Goal: Task Accomplishment & Management: Manage account settings

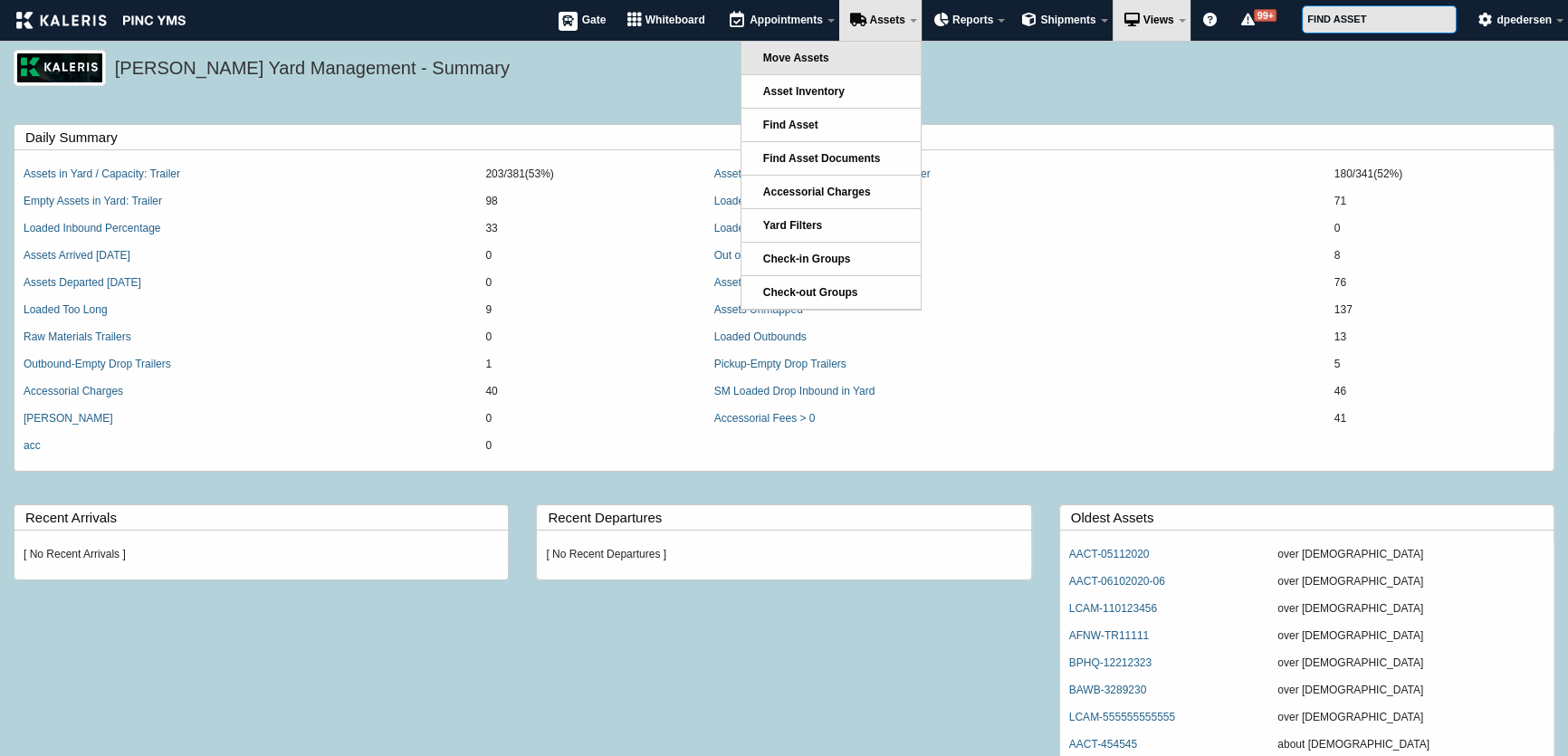
click at [846, 54] on link "Move Assets" at bounding box center [831, 57] width 179 height 32
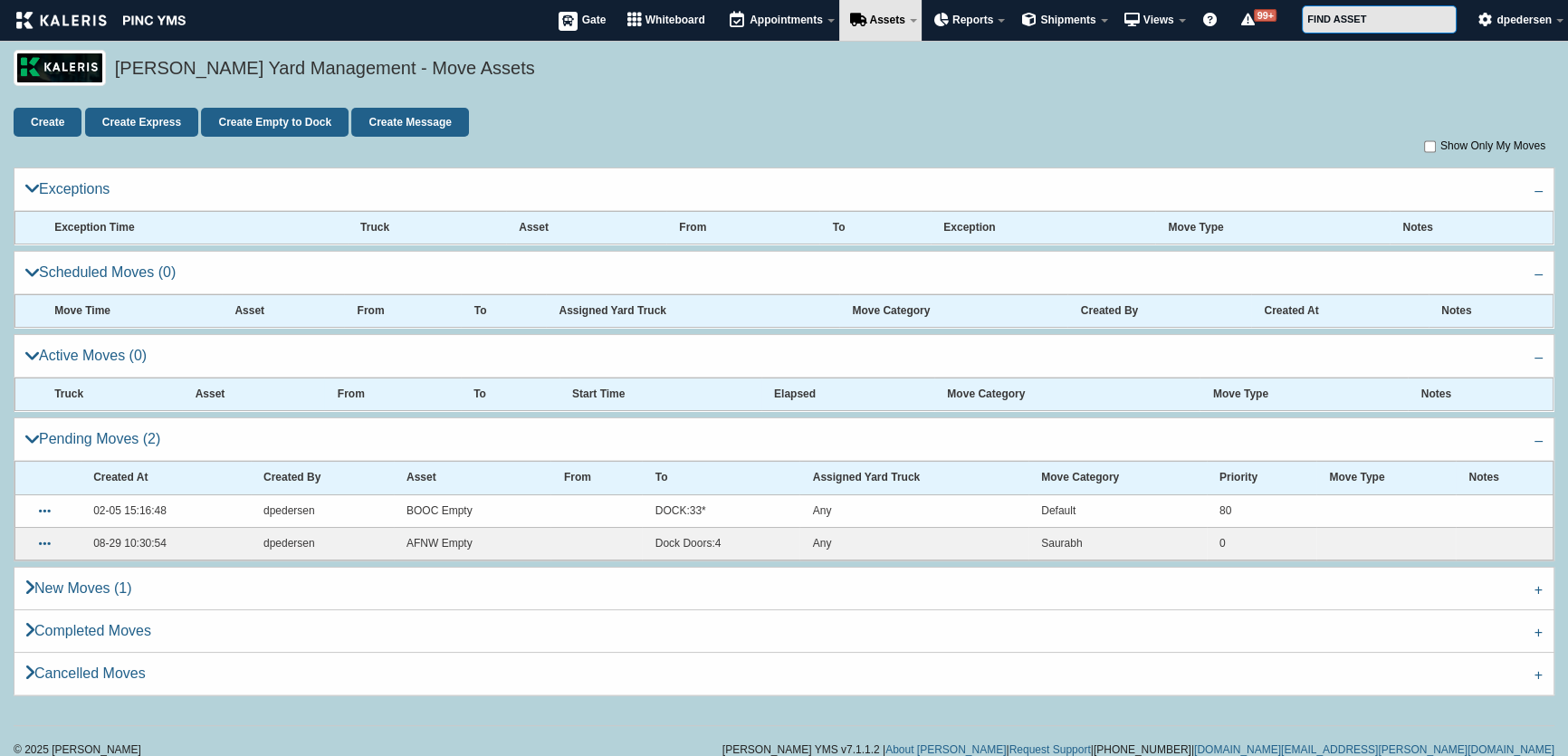
click at [477, 312] on th "To" at bounding box center [503, 310] width 85 height 32
click at [369, 310] on th "From" at bounding box center [403, 310] width 117 height 32
click at [240, 312] on th "Asset" at bounding box center [283, 310] width 123 height 32
click at [40, 308] on th at bounding box center [28, 310] width 26 height 32
drag, startPoint x: 58, startPoint y: 313, endPoint x: 99, endPoint y: 377, distance: 76.0
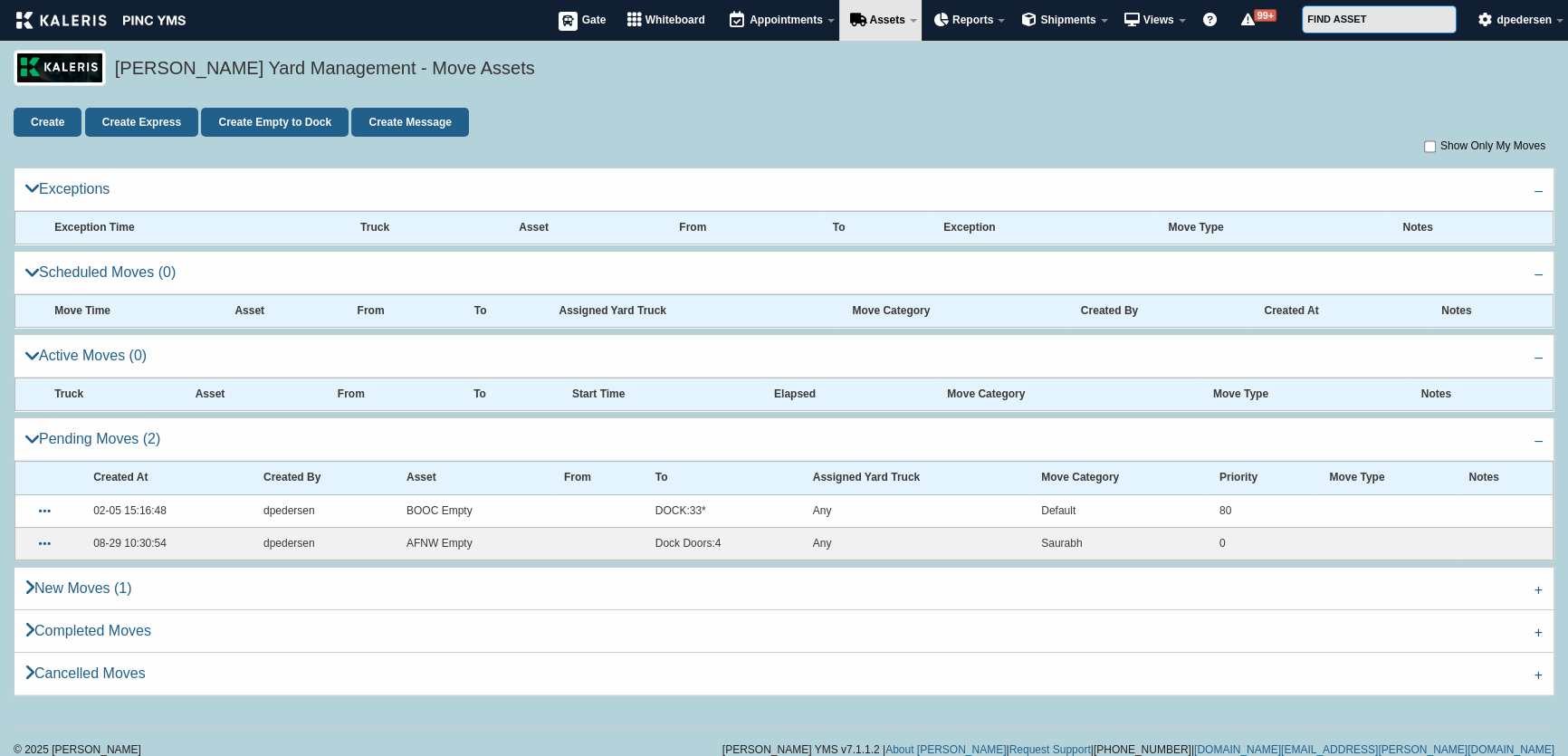
click at [59, 313] on th "Move Time" at bounding box center [131, 310] width 180 height 32
click at [64, 387] on th "Truck" at bounding box center [112, 394] width 140 height 32
click at [106, 463] on th "Created At" at bounding box center [165, 477] width 170 height 32
click at [881, 93] on div "Kaleris Yard Management - Move Assets" at bounding box center [784, 79] width 1568 height 58
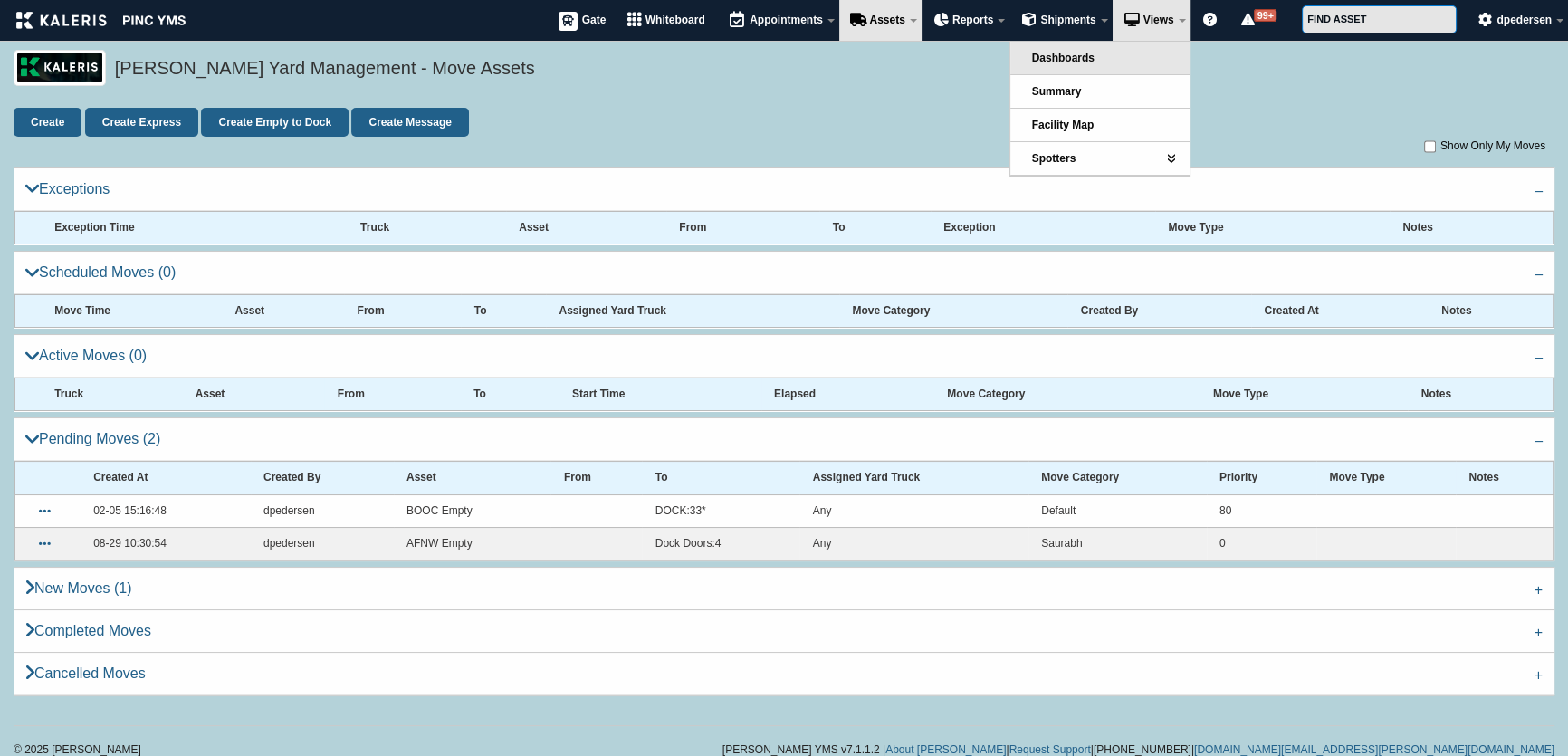
click at [1095, 56] on link "Dashboards" at bounding box center [1100, 57] width 179 height 32
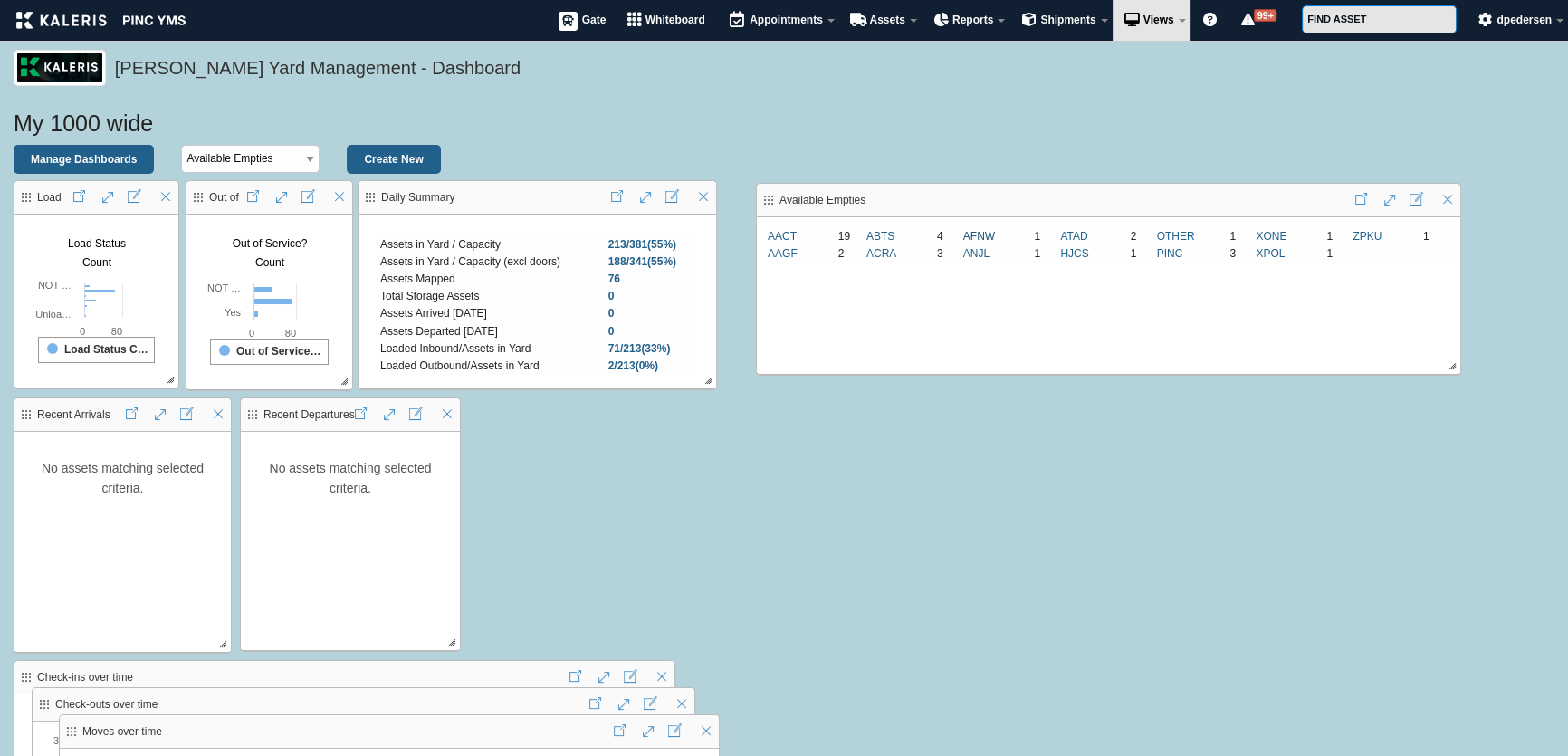
click at [978, 234] on link "AFNW" at bounding box center [979, 235] width 32 height 13
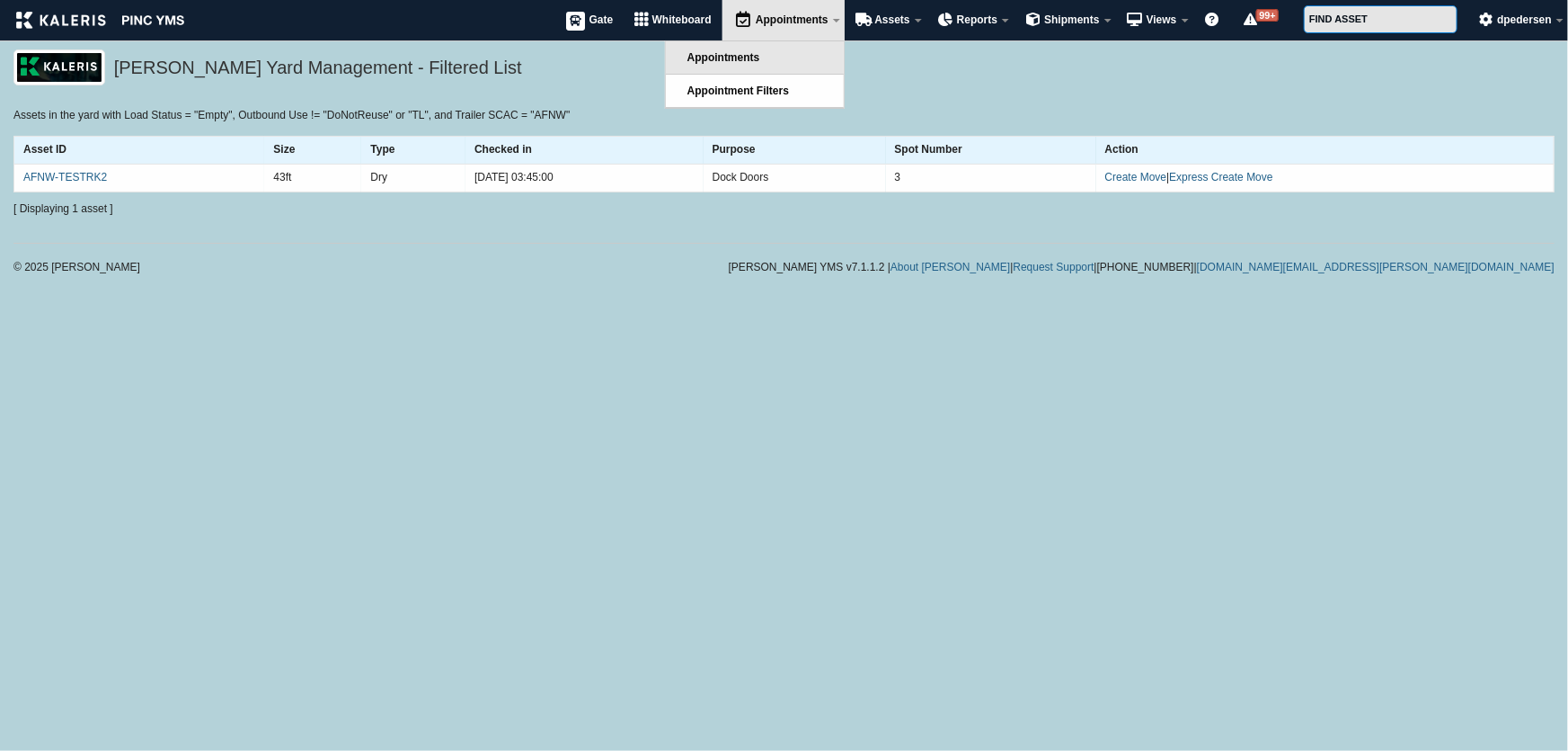
click at [727, 66] on link "Appointments" at bounding box center [755, 57] width 178 height 32
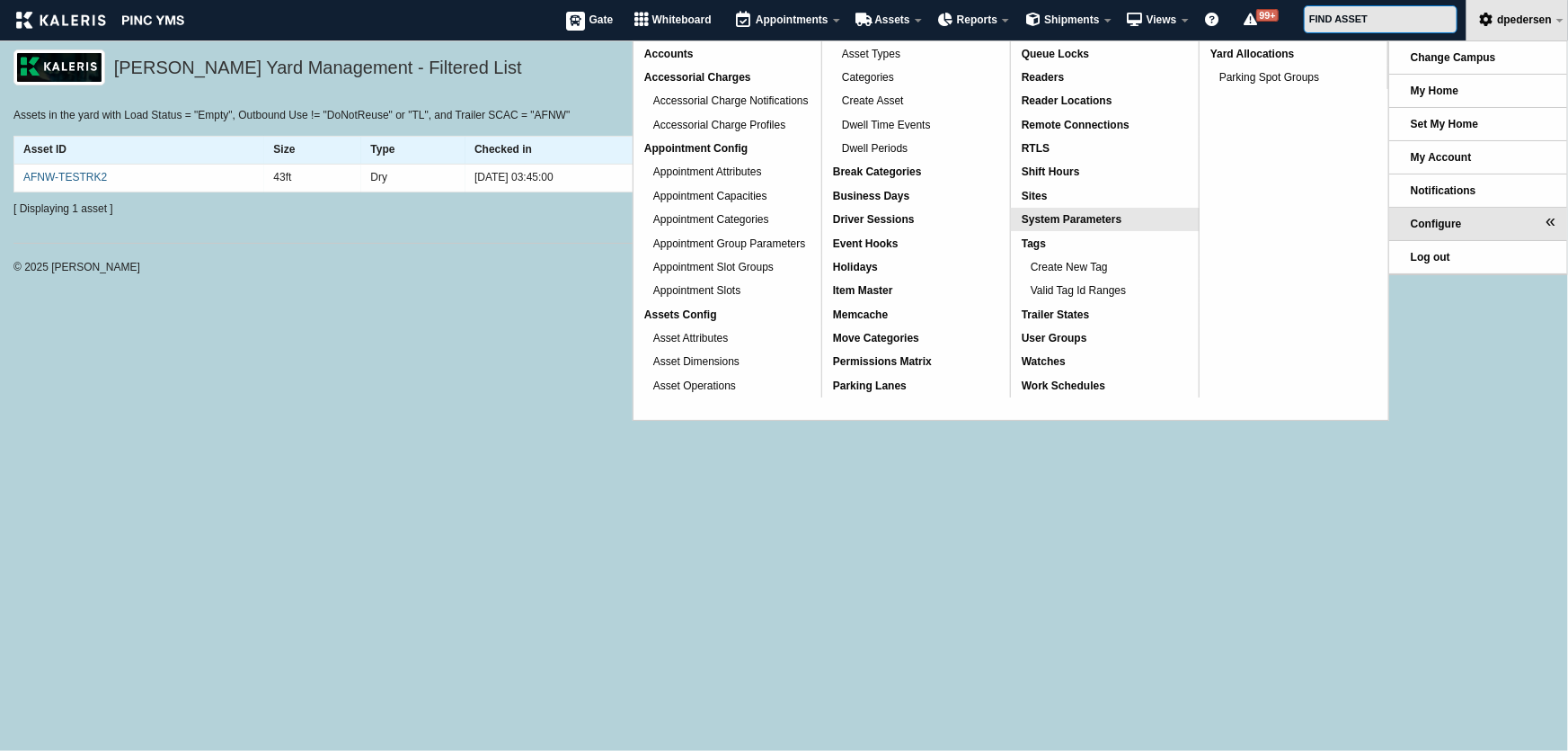
click at [1062, 213] on span "System Parameters" at bounding box center [1071, 218] width 100 height 13
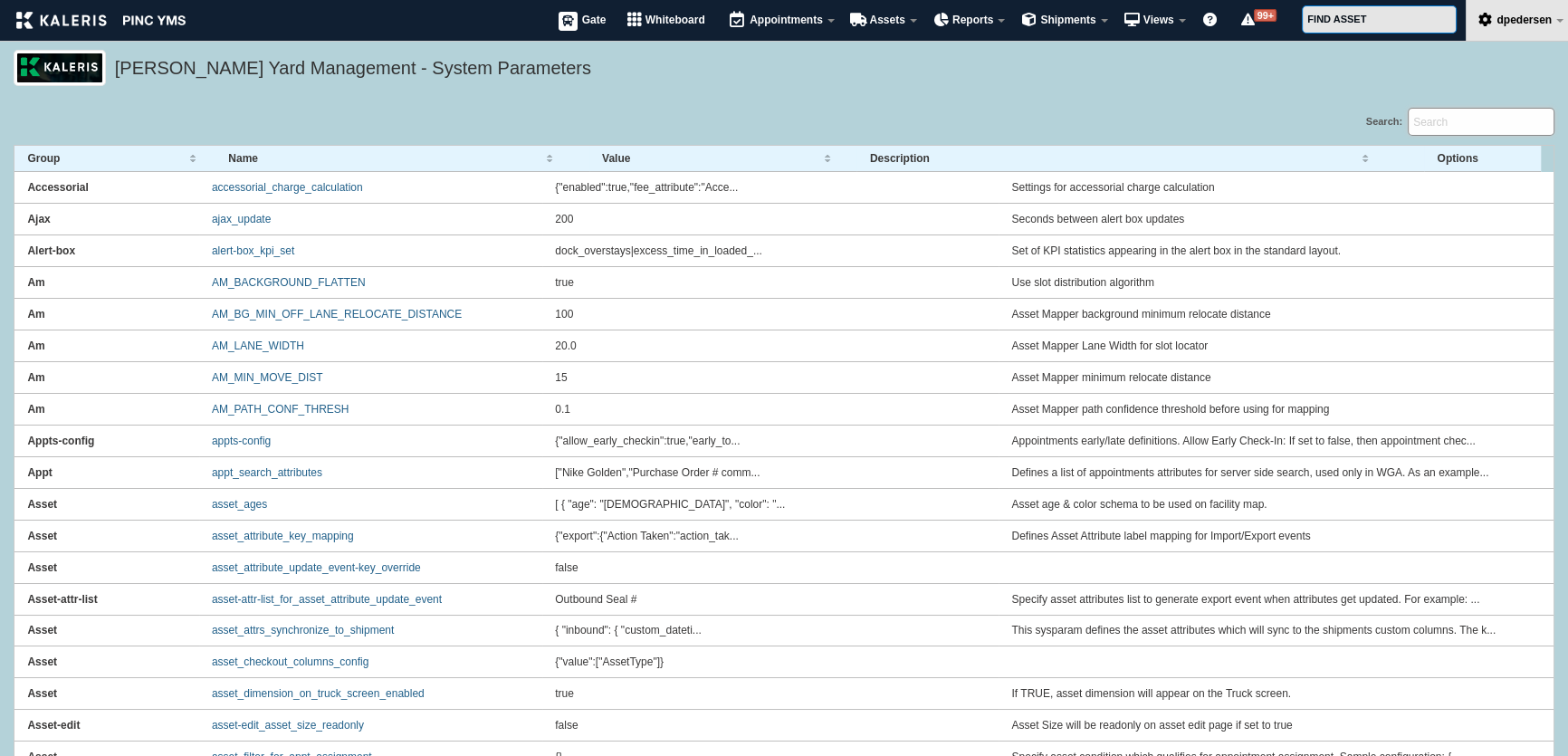
click at [1445, 118] on input "Search:" at bounding box center [1481, 122] width 147 height 28
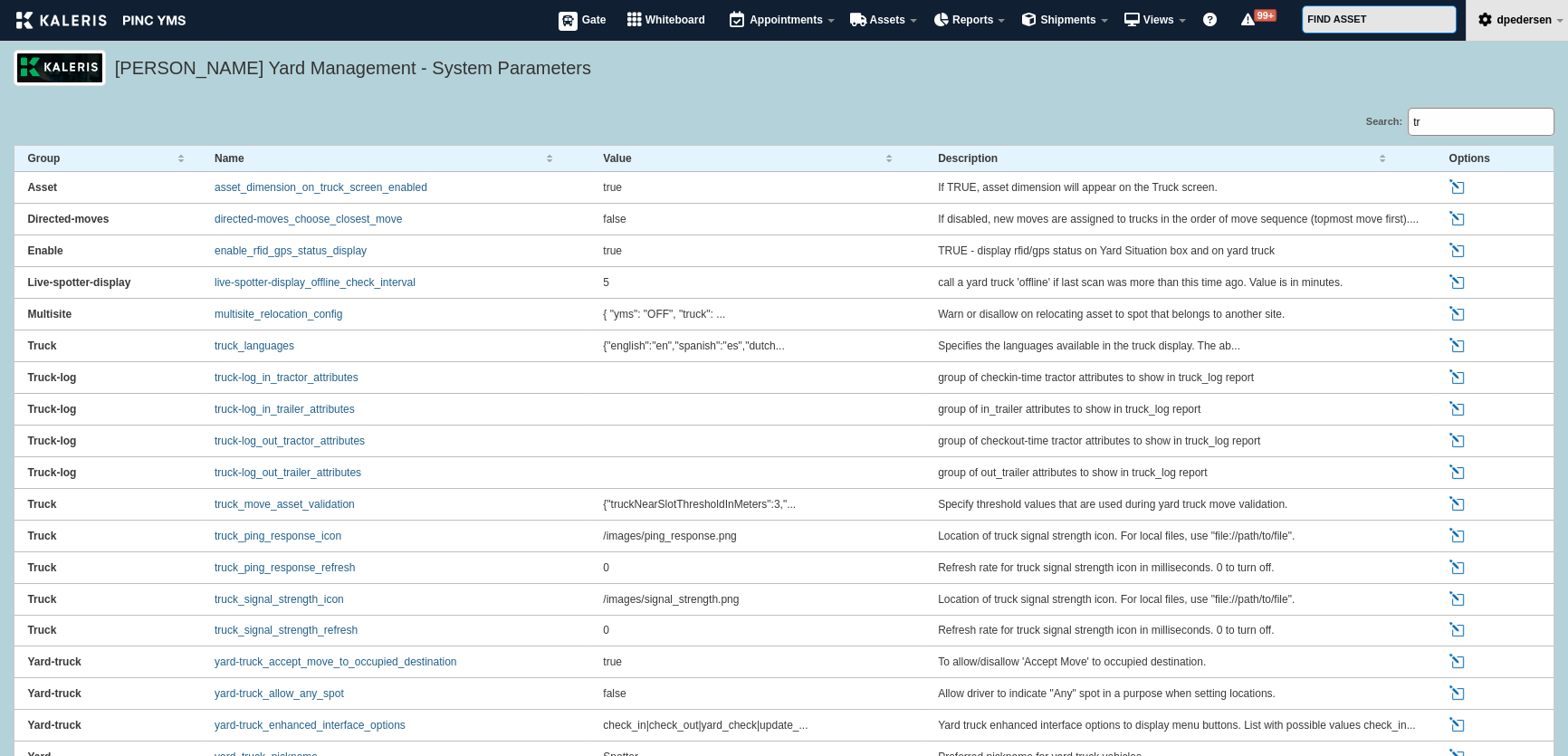
type input "t"
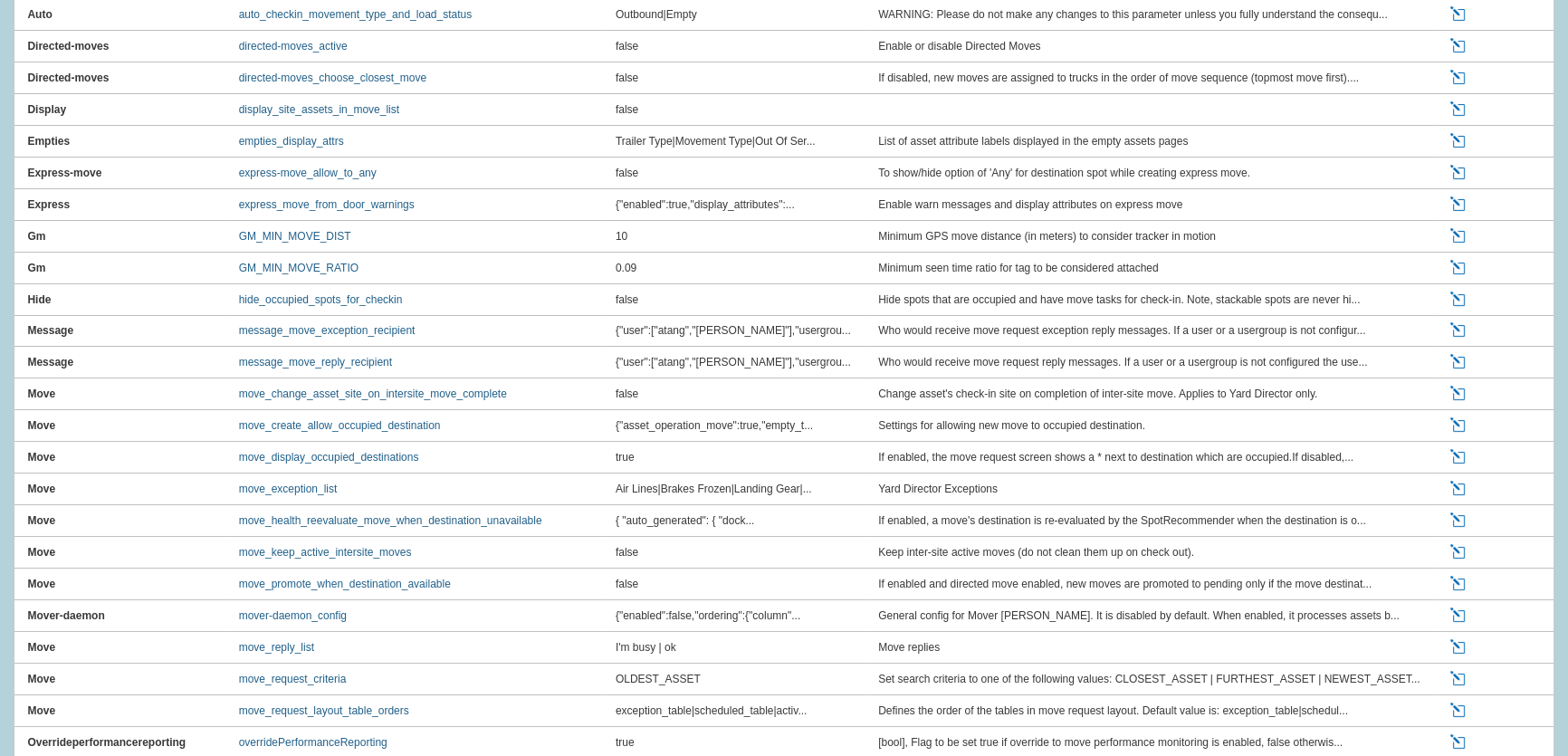
scroll to position [329, 0]
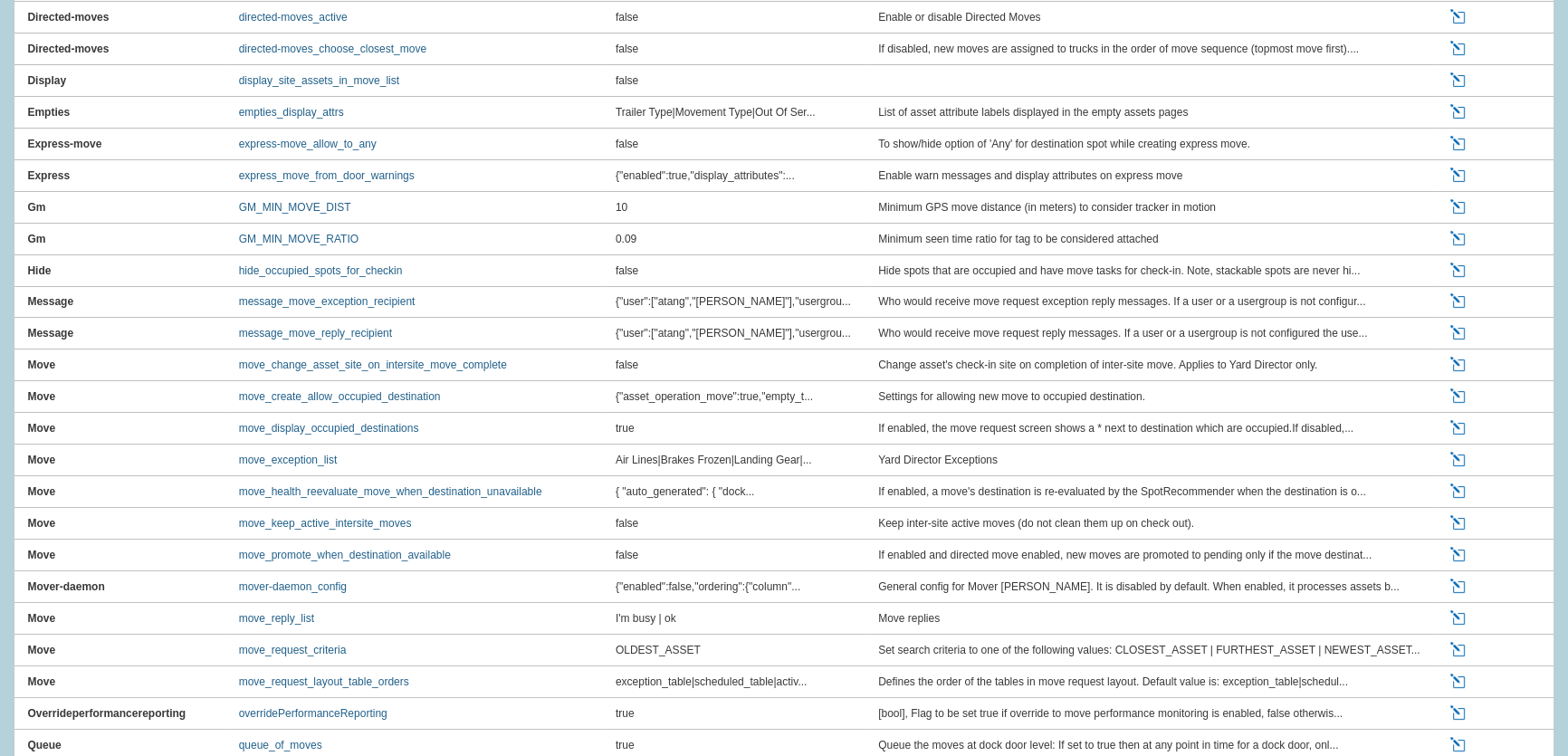
type input "move"
click at [1455, 644] on link "Edit" at bounding box center [1459, 650] width 19 height 17
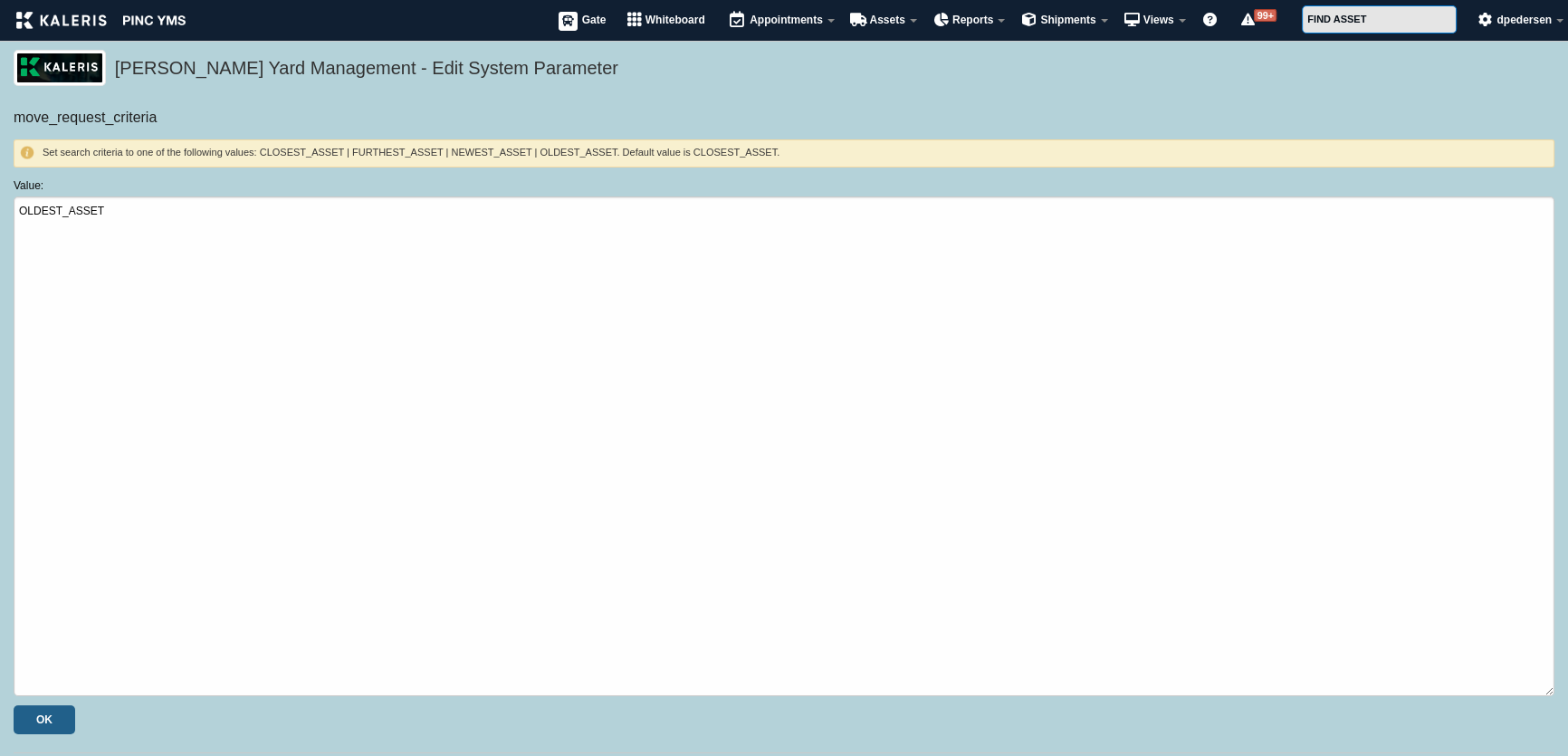
click at [1032, 85] on h5 "Kaleris Yard Management - Edit System Parameter" at bounding box center [830, 71] width 1431 height 31
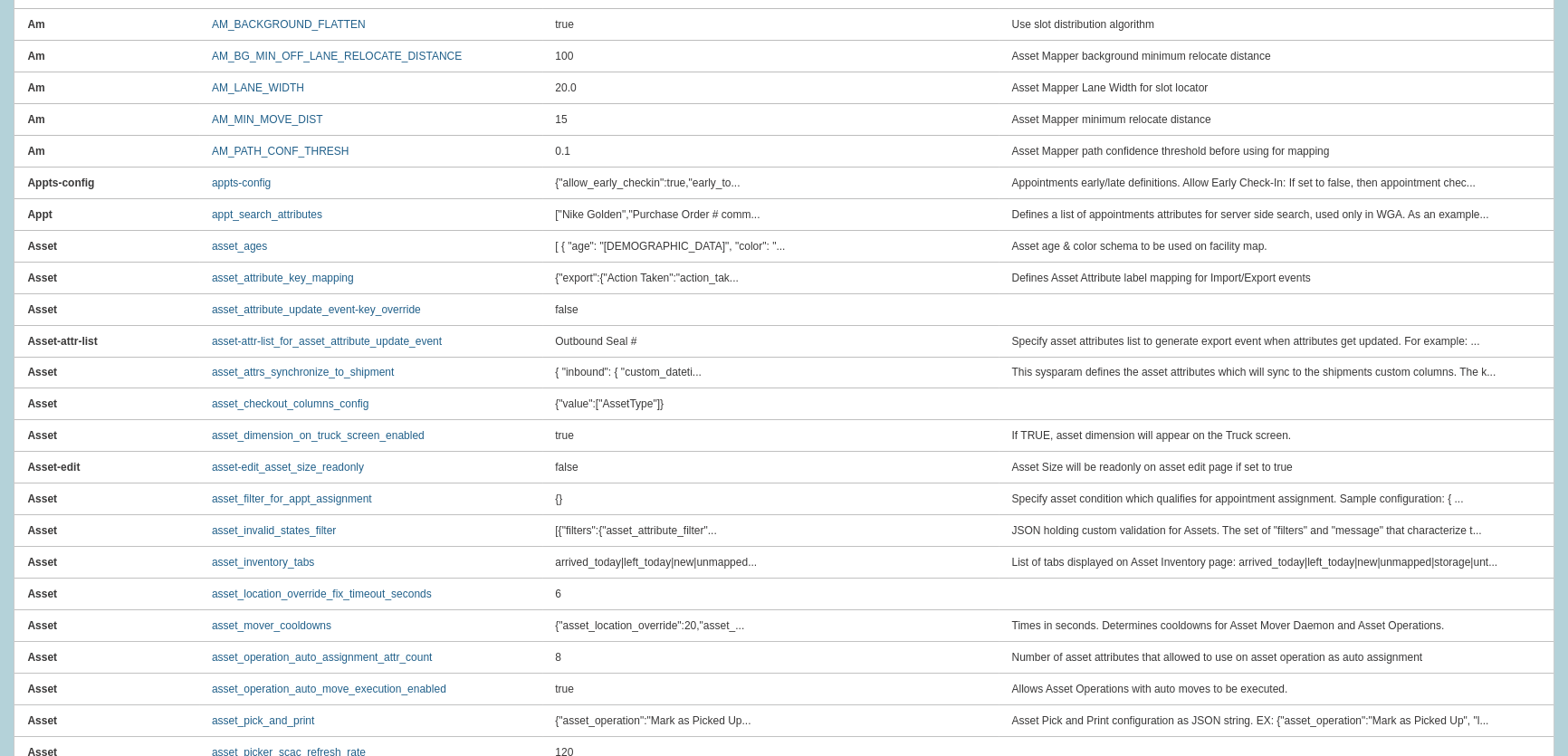
scroll to position [82, 0]
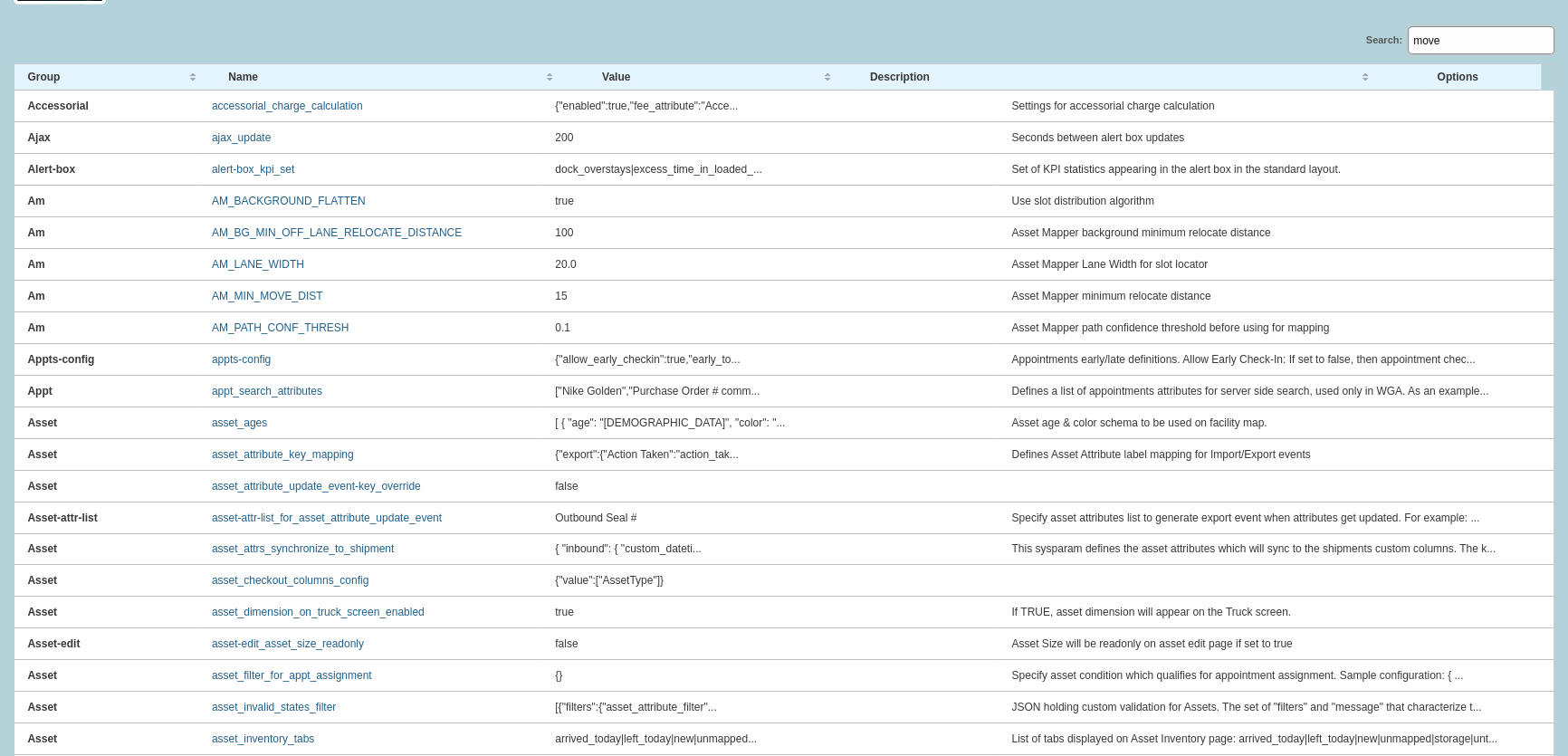
click at [1475, 42] on input "move" at bounding box center [1481, 40] width 147 height 28
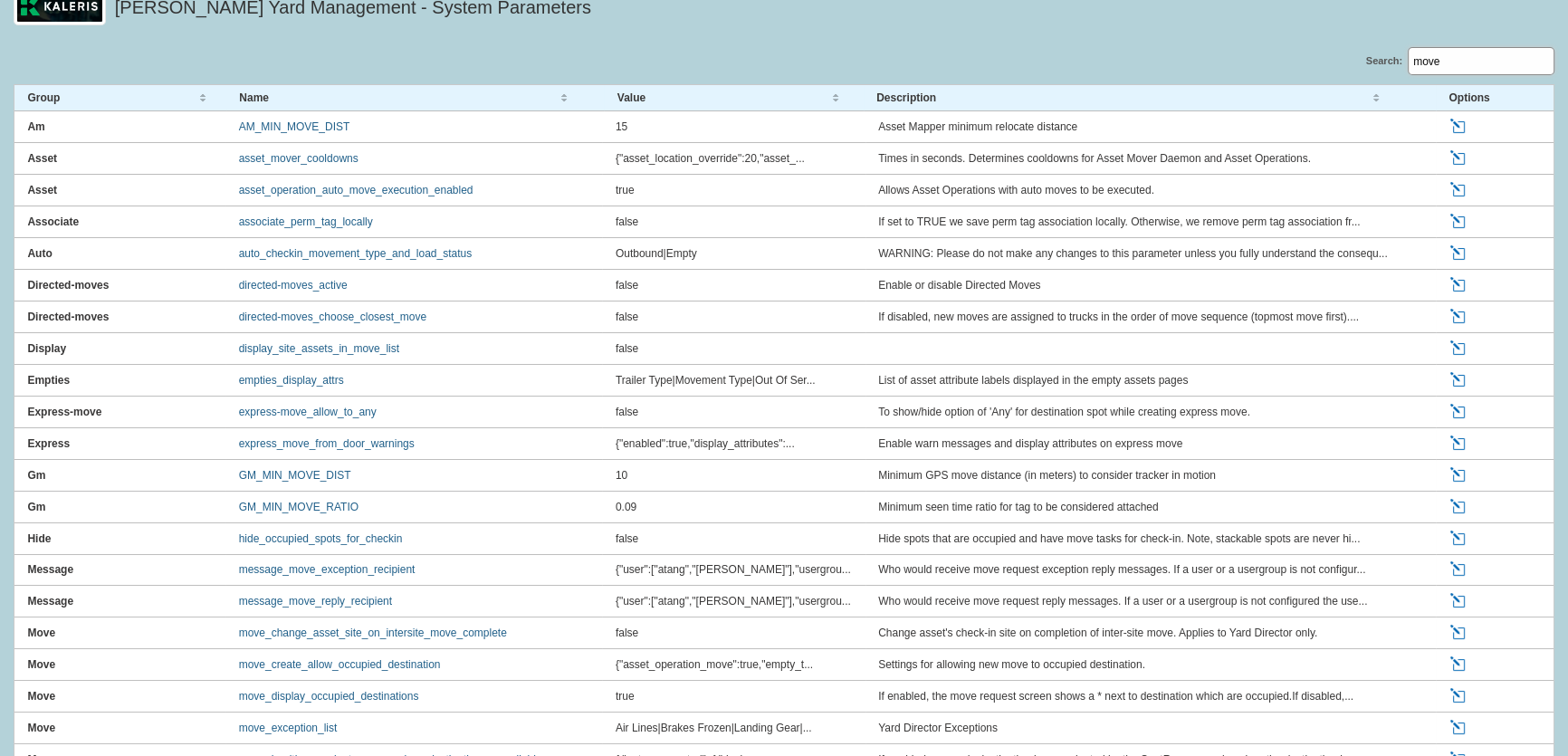
scroll to position [0, 0]
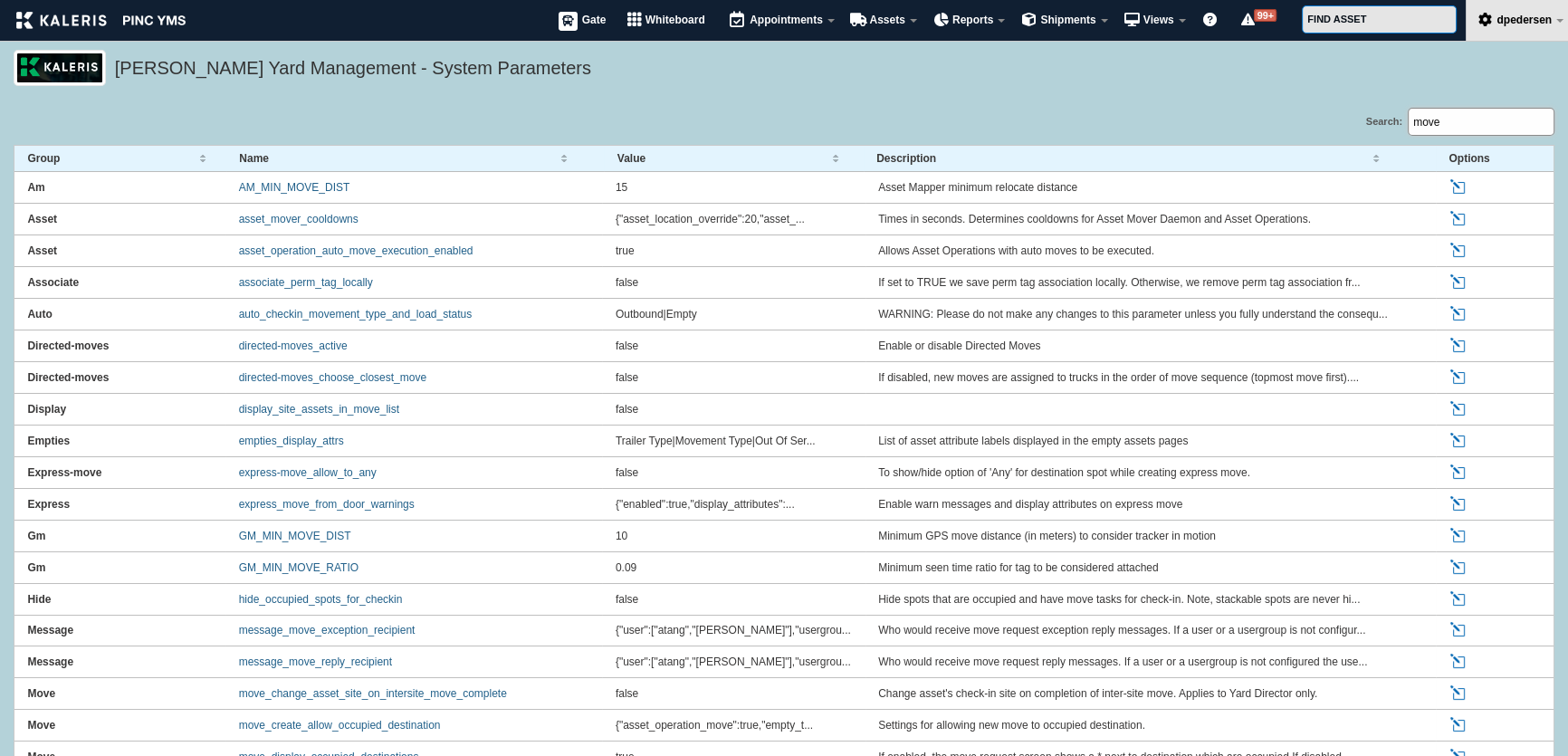
click at [1452, 112] on input "move" at bounding box center [1481, 122] width 147 height 28
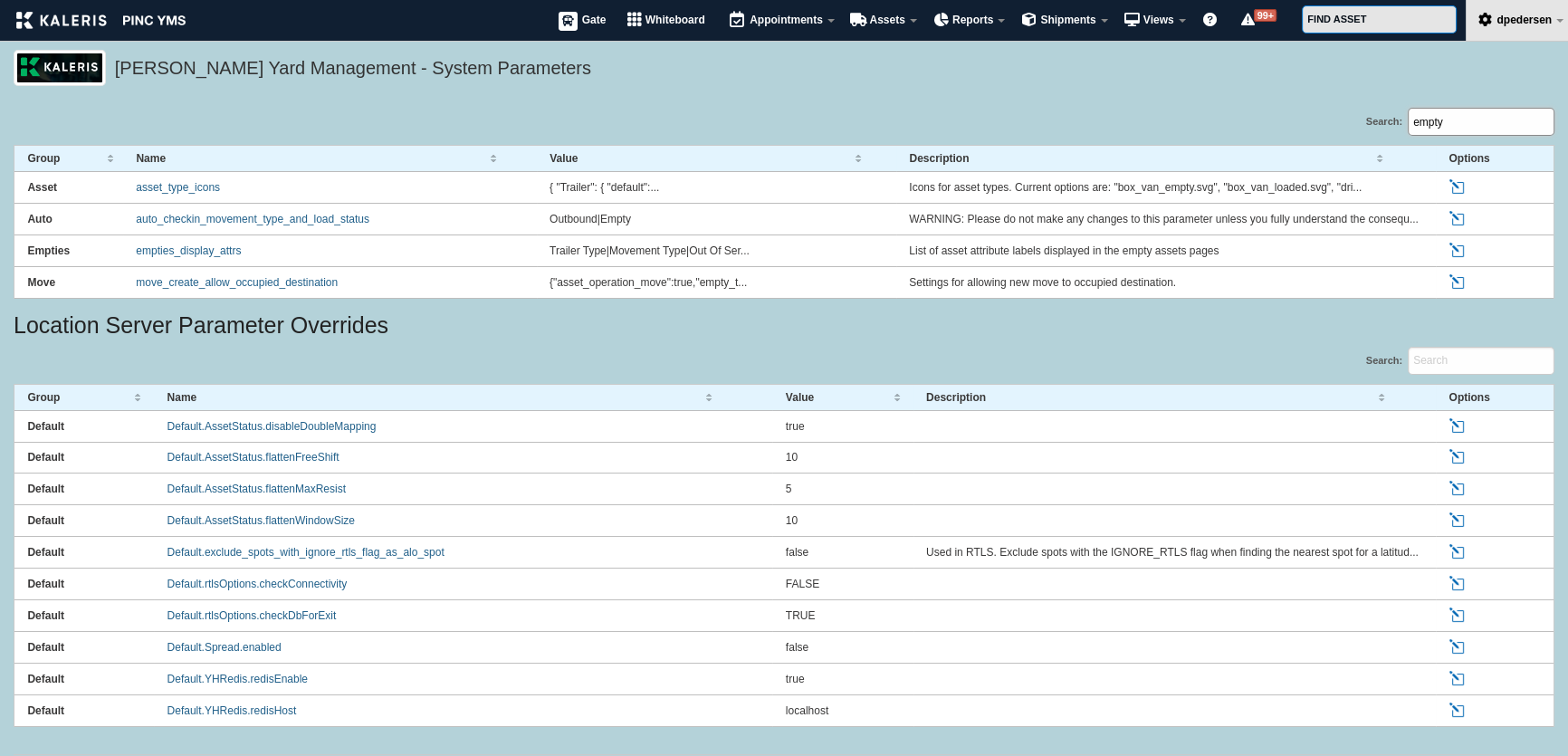
type input "empty"
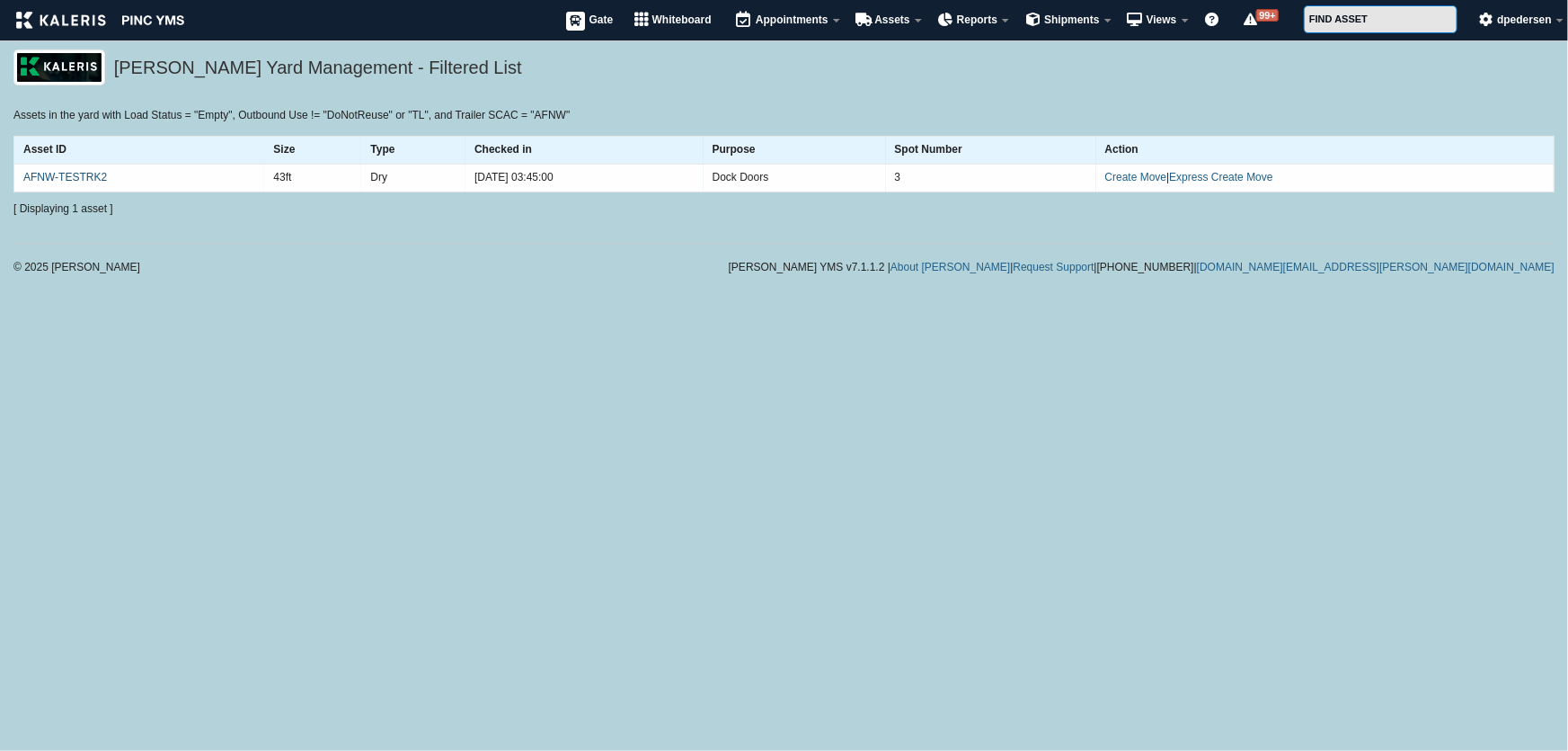
click at [71, 180] on link "AFNW-TESTRK2" at bounding box center [65, 177] width 84 height 13
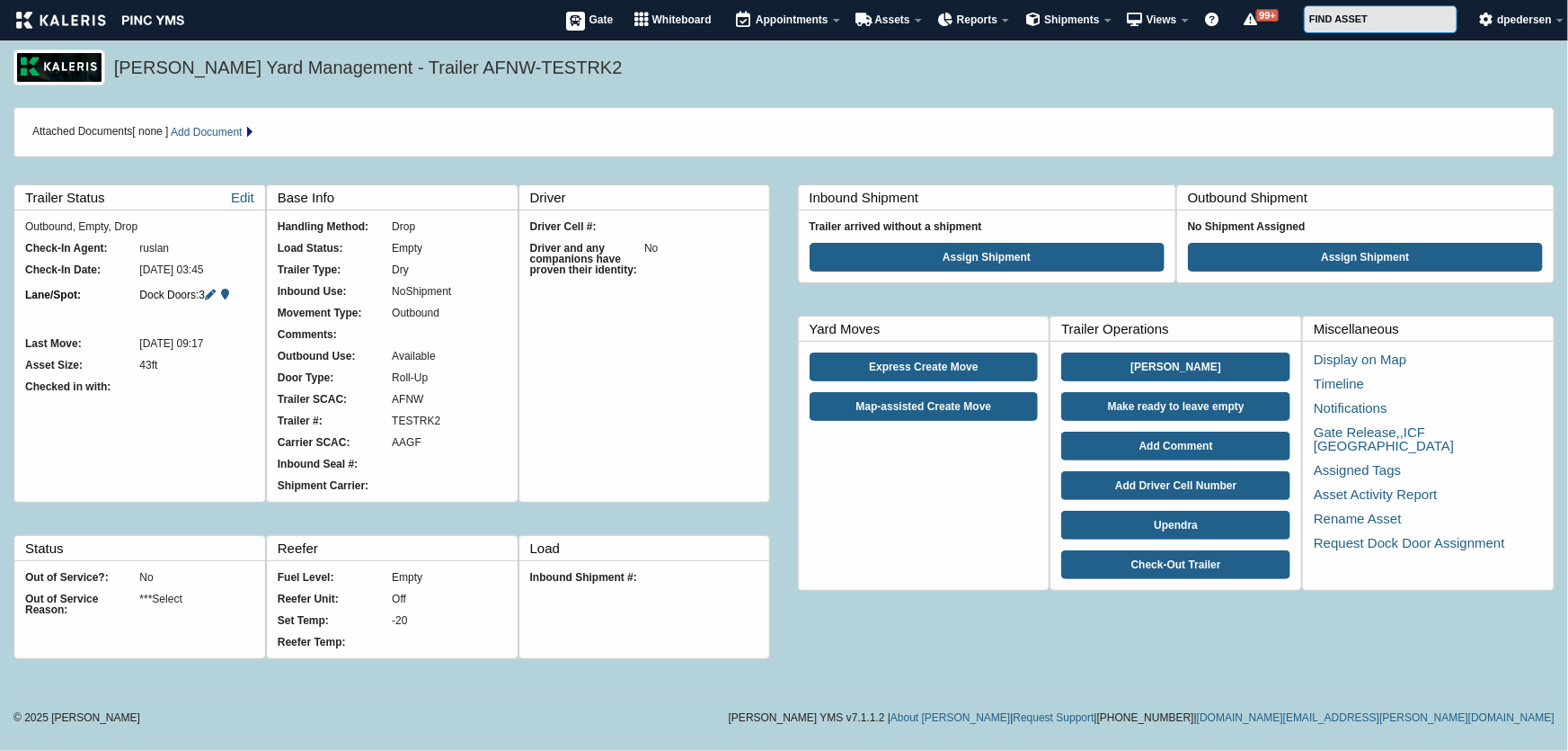
click at [379, 316] on div "Movement Type:" at bounding box center [334, 312] width 114 height 11
click at [212, 291] on icon at bounding box center [210, 295] width 11 height 11
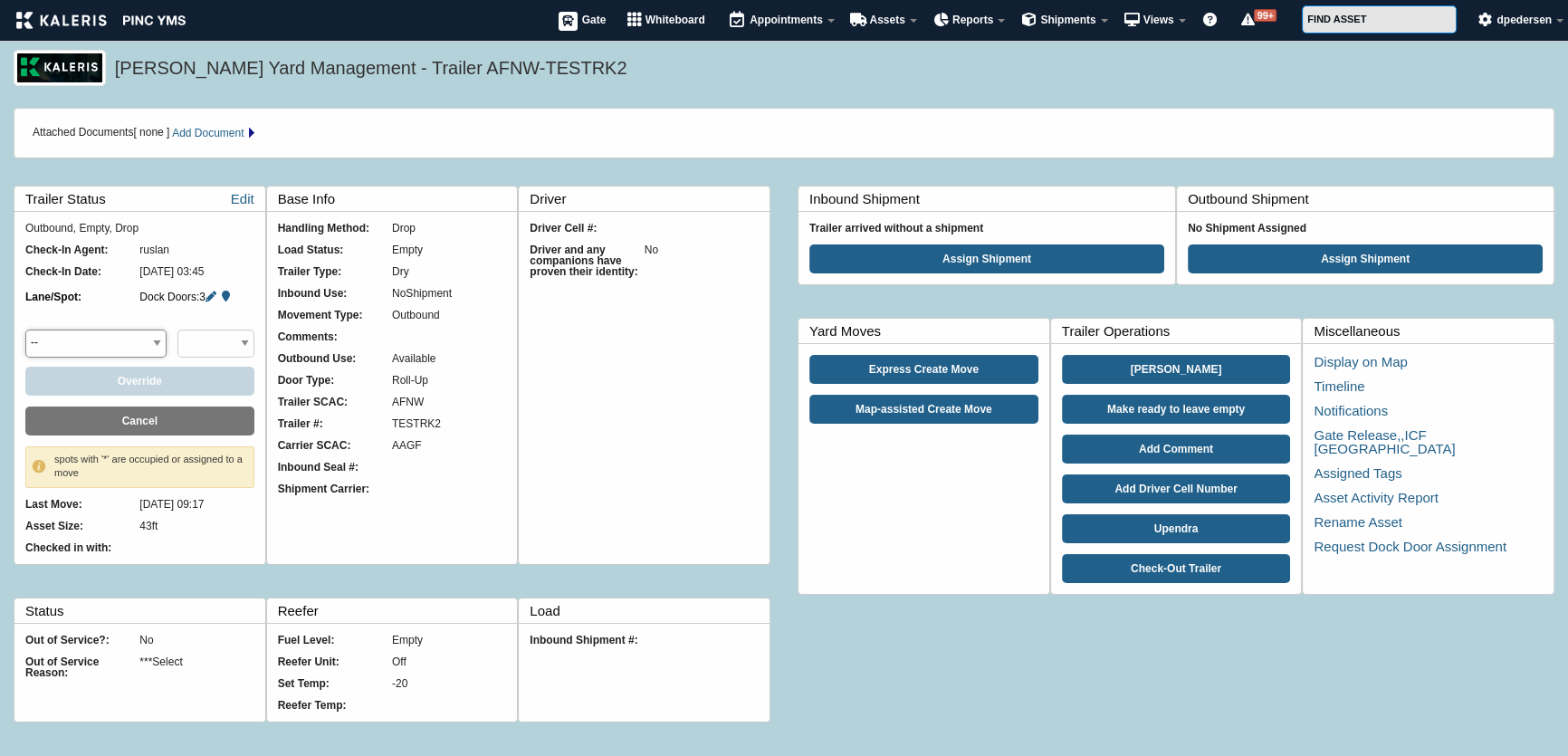
click at [151, 337] on select "-- DOCK Dock Doors Overflow Parking Raw Materials Overflow Saurabh Purpose" at bounding box center [95, 343] width 141 height 28
select select "Parking"
click at [25, 330] on select "-- DOCK Dock Doors Overflow Parking Raw Materials Overflow Saurabh Purpose" at bounding box center [95, 343] width 141 height 28
select select "34_44"
click at [169, 379] on button "Override" at bounding box center [139, 381] width 229 height 29
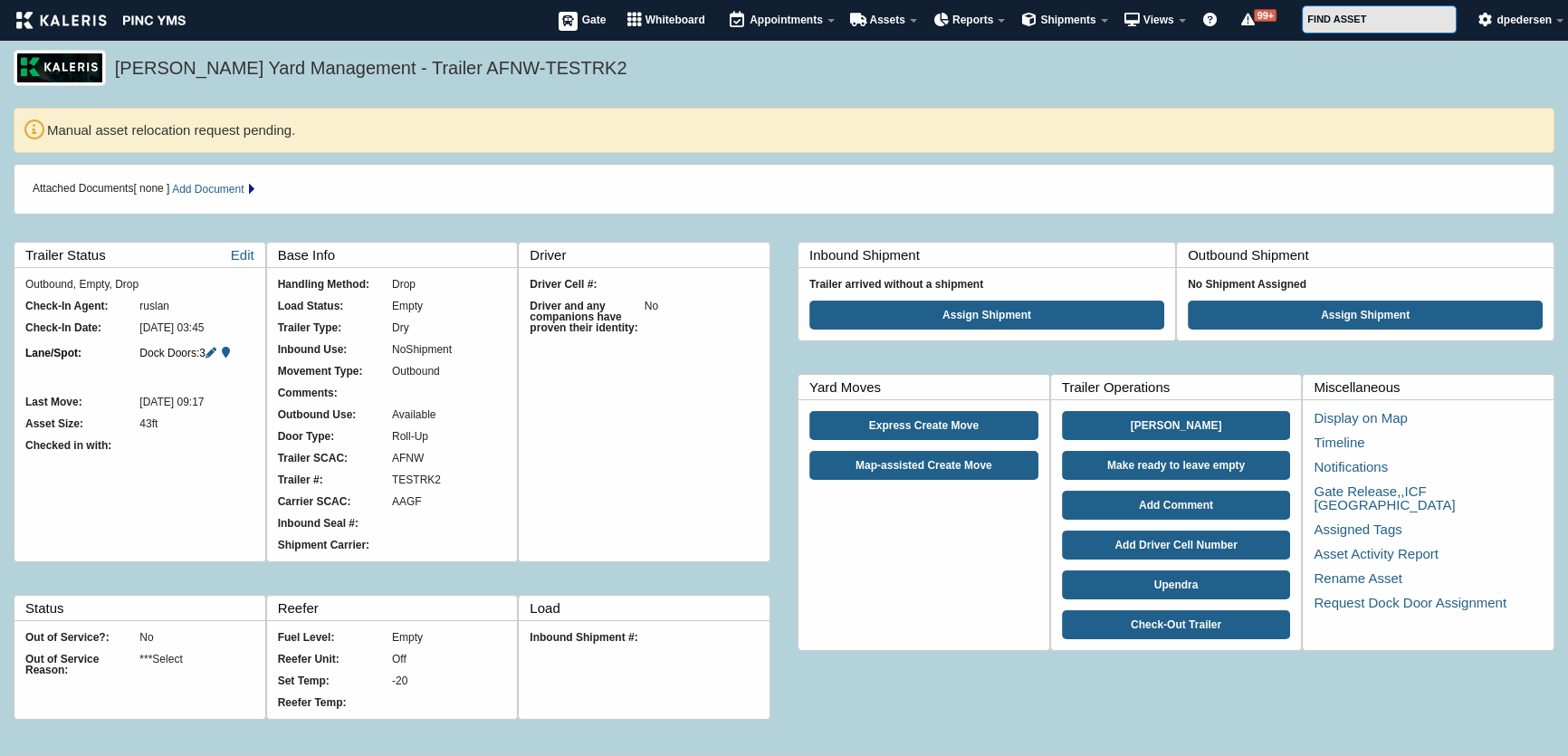
click at [343, 131] on li "Manual asset relocation request pending." at bounding box center [794, 130] width 1496 height 21
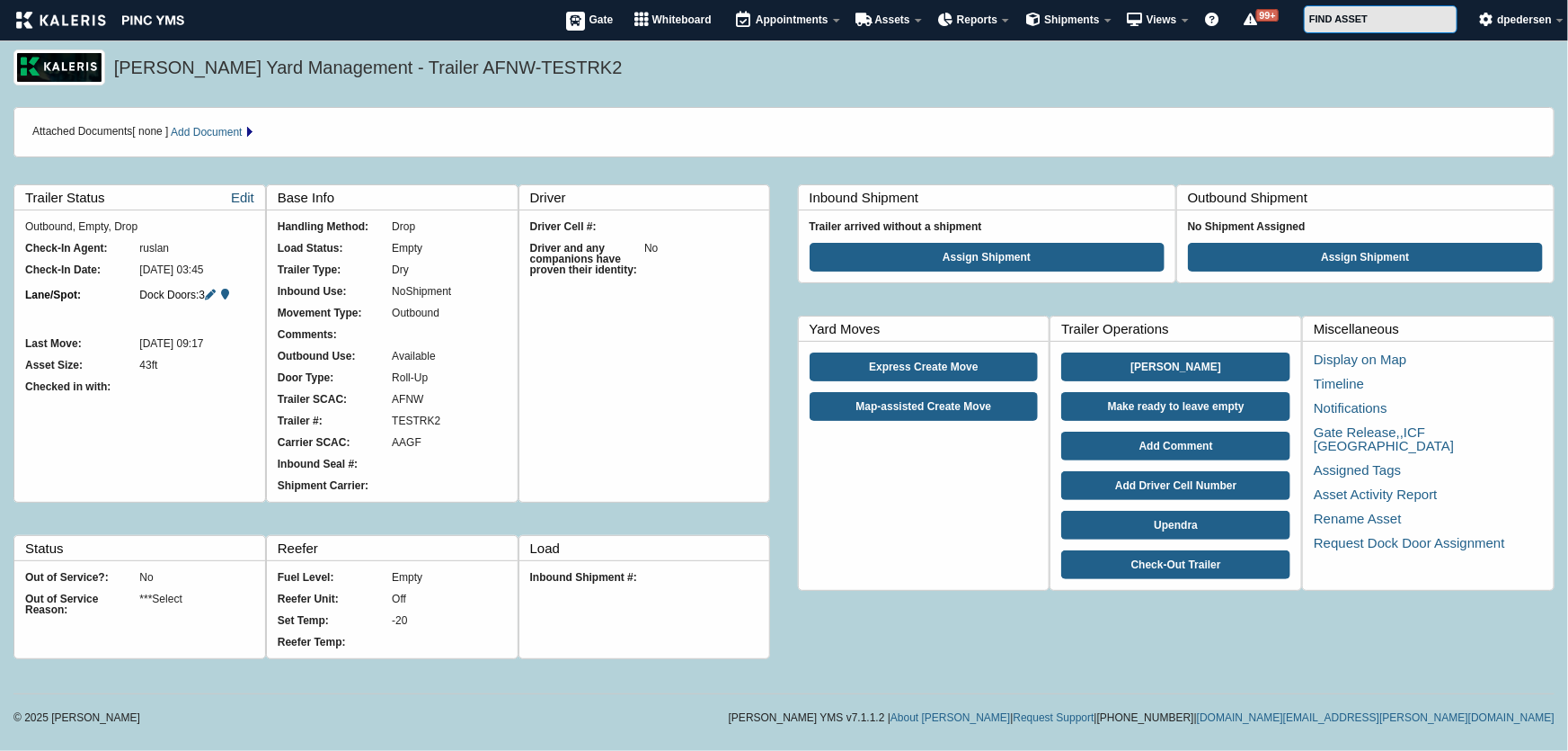
click at [235, 197] on link "Edit" at bounding box center [242, 197] width 23 height 24
click at [229, 298] on icon at bounding box center [225, 295] width 8 height 11
click at [210, 296] on icon at bounding box center [210, 295] width 11 height 11
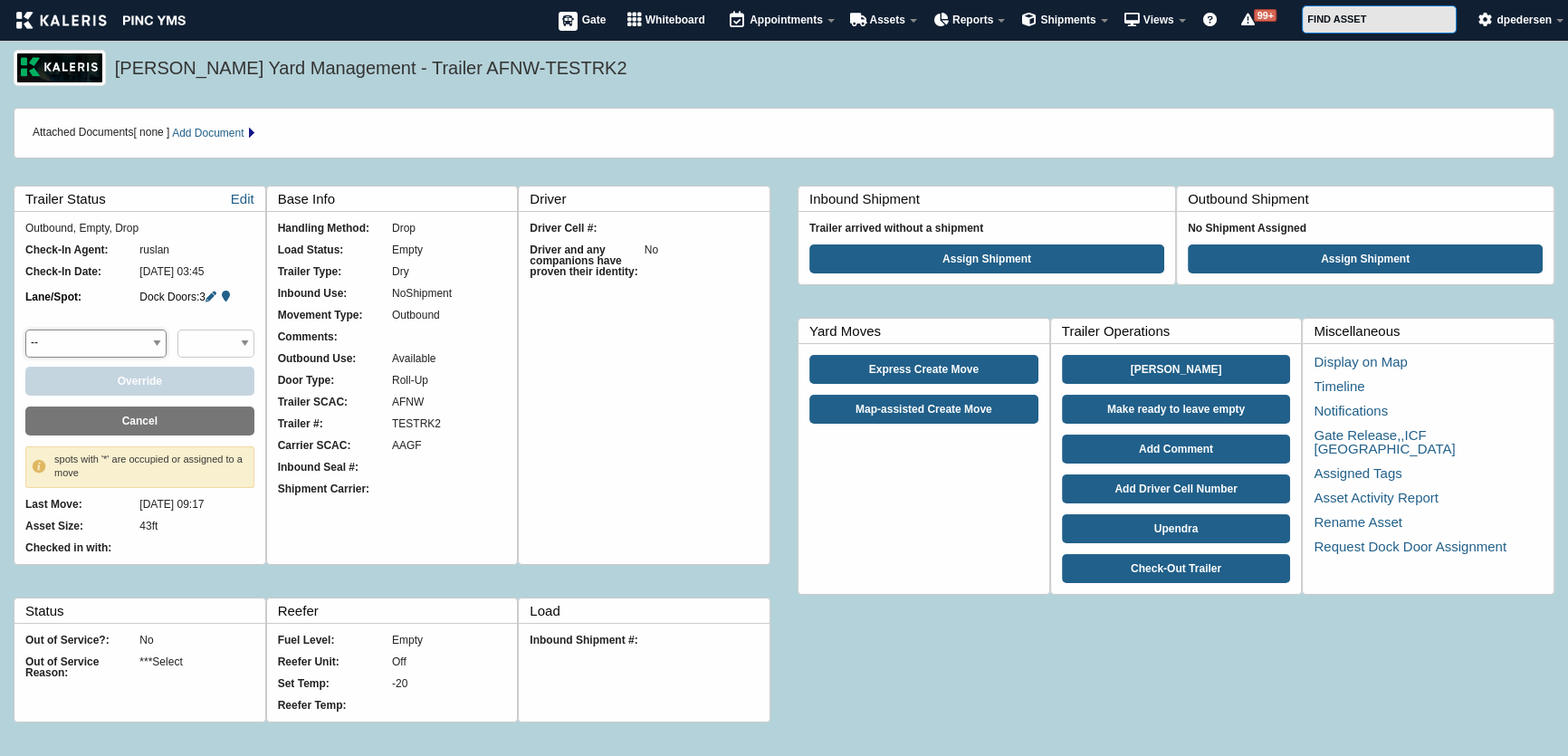
click at [147, 345] on select "-- DOCK Dock Doors Overflow Parking Raw Materials Overflow Saurabh Purpose" at bounding box center [95, 343] width 141 height 28
select select "Parking"
click at [25, 330] on select "-- DOCK Dock Doors Overflow Parking Raw Materials Overflow Saurabh Purpose" at bounding box center [95, 343] width 141 height 28
click at [217, 341] on select "1* 2* 3* 4* 5* 6* 7* 8* 9* 10* 11* 12* 13* 14* 15* 16* 17* 18* 19* 20* 21* 22* …" at bounding box center [215, 343] width 76 height 28
select select "74_8"
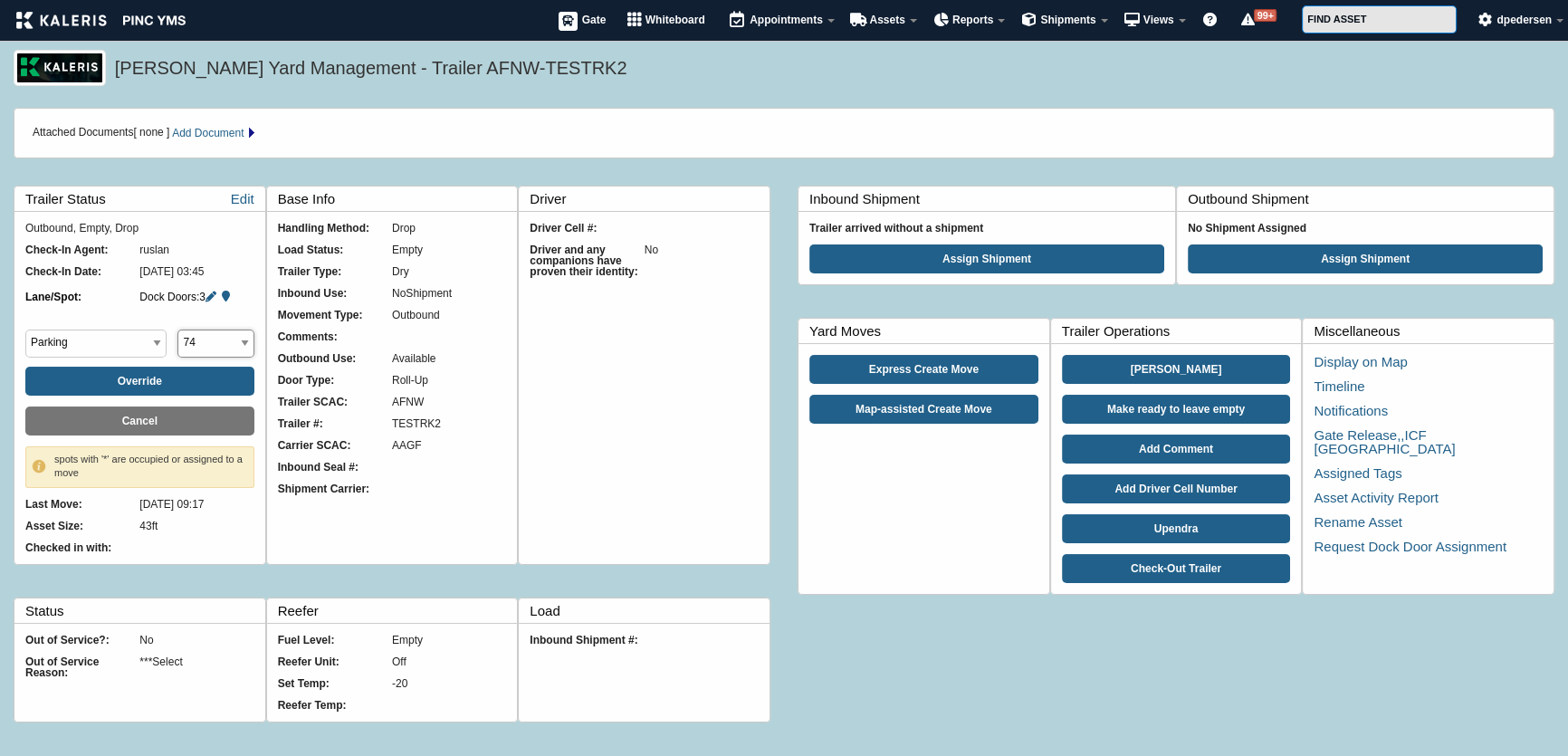
click at [177, 330] on select "1* 2* 3* 4* 5* 6* 7* 8* 9* 10* 11* 12* 13* 14* 15* 16* 17* 18* 19* 20* 21* 22* …" at bounding box center [215, 343] width 76 height 28
click at [133, 373] on button "Override" at bounding box center [139, 381] width 229 height 29
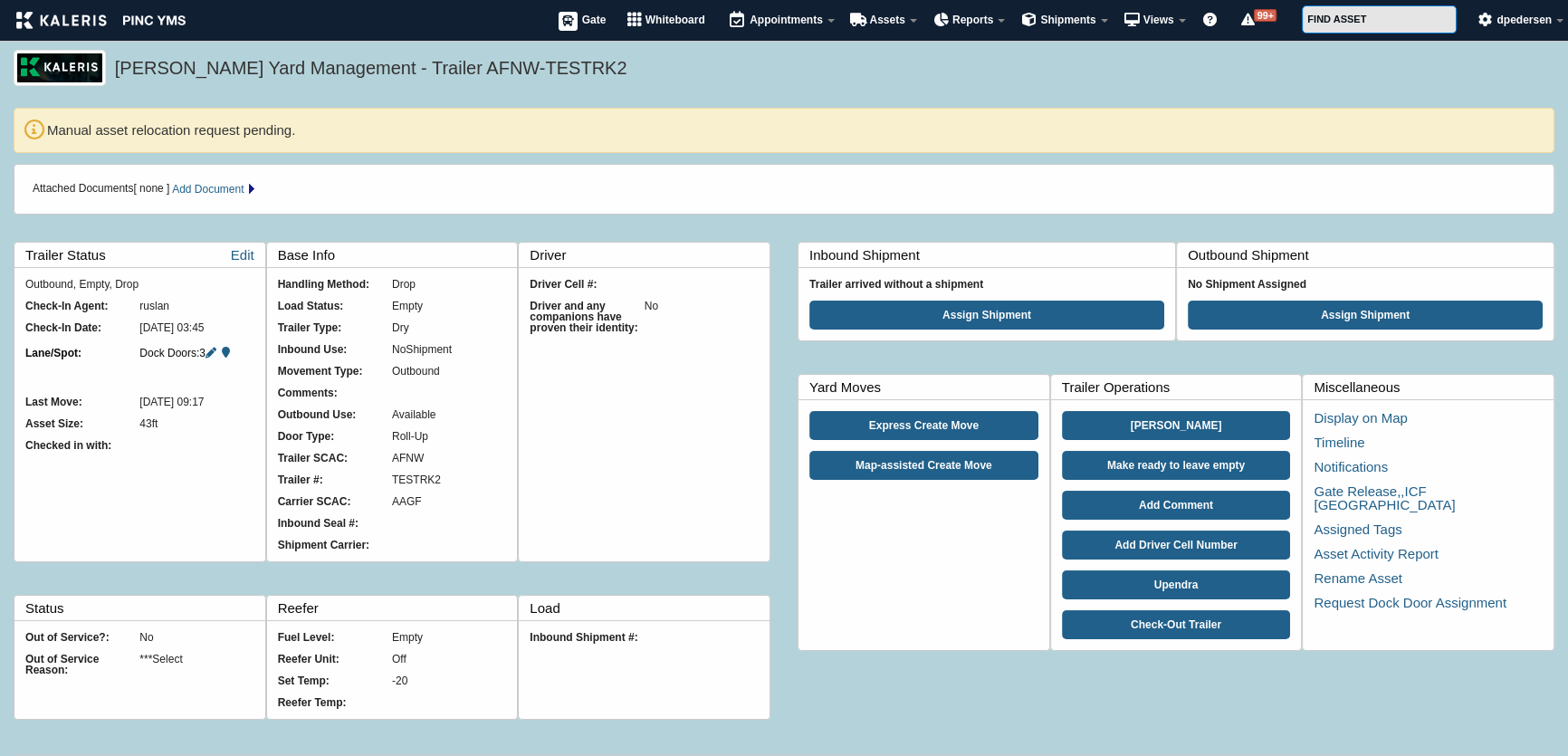
click at [242, 145] on div "Manual asset relocation request pending." at bounding box center [784, 130] width 1541 height 46
click at [603, 120] on li "Manual asset relocation request pending." at bounding box center [794, 130] width 1496 height 21
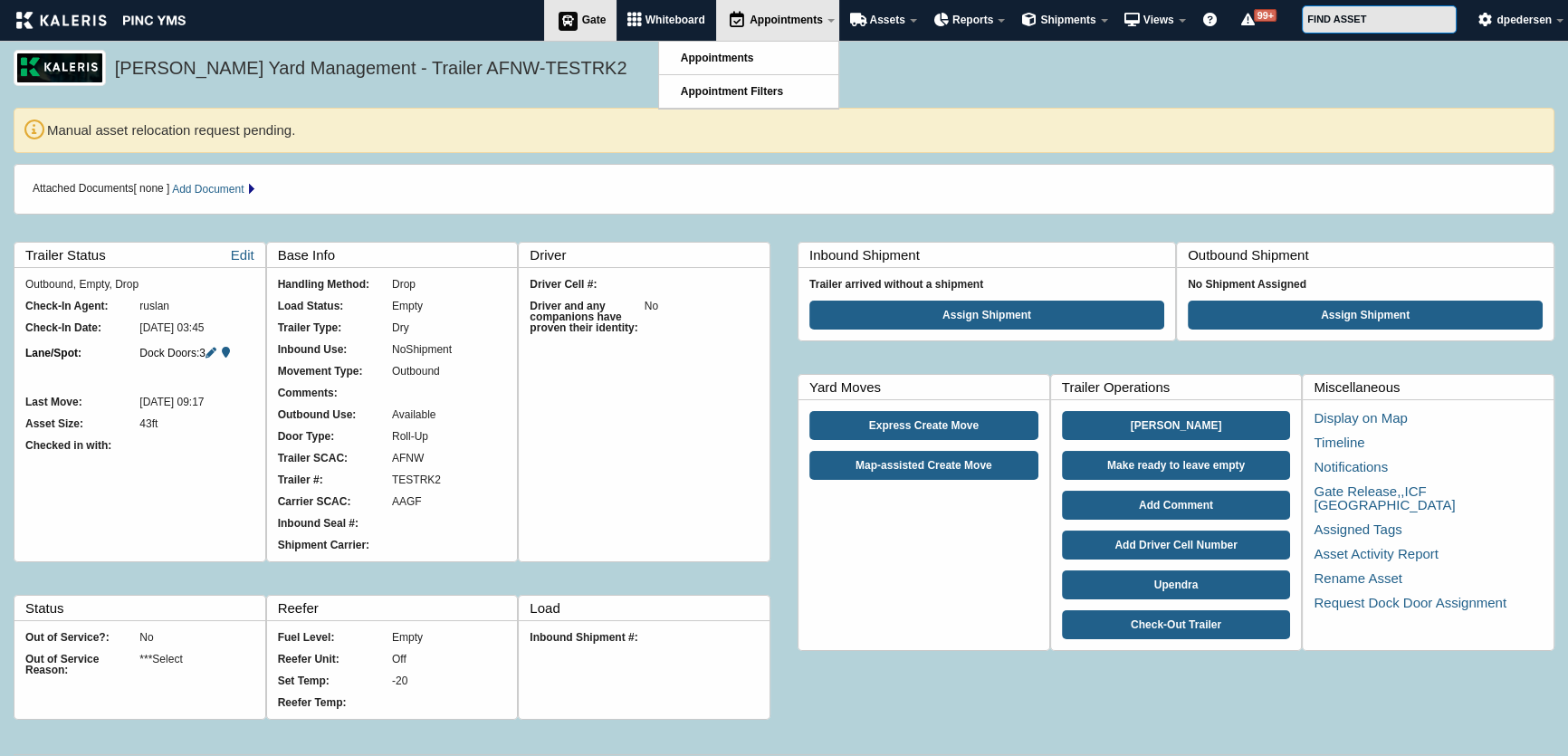
click at [562, 15] on icon at bounding box center [568, 20] width 27 height 21
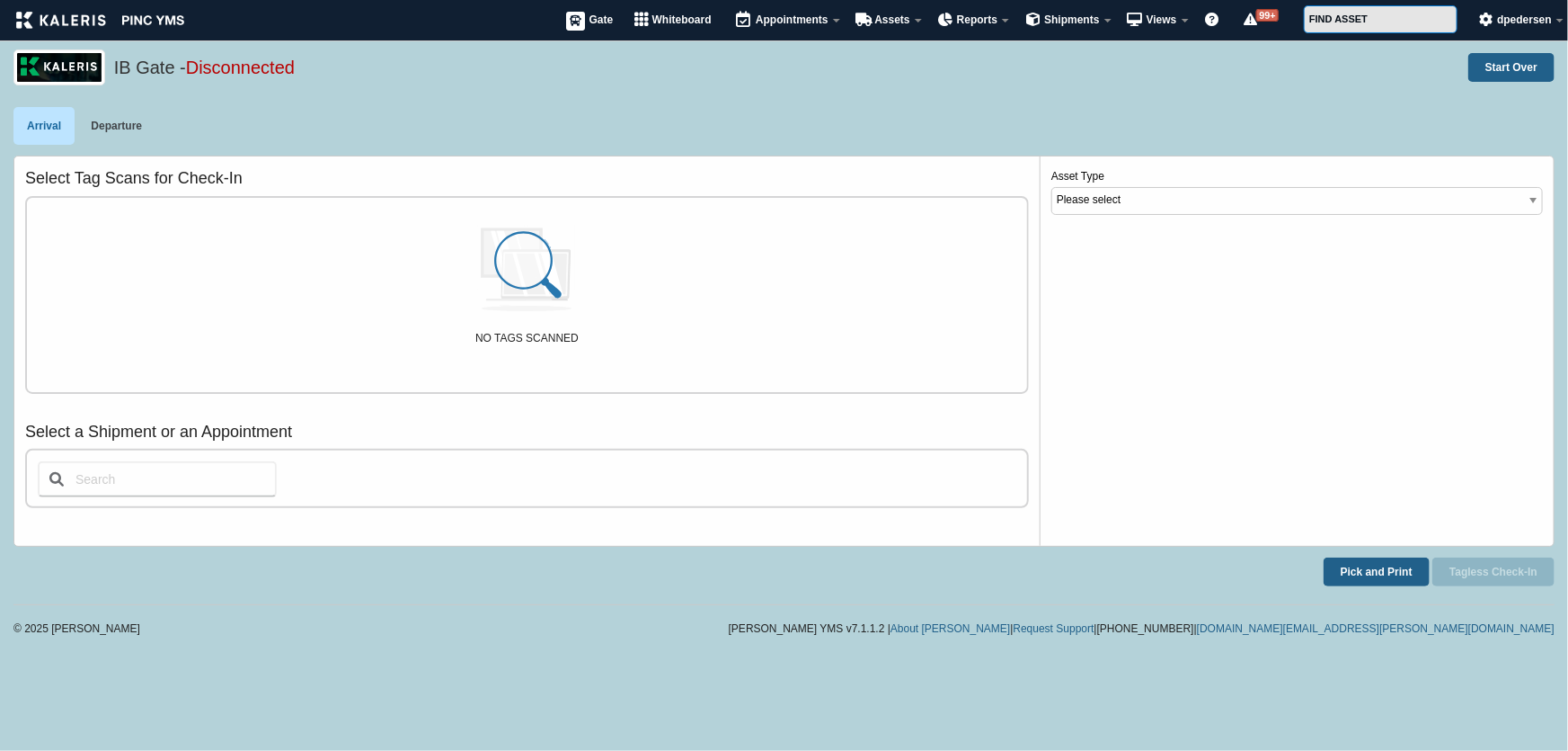
click at [296, 136] on div "Arrival Departure" at bounding box center [784, 131] width 1541 height 48
click at [1123, 204] on select "Please select Tanker CTC_Trailer Visitor Trailer Reefer Tractor" at bounding box center [1297, 201] width 492 height 28
select select "1"
click at [1051, 188] on select "Please select Tanker CTC_Trailer Visitor Trailer Reefer Tractor" at bounding box center [1297, 201] width 492 height 28
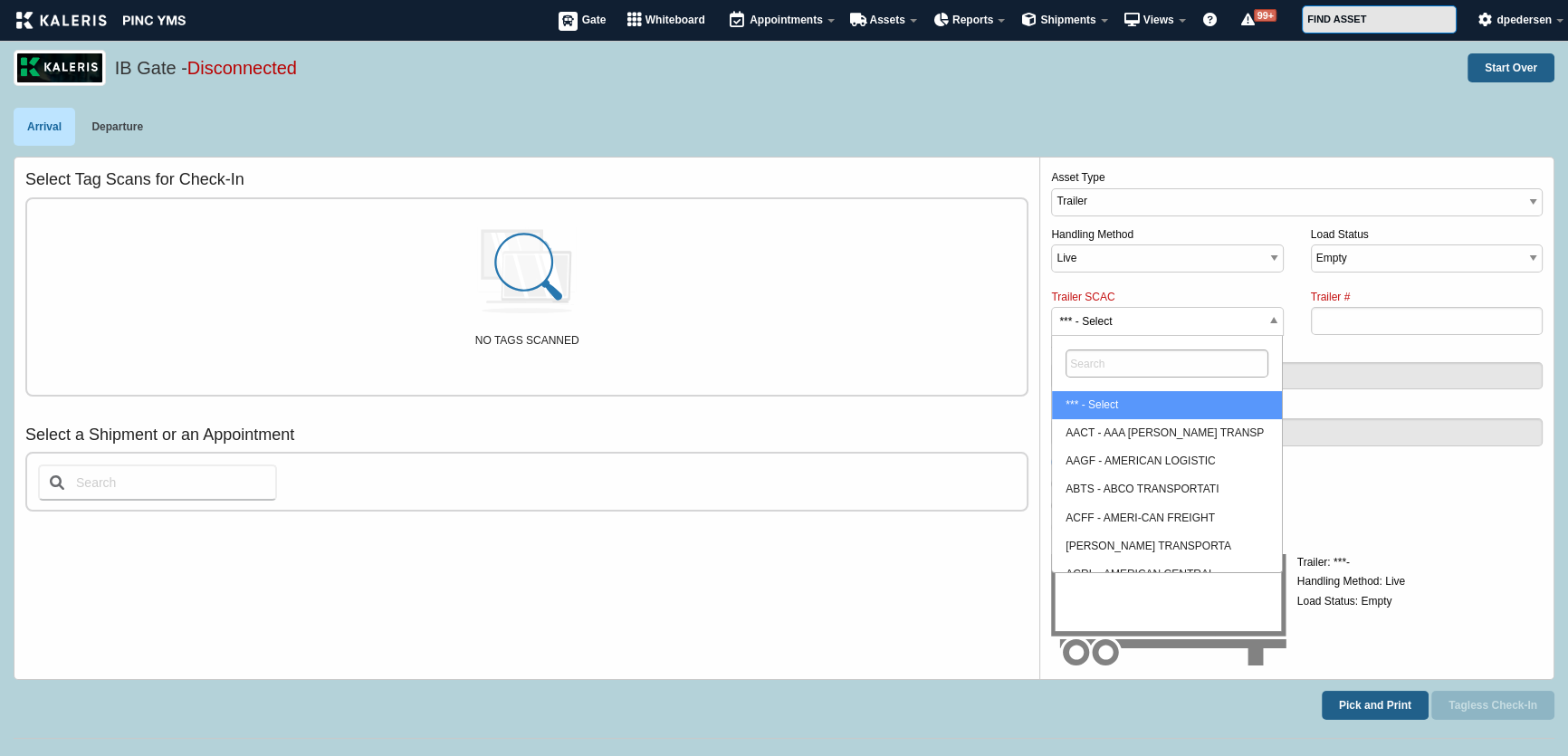
click at [1190, 318] on span "*** - Select" at bounding box center [1167, 322] width 230 height 29
click at [1116, 289] on select "*** - Select AACT - AAA COOPER TRANSP AAGF - AMERICAN LOGISTIC ABTS - ABCO TRAN…" at bounding box center [1115, 288] width 1 height 1
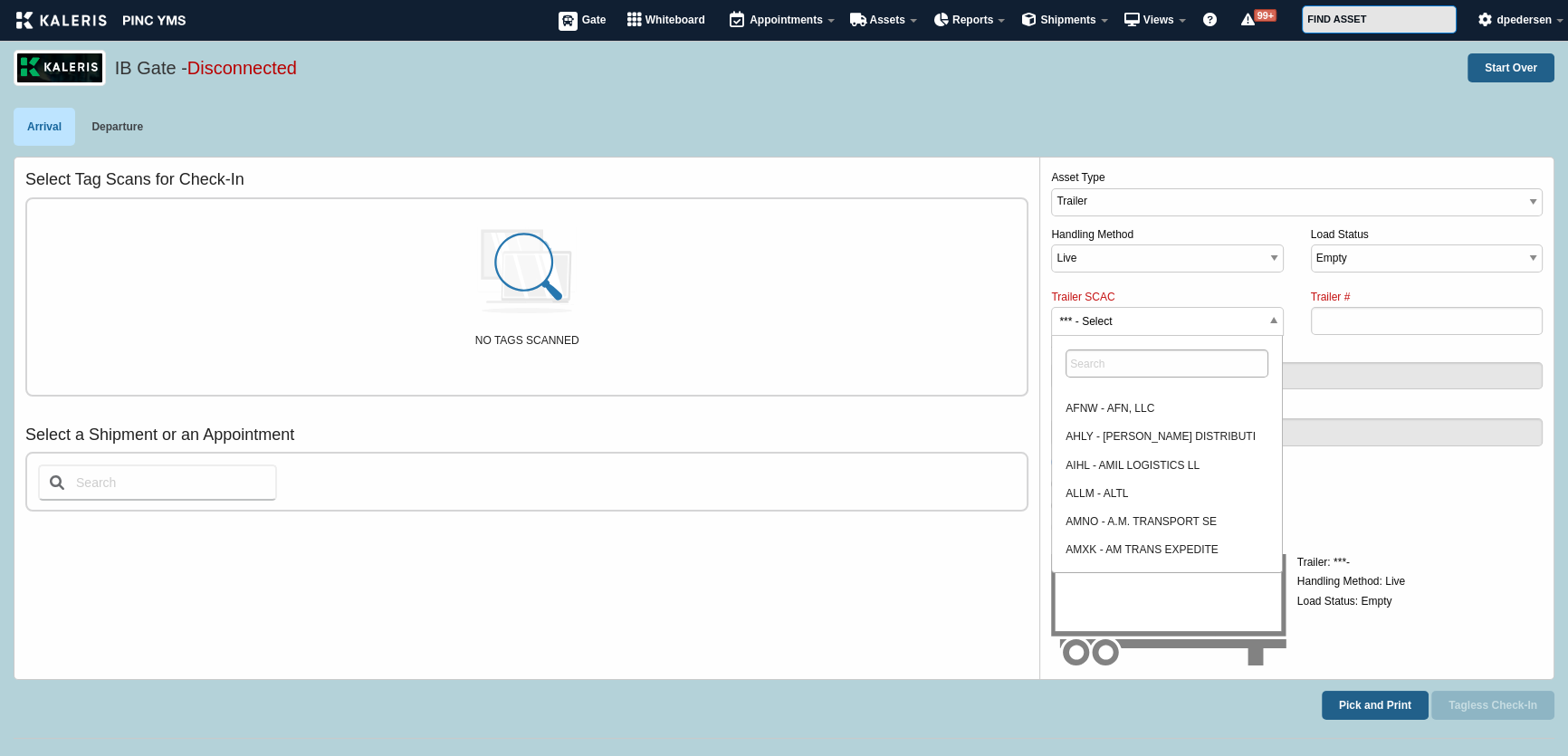
scroll to position [163, 0]
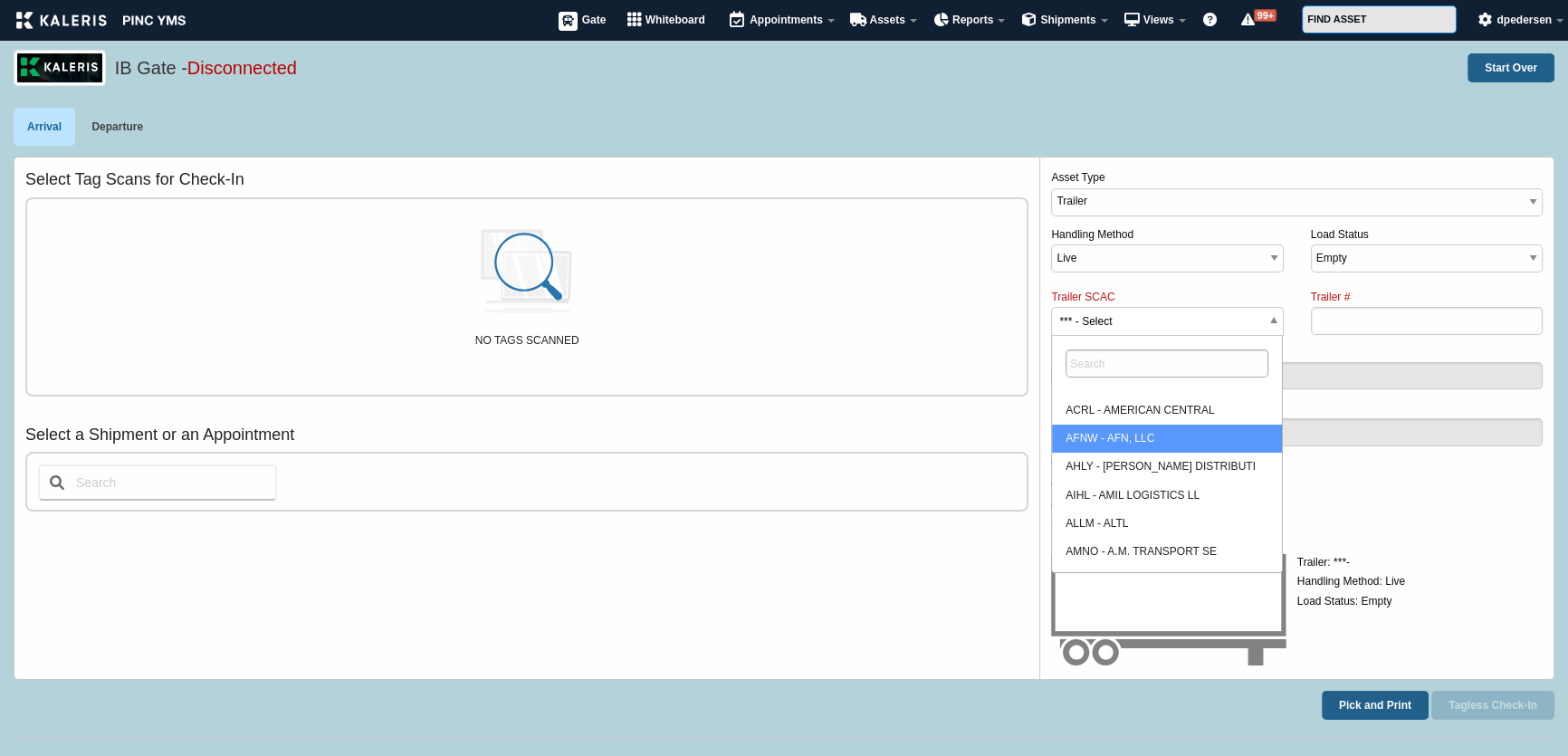
select select "AFNW"
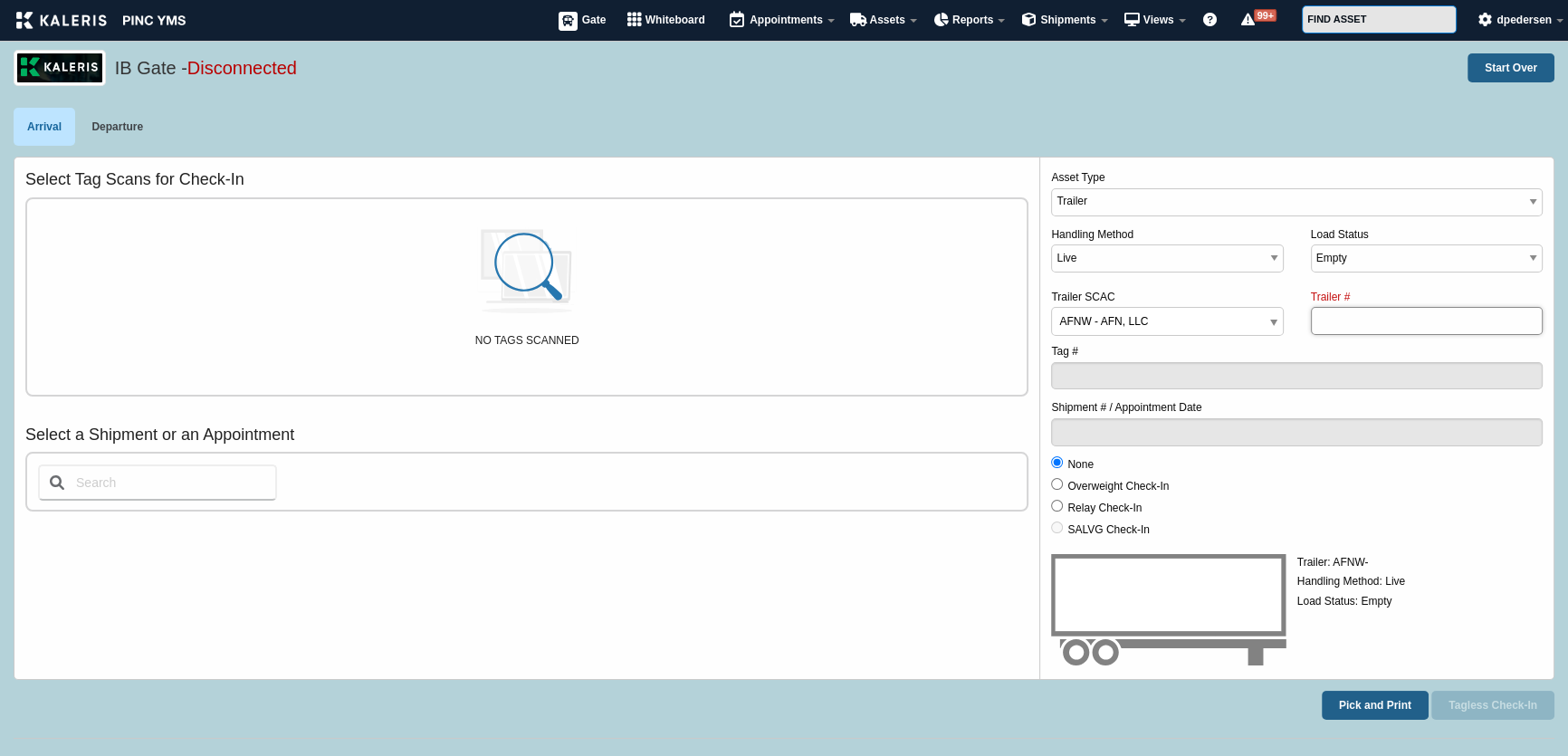
click at [1373, 321] on input "Trailer #" at bounding box center [1427, 320] width 232 height 28
type input "8882928"
click at [1115, 265] on select "Live Drop" at bounding box center [1167, 258] width 232 height 28
select select "Drop"
click at [1051, 244] on select "Live Drop" at bounding box center [1167, 258] width 232 height 28
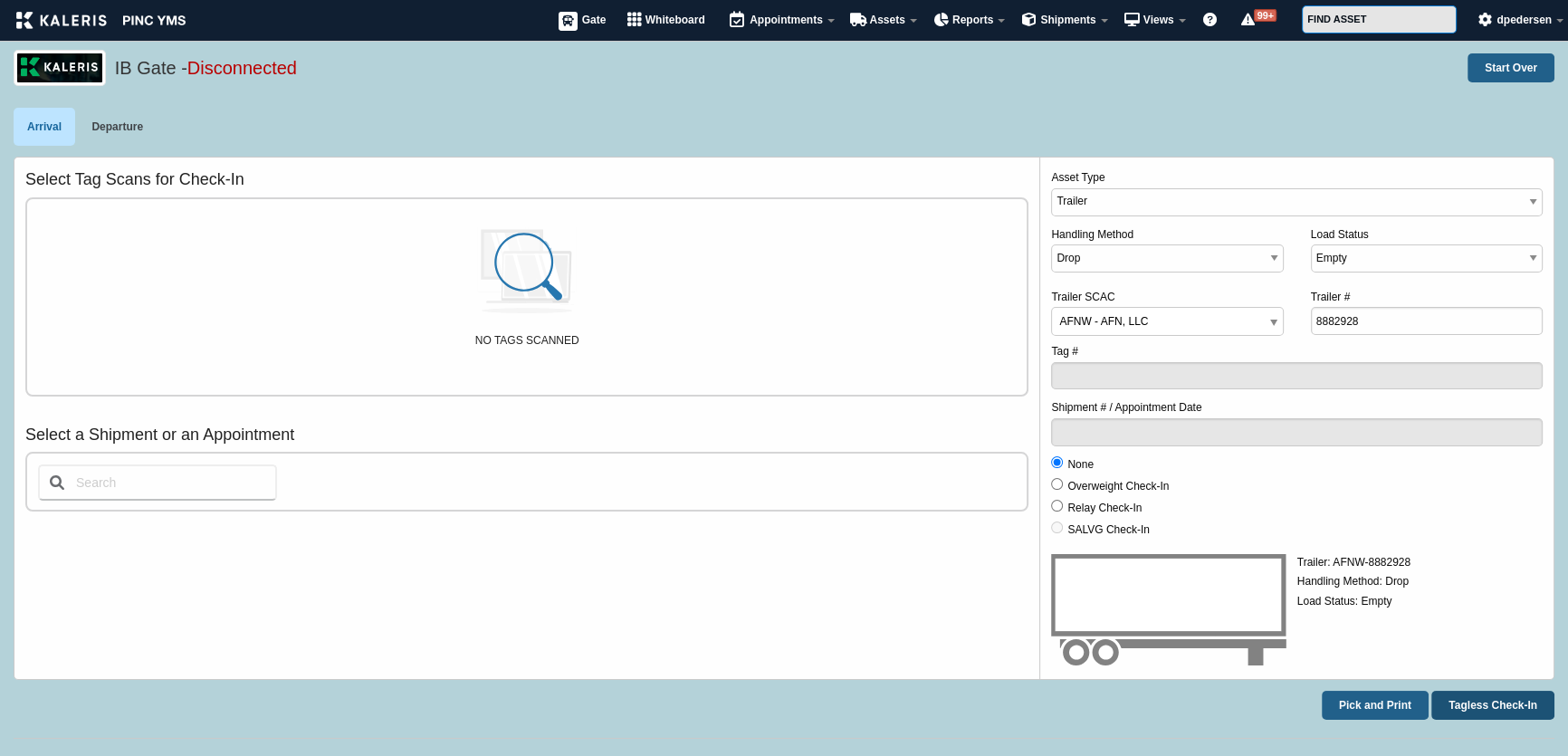
click at [1479, 715] on button "Tagless Check-In" at bounding box center [1493, 705] width 124 height 29
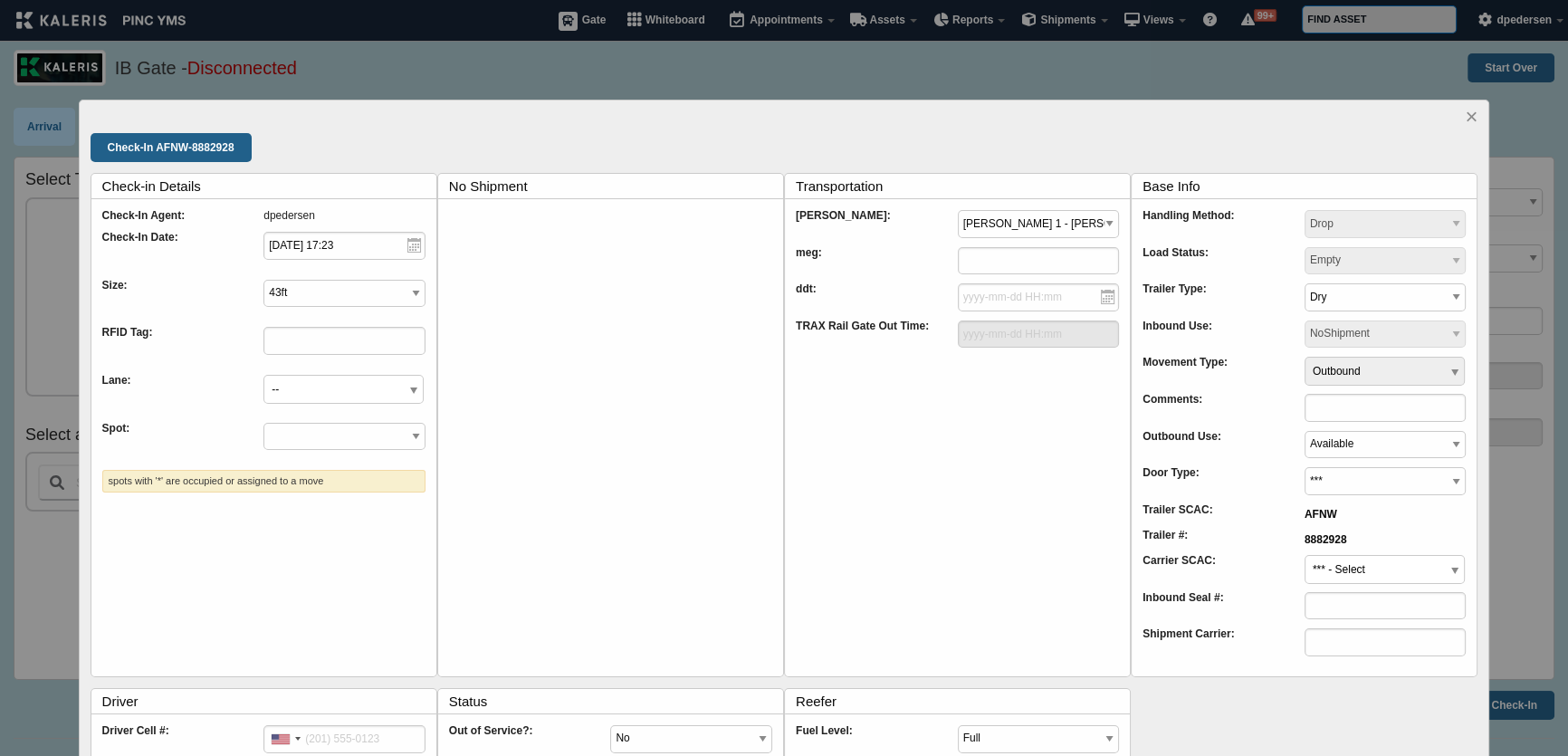
click at [339, 388] on span "--" at bounding box center [344, 390] width 159 height 29
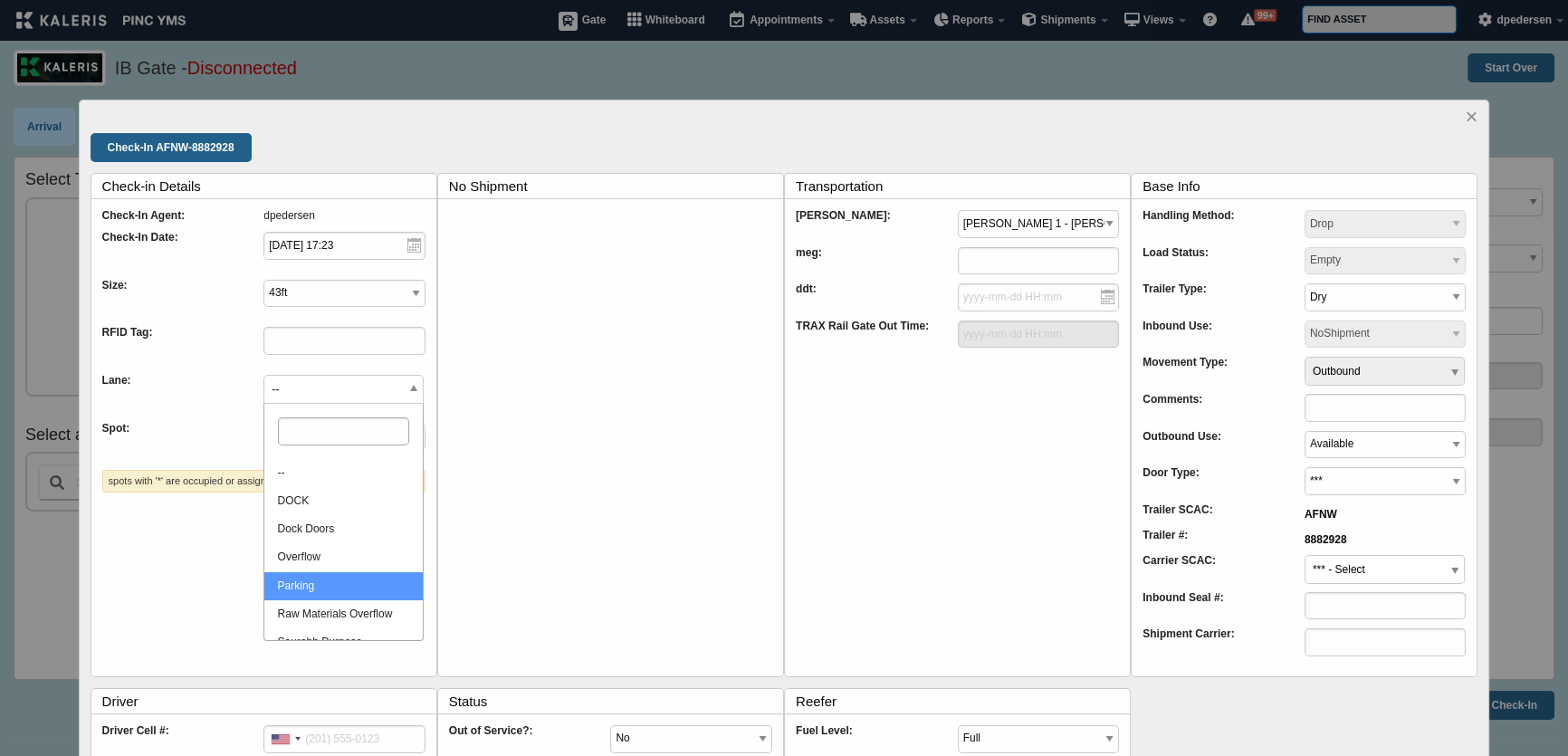
select select "Parking"
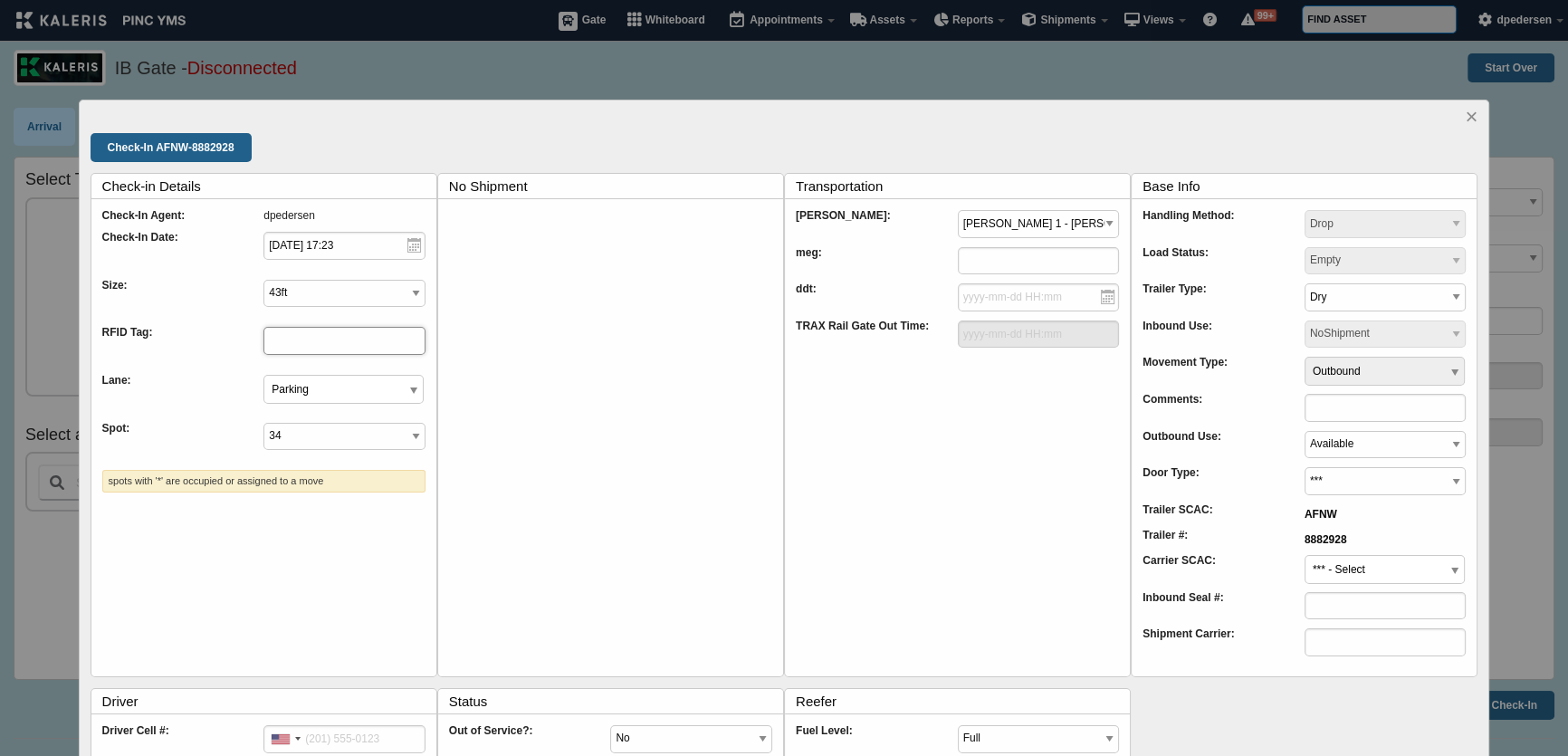
click at [373, 340] on input "text" at bounding box center [345, 341] width 163 height 28
click at [416, 136] on div "Check-In AFNW-8882928" at bounding box center [784, 148] width 1388 height 29
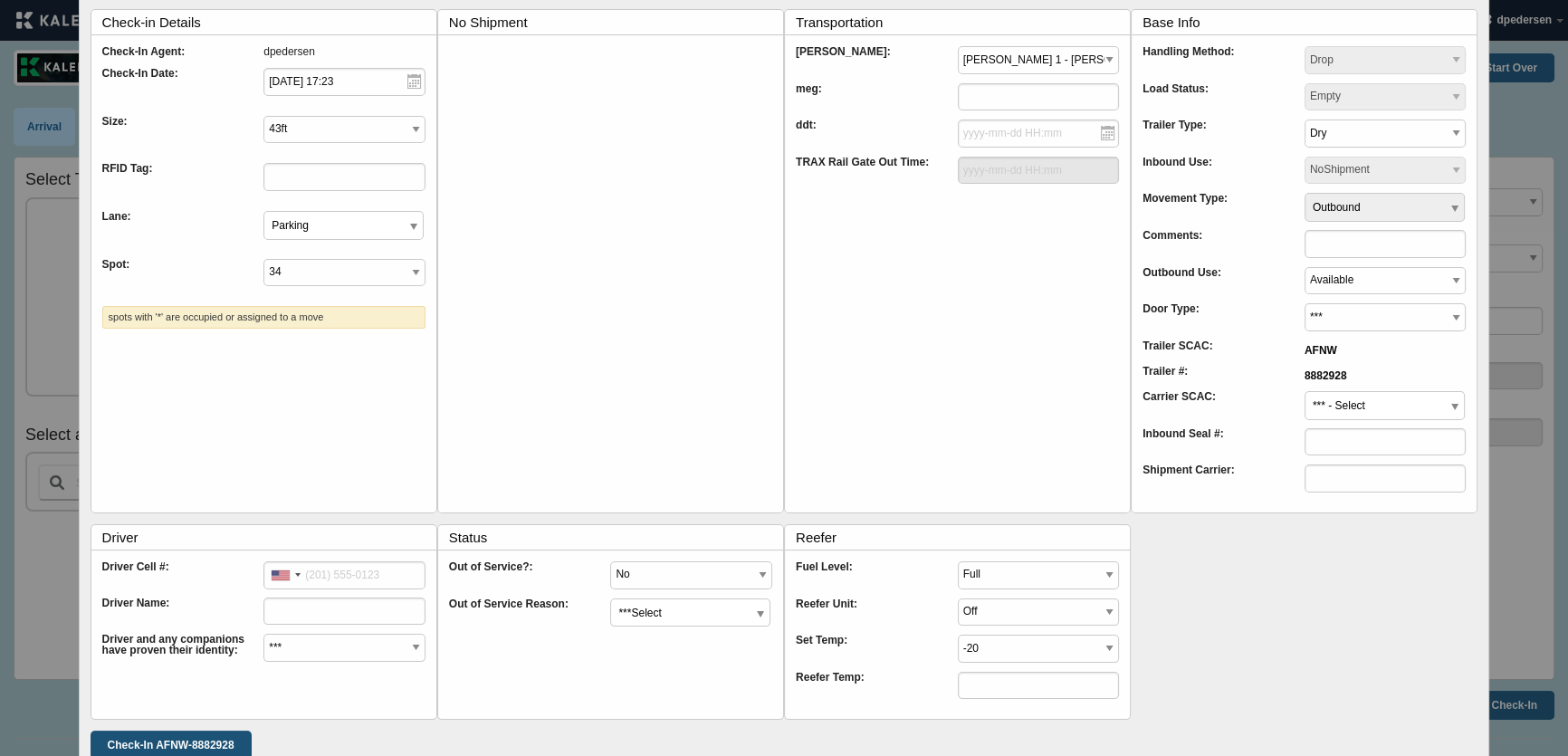
click at [206, 731] on input "Check-In AFNW-8882928" at bounding box center [171, 745] width 162 height 29
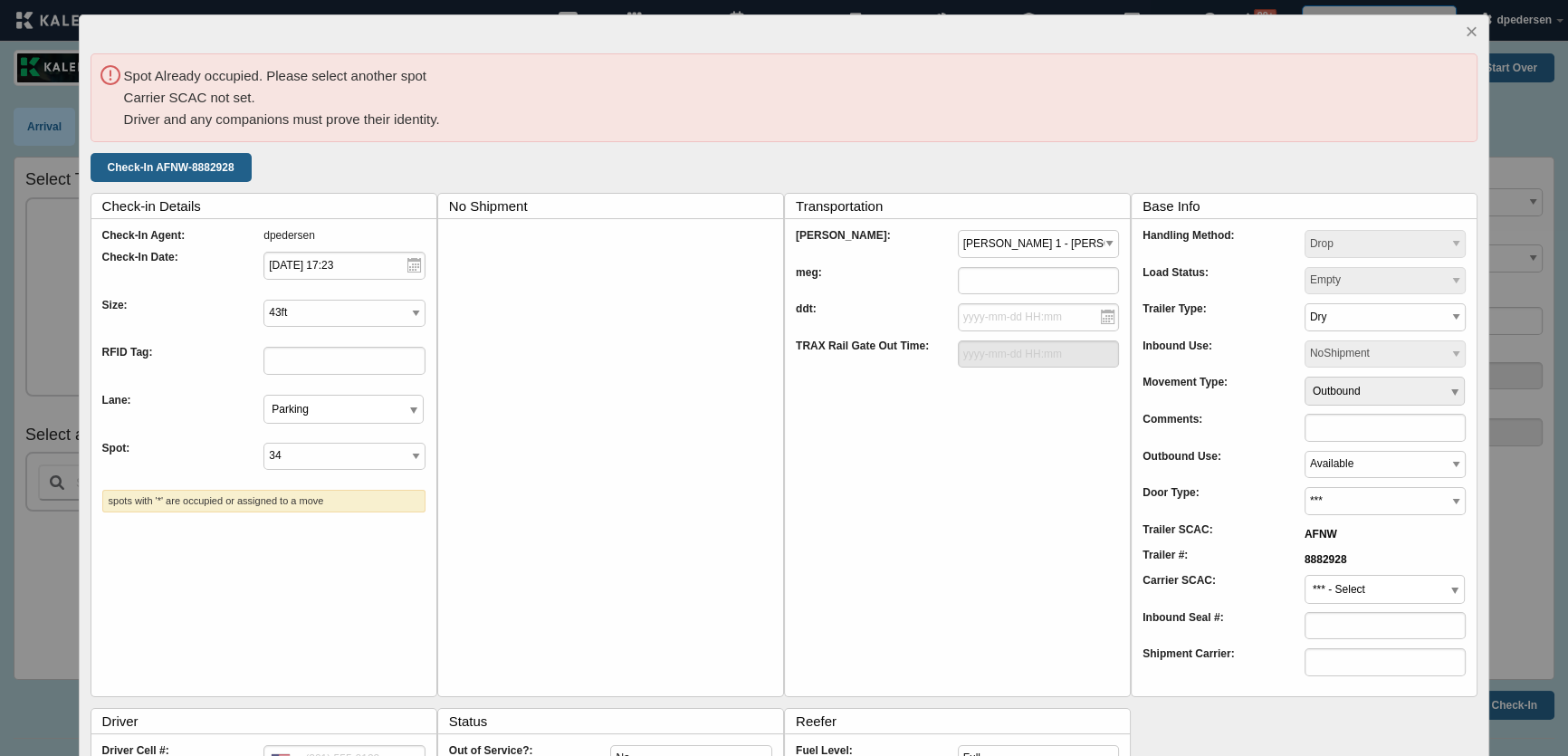
scroll to position [104, 0]
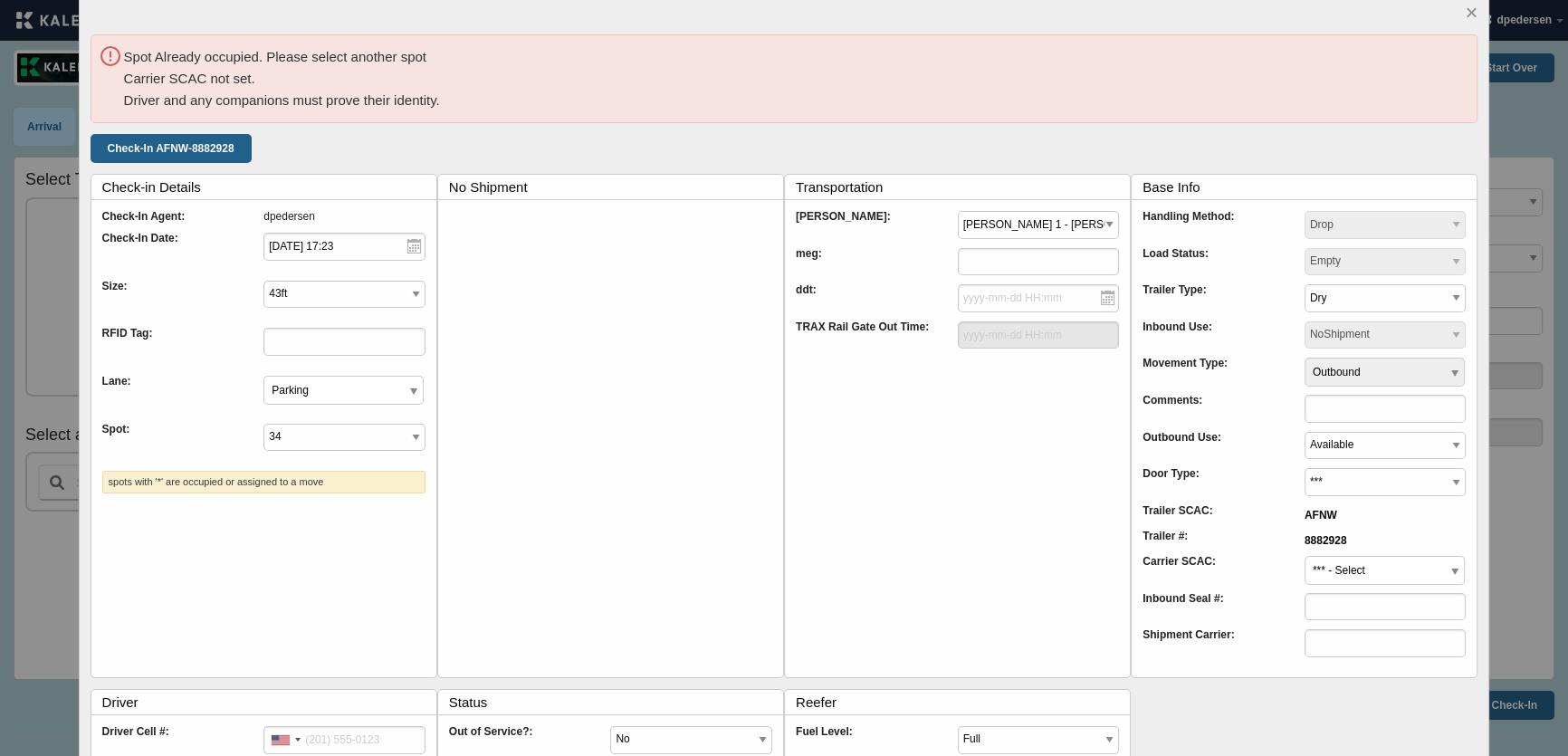
click at [1359, 561] on span "*** - Select" at bounding box center [1385, 571] width 159 height 29
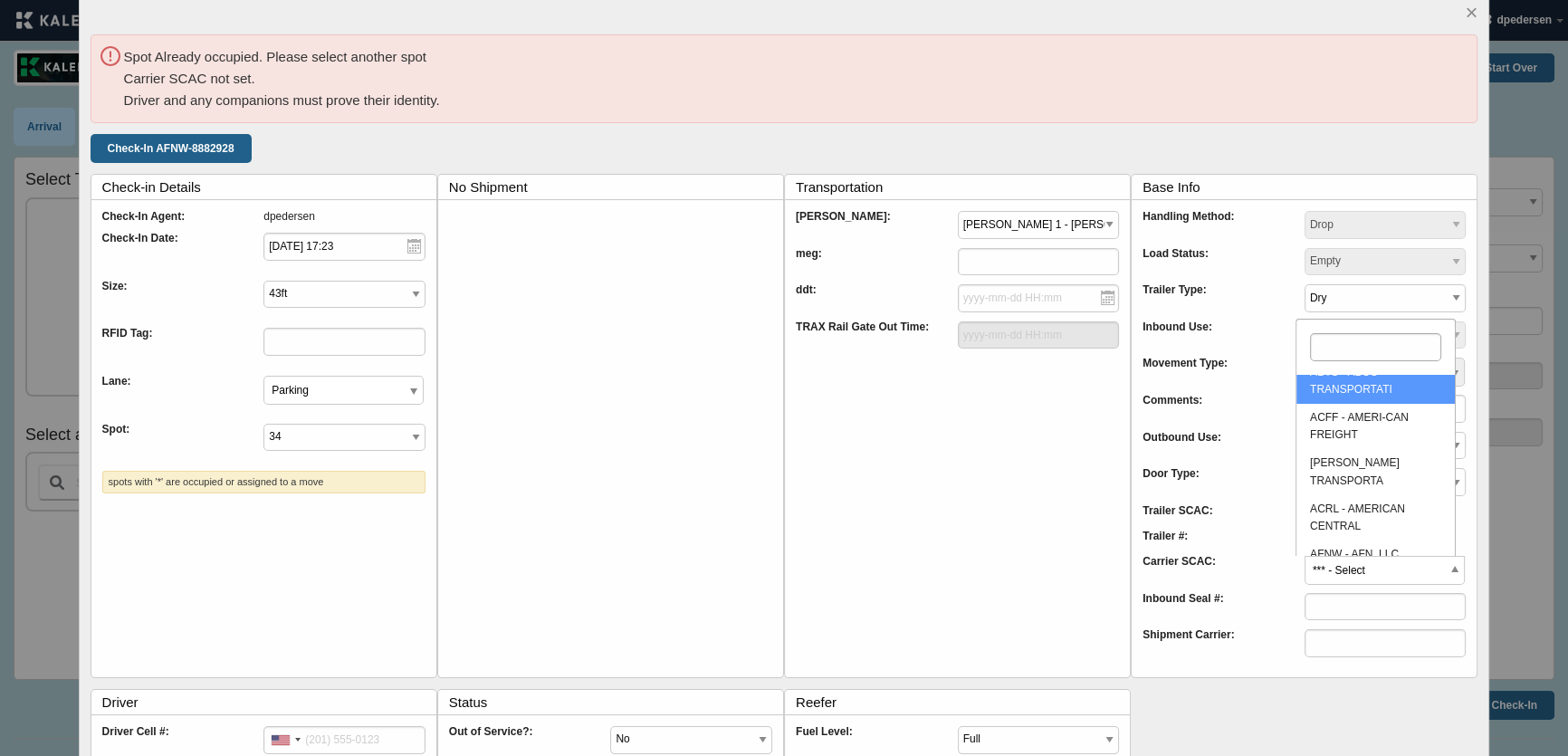
scroll to position [163, 0]
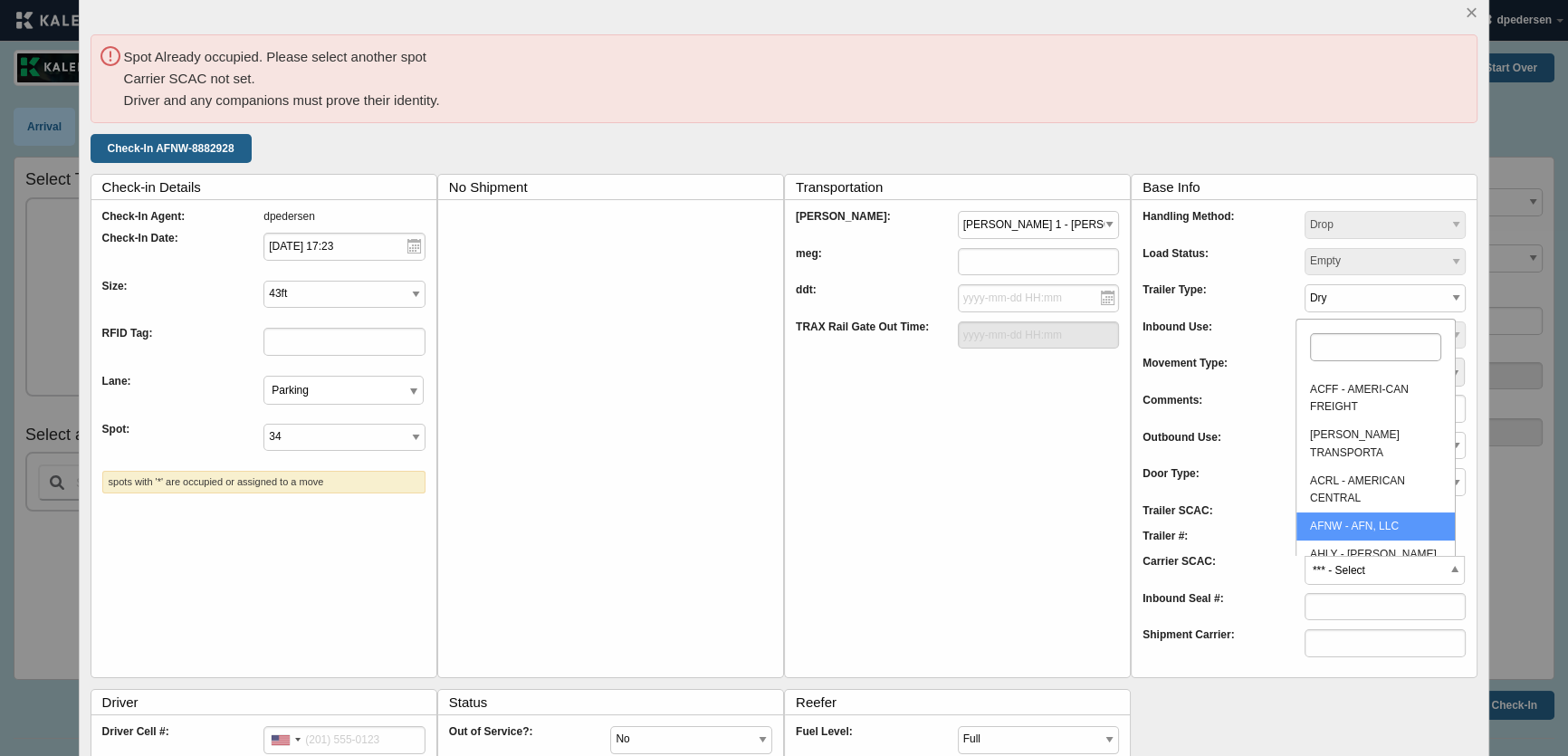
select select "AFNW"
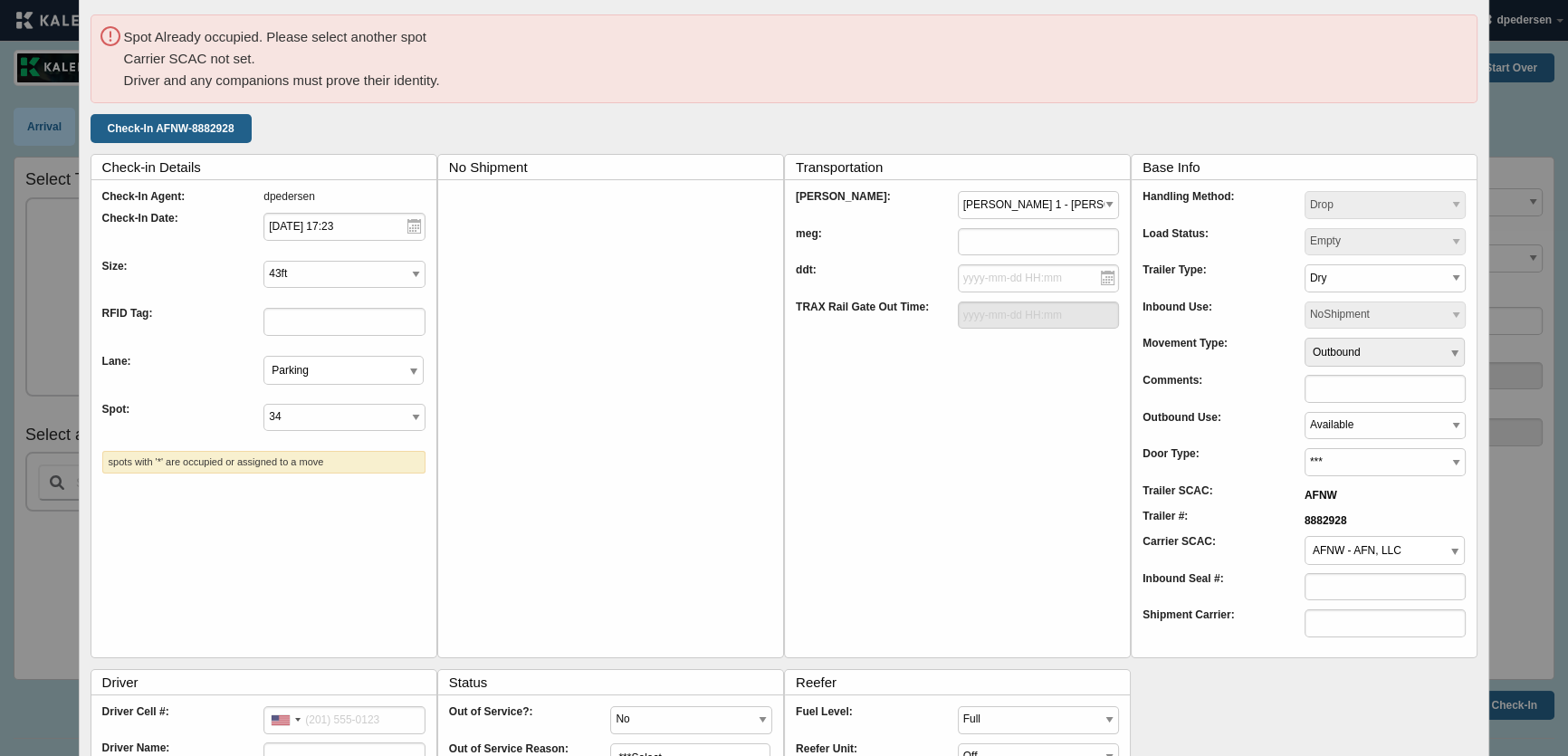
scroll to position [282, 0]
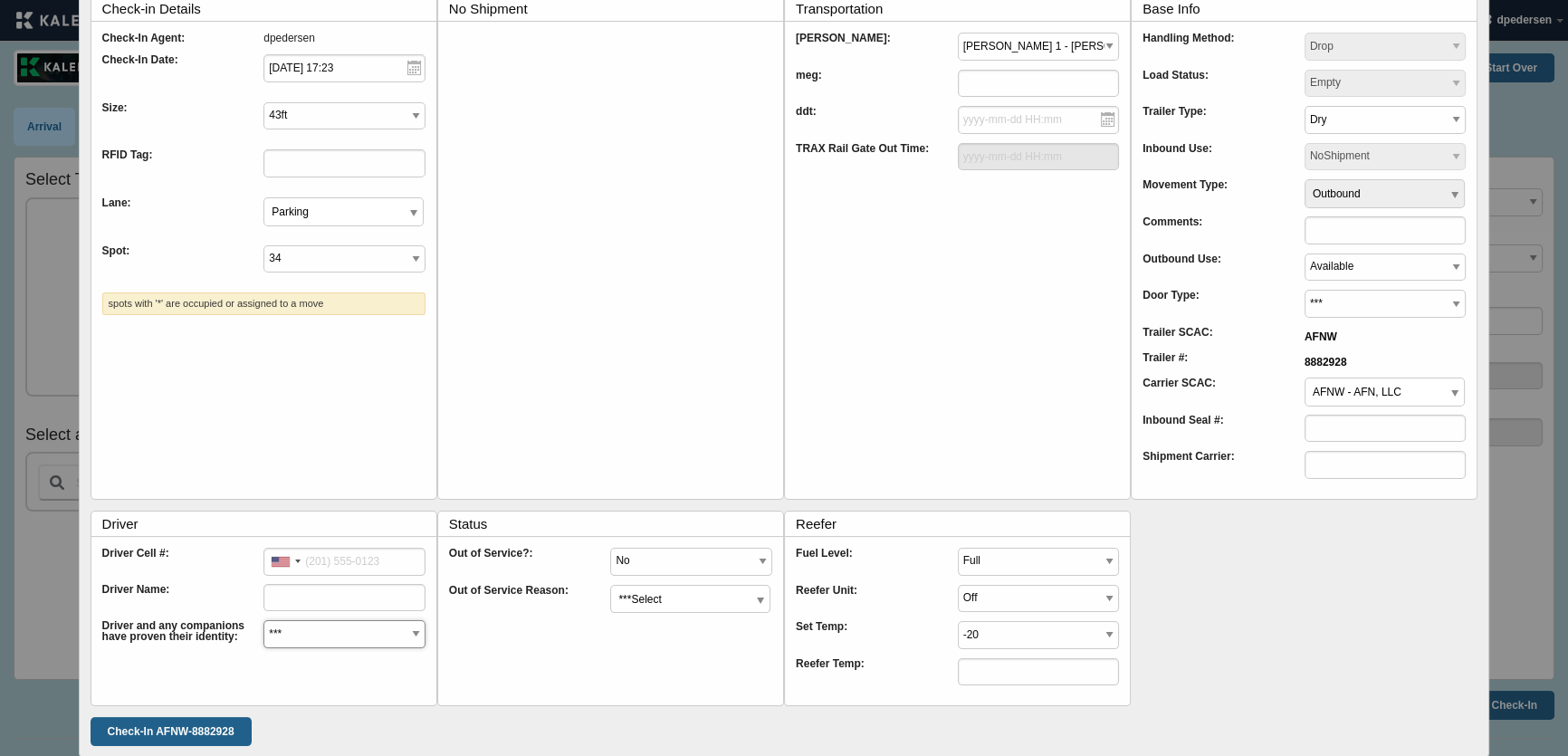
click at [310, 636] on select "*** Yes No" at bounding box center [345, 633] width 163 height 28
select select "Yes"
click at [264, 620] on select "*** Yes No" at bounding box center [345, 633] width 163 height 28
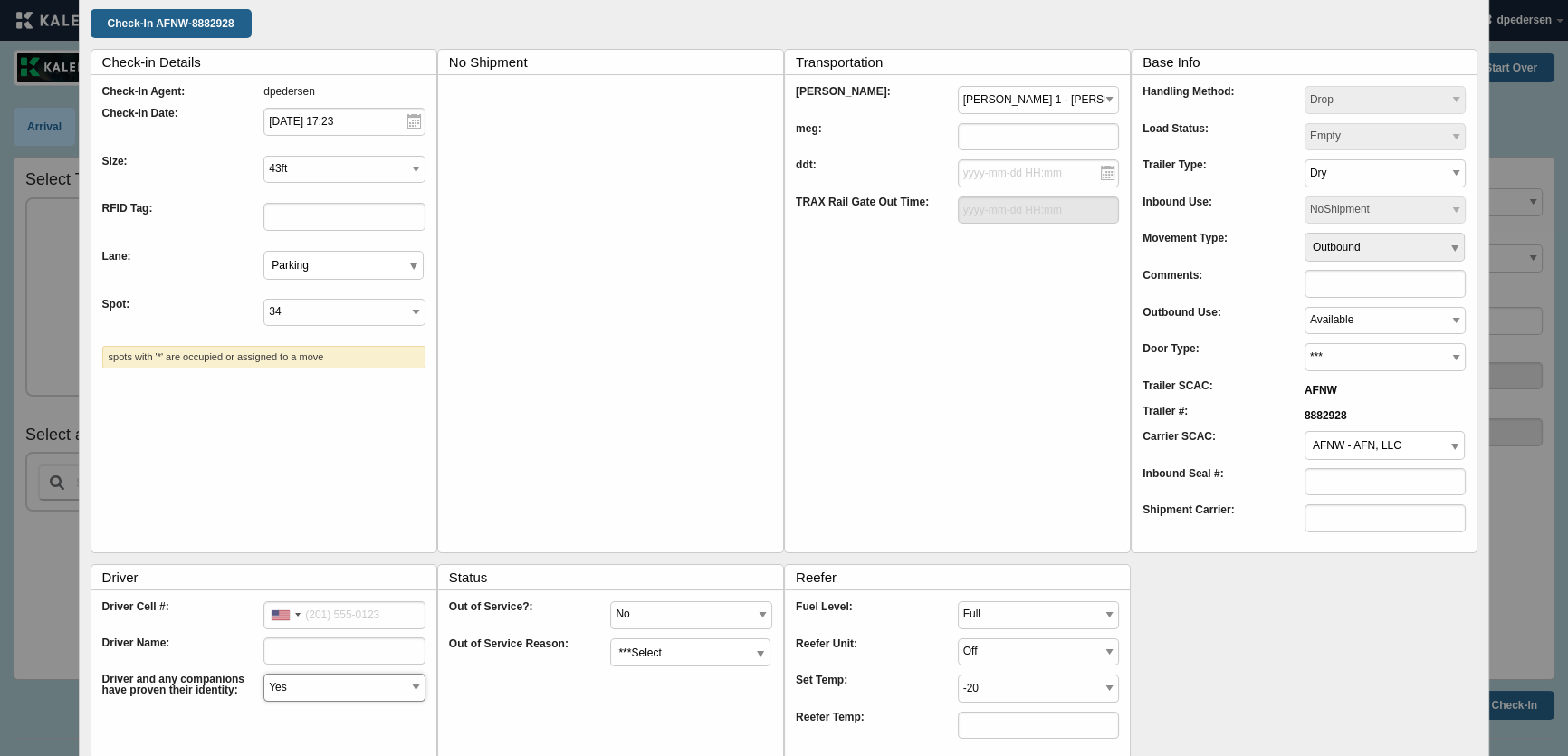
scroll to position [200, 0]
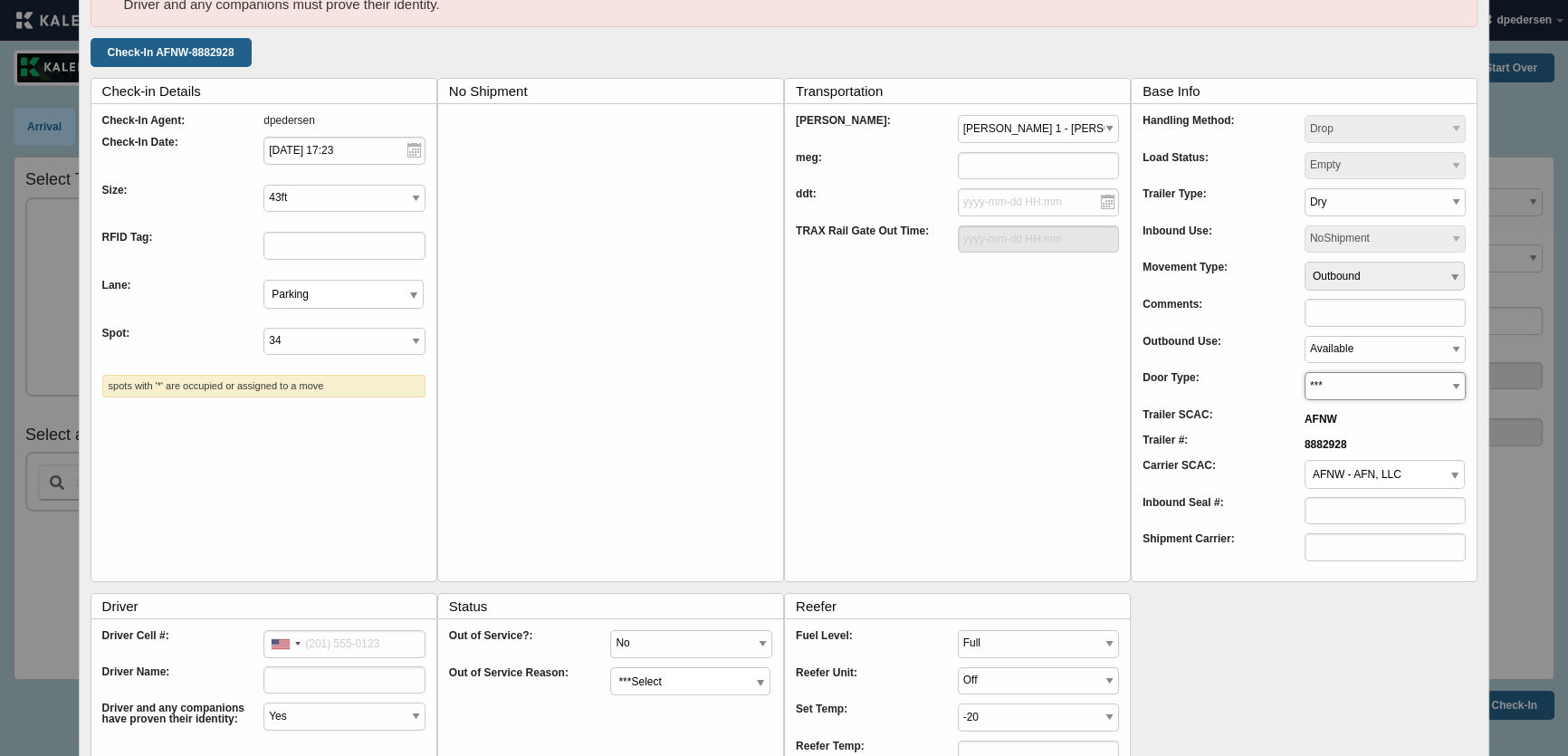
click at [1334, 384] on select "*** Roll-Up Swing" at bounding box center [1386, 385] width 163 height 28
select select "Roll-Up"
click at [1305, 372] on select "*** Roll-Up Swing" at bounding box center [1386, 385] width 163 height 28
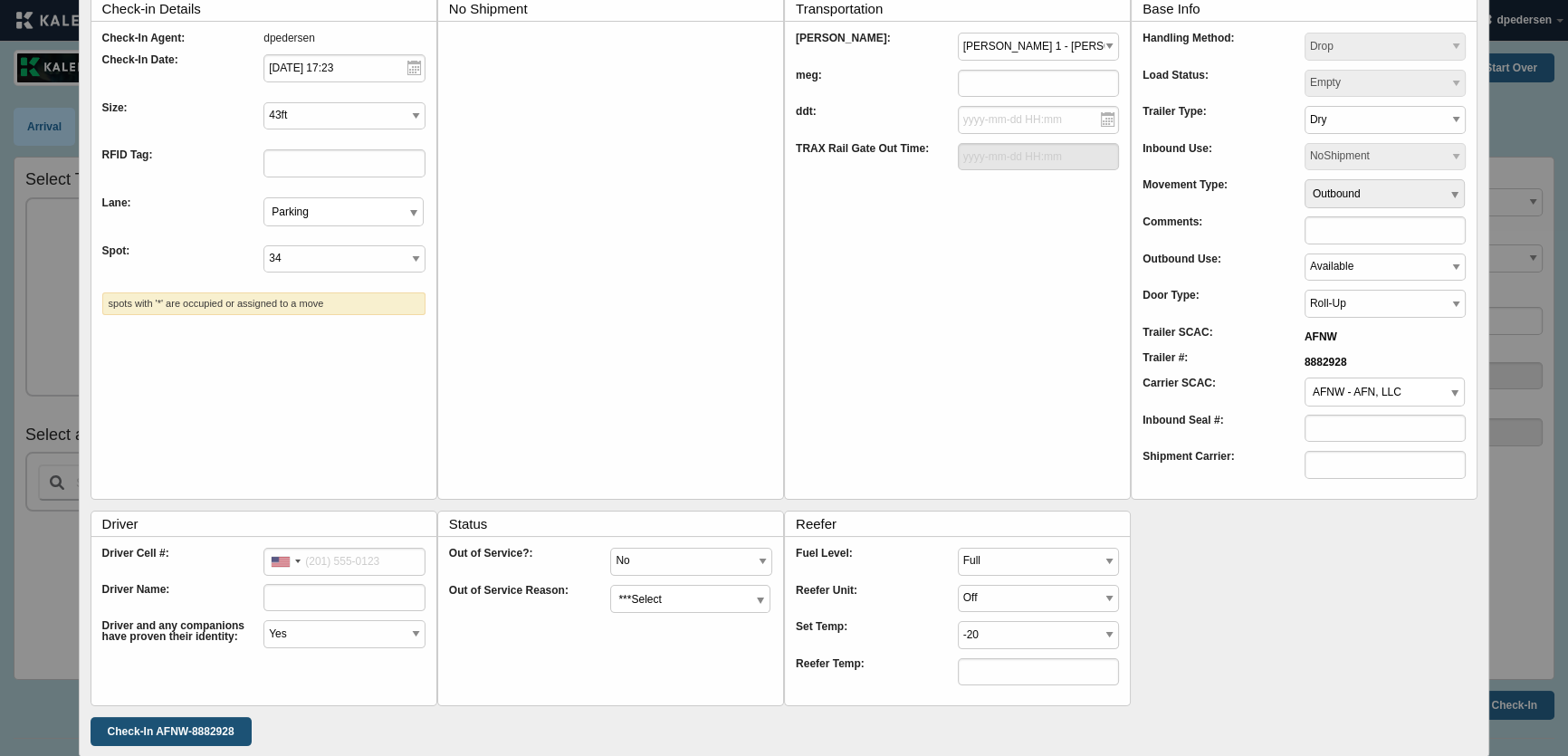
click at [200, 721] on input "Check-In AFNW-8882928" at bounding box center [171, 732] width 162 height 29
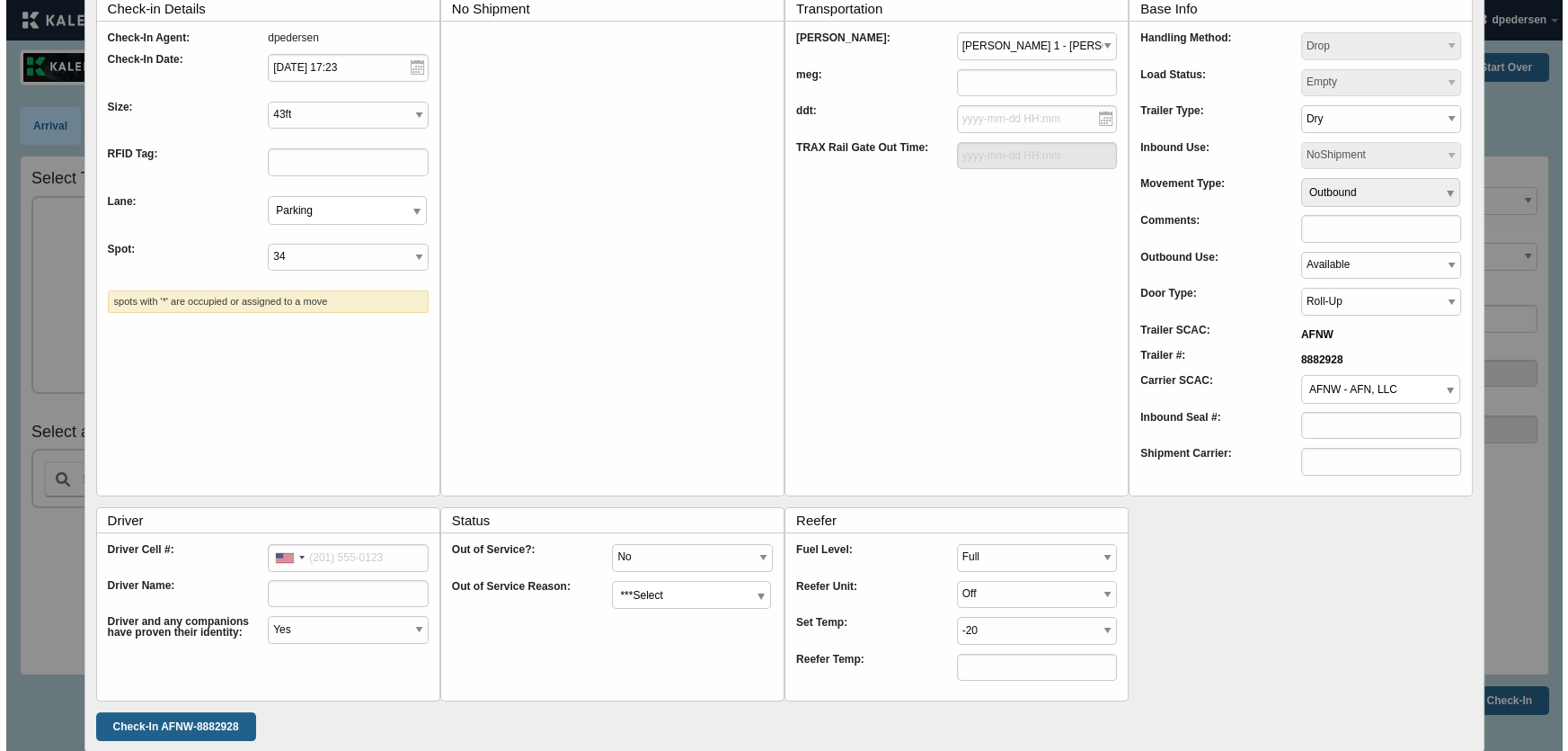
scroll to position [0, 0]
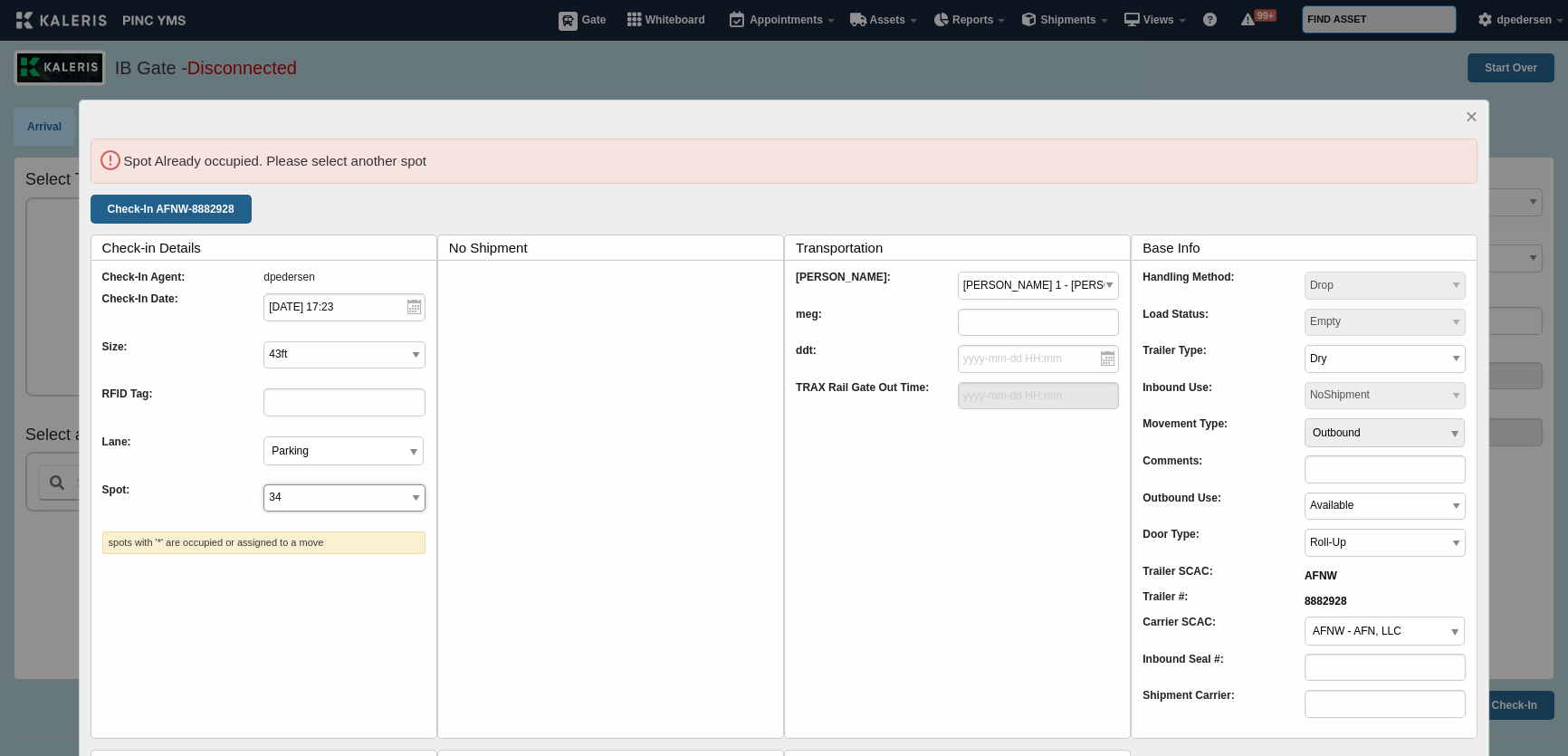
click at [295, 502] on select "1* 2* 3* 4* 5* 6* 7* 8* 9* 10* 11* 12* 13* 14* 15* 16* 17* 18* 19* 20* 21* 22* …" at bounding box center [345, 498] width 163 height 28
select select "6_50"
click at [264, 485] on select "1* 2* 3* 4* 5* 6* 7* 8* 9* 10* 11* 12* 13* 14* 15* 16* 17* 18* 19* 20* 21* 22* …" at bounding box center [345, 498] width 163 height 28
click at [148, 210] on input "Check-In AFNW-8882928" at bounding box center [171, 209] width 162 height 29
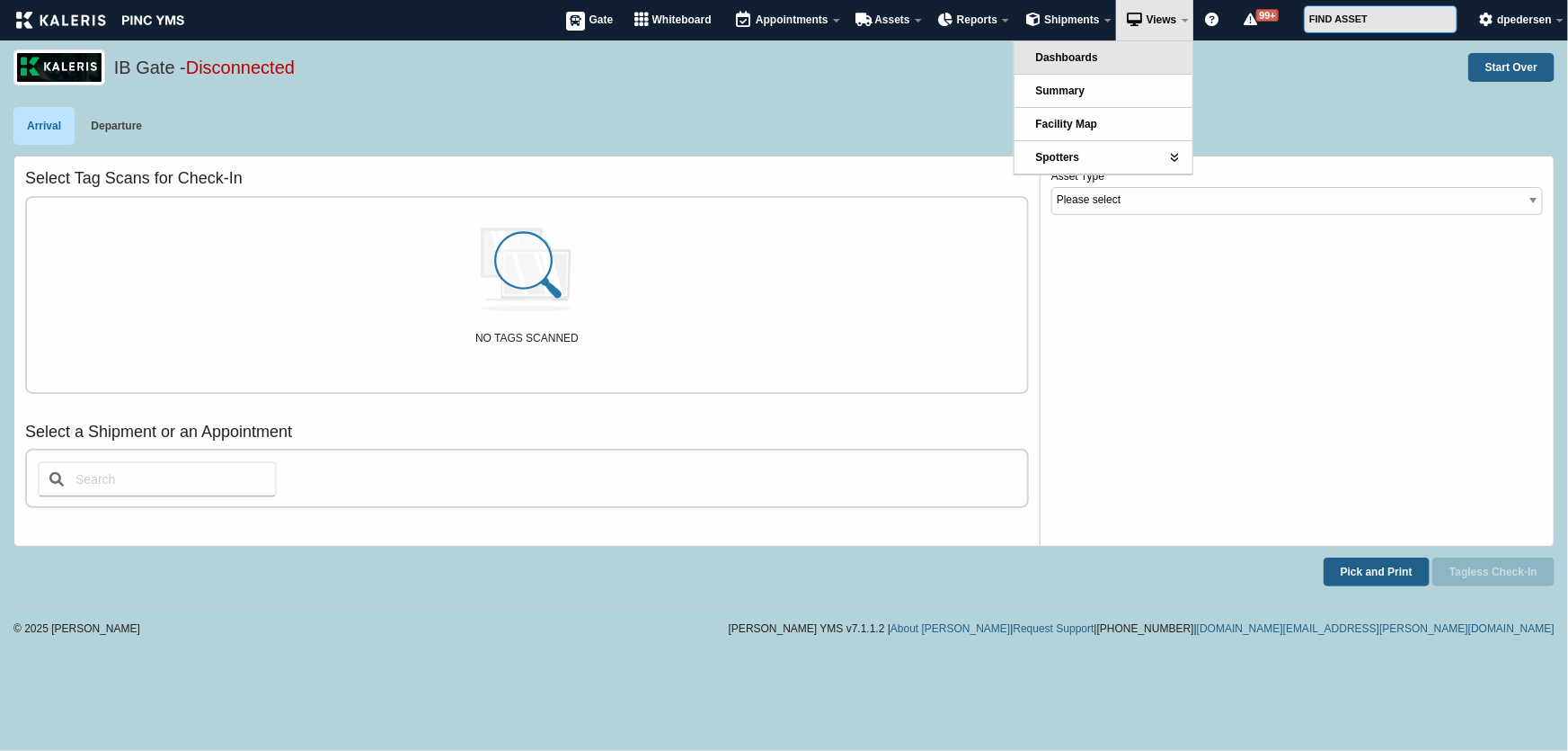
click at [1103, 57] on link "Dashboards" at bounding box center [1103, 57] width 178 height 32
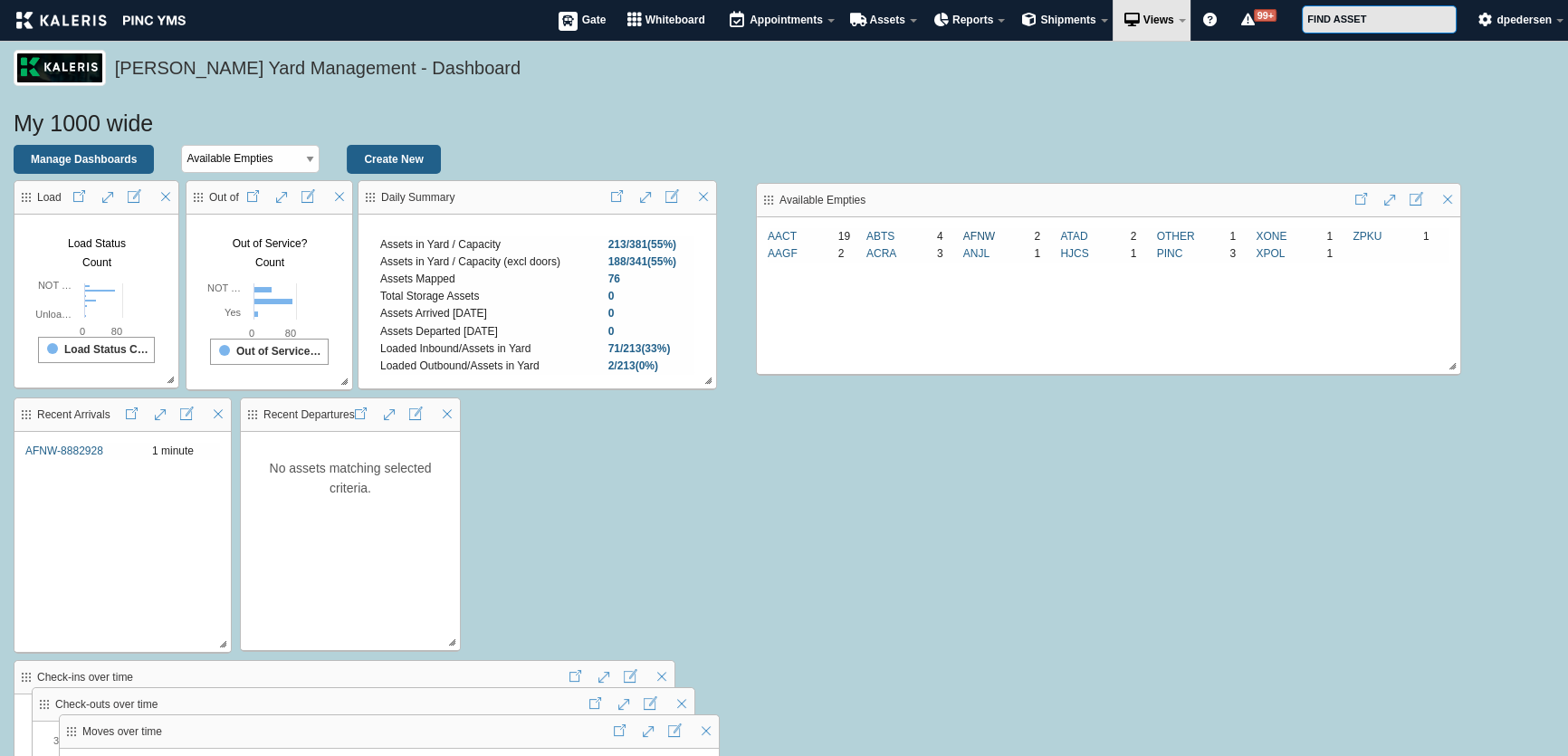
click at [977, 231] on link "AFNW" at bounding box center [979, 235] width 32 height 13
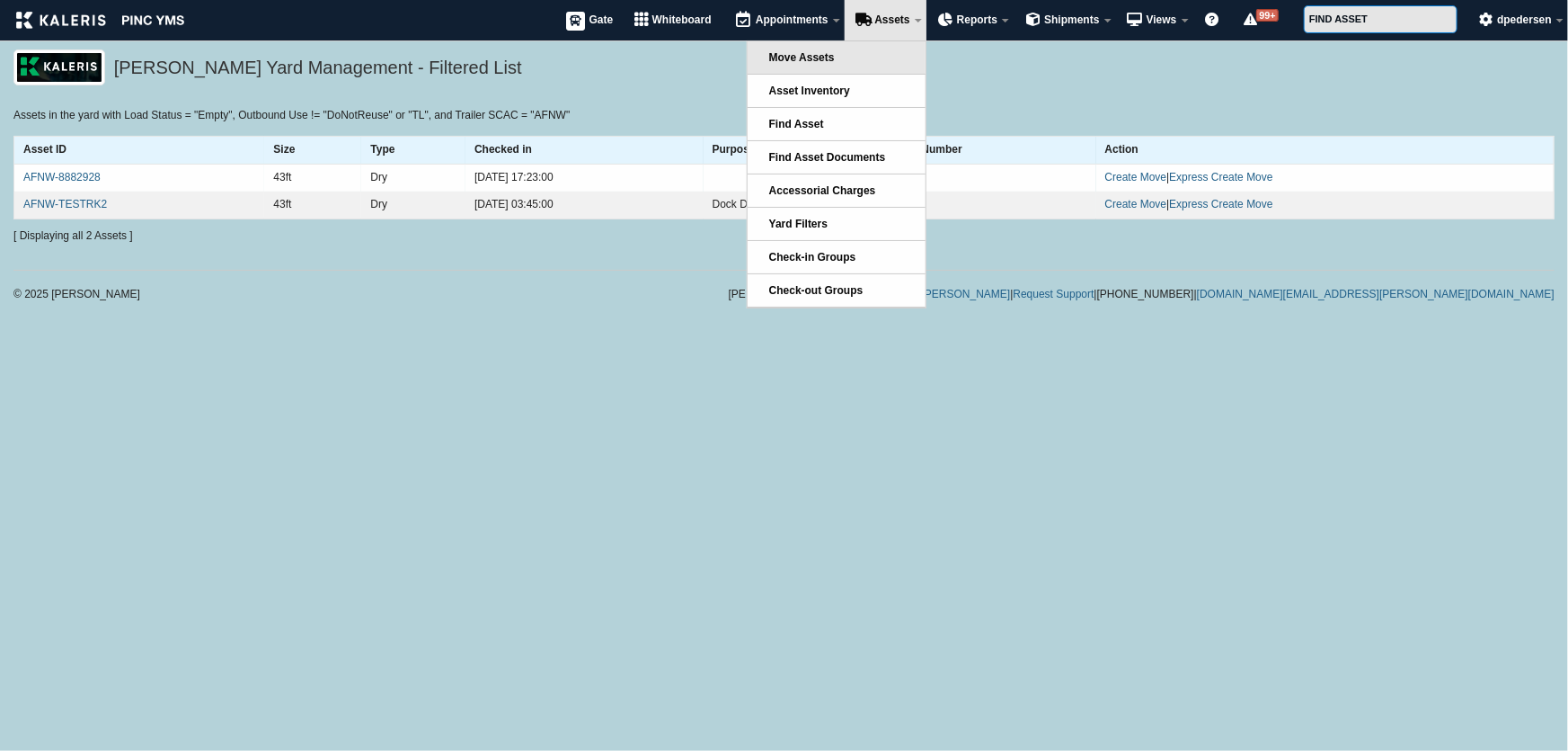
click at [844, 66] on link "Move Assets" at bounding box center [837, 57] width 178 height 32
click at [832, 61] on span "Move Assets" at bounding box center [802, 57] width 66 height 13
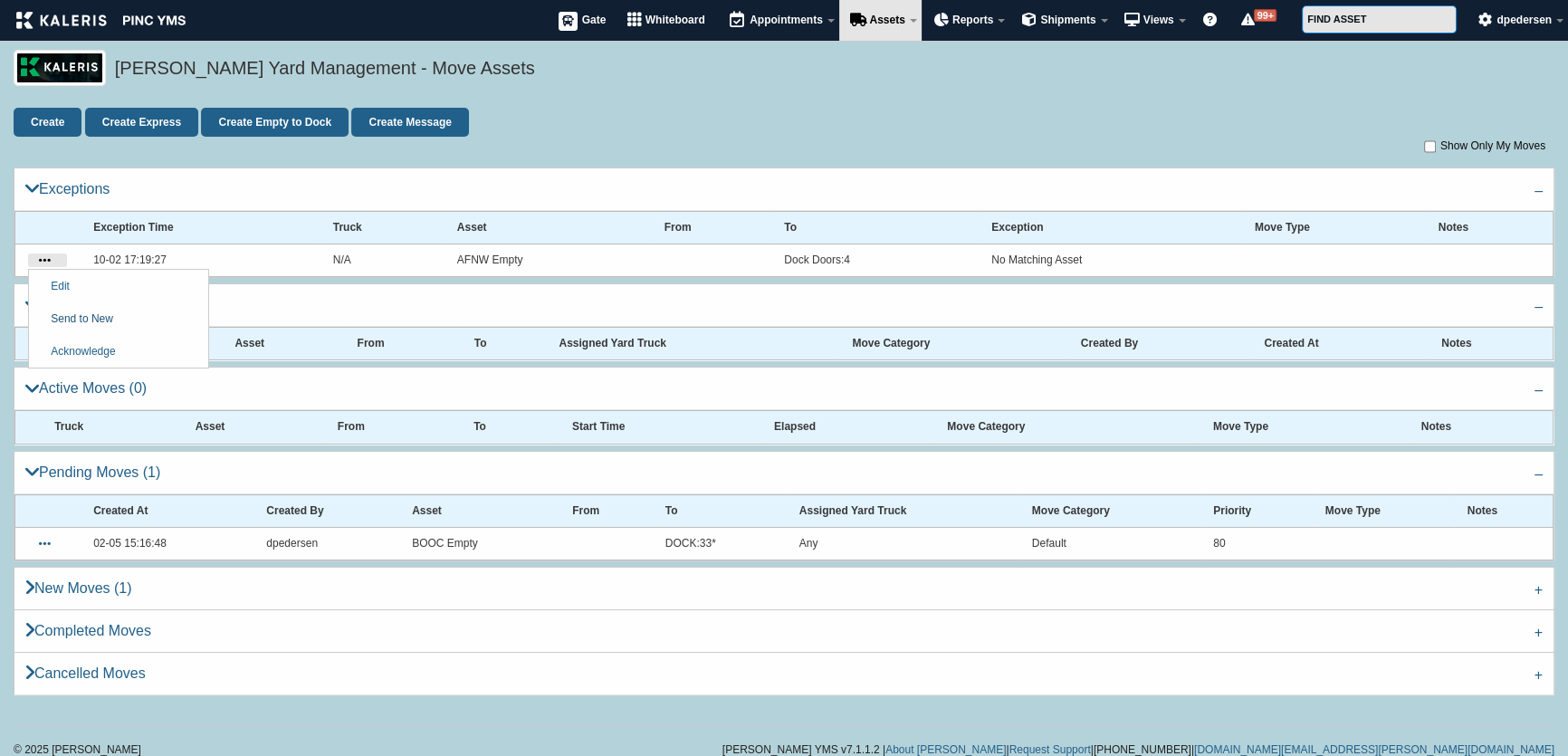
click at [76, 319] on link "Send to New" at bounding box center [119, 318] width 179 height 32
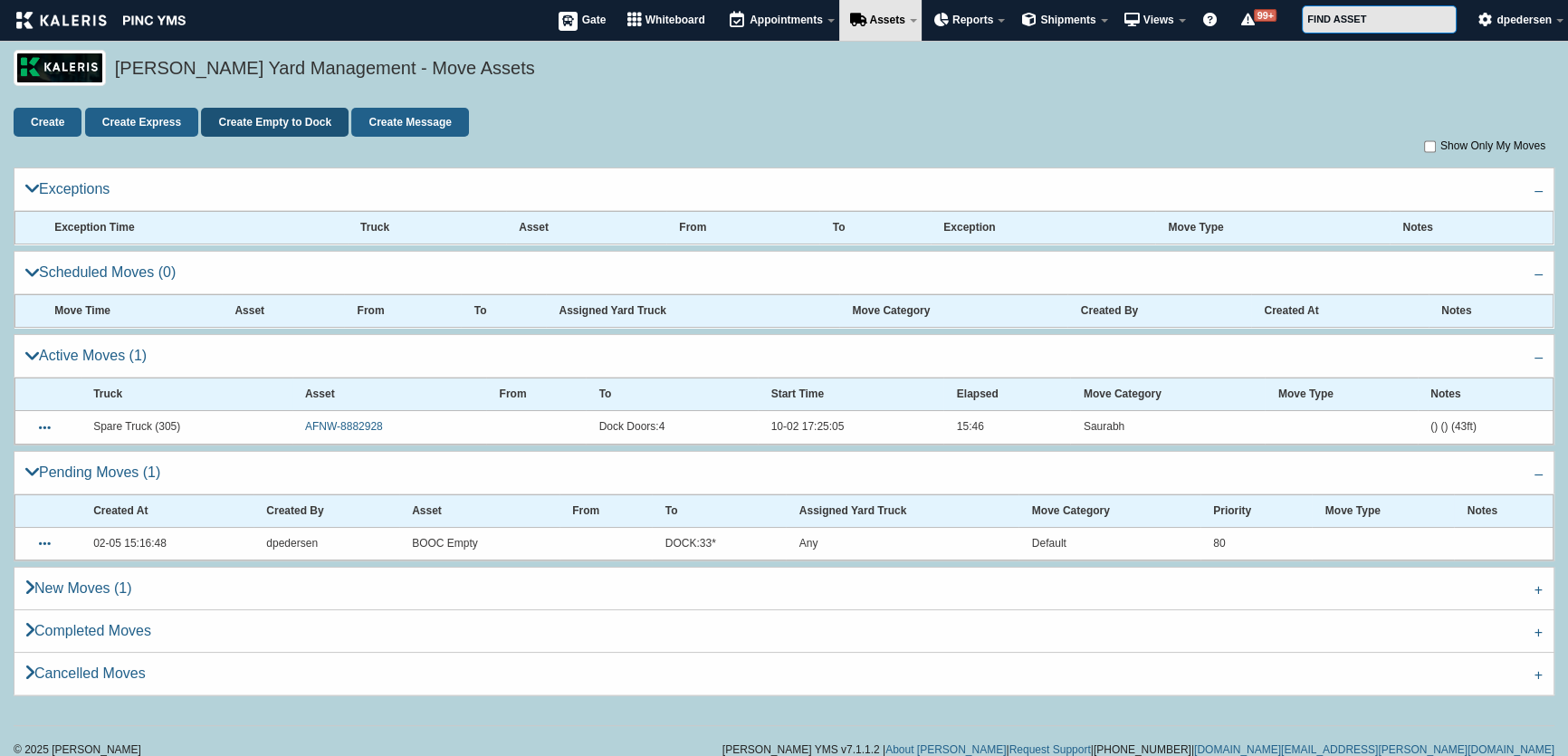
click at [279, 122] on link "Create Empty to Dock" at bounding box center [275, 123] width 148 height 29
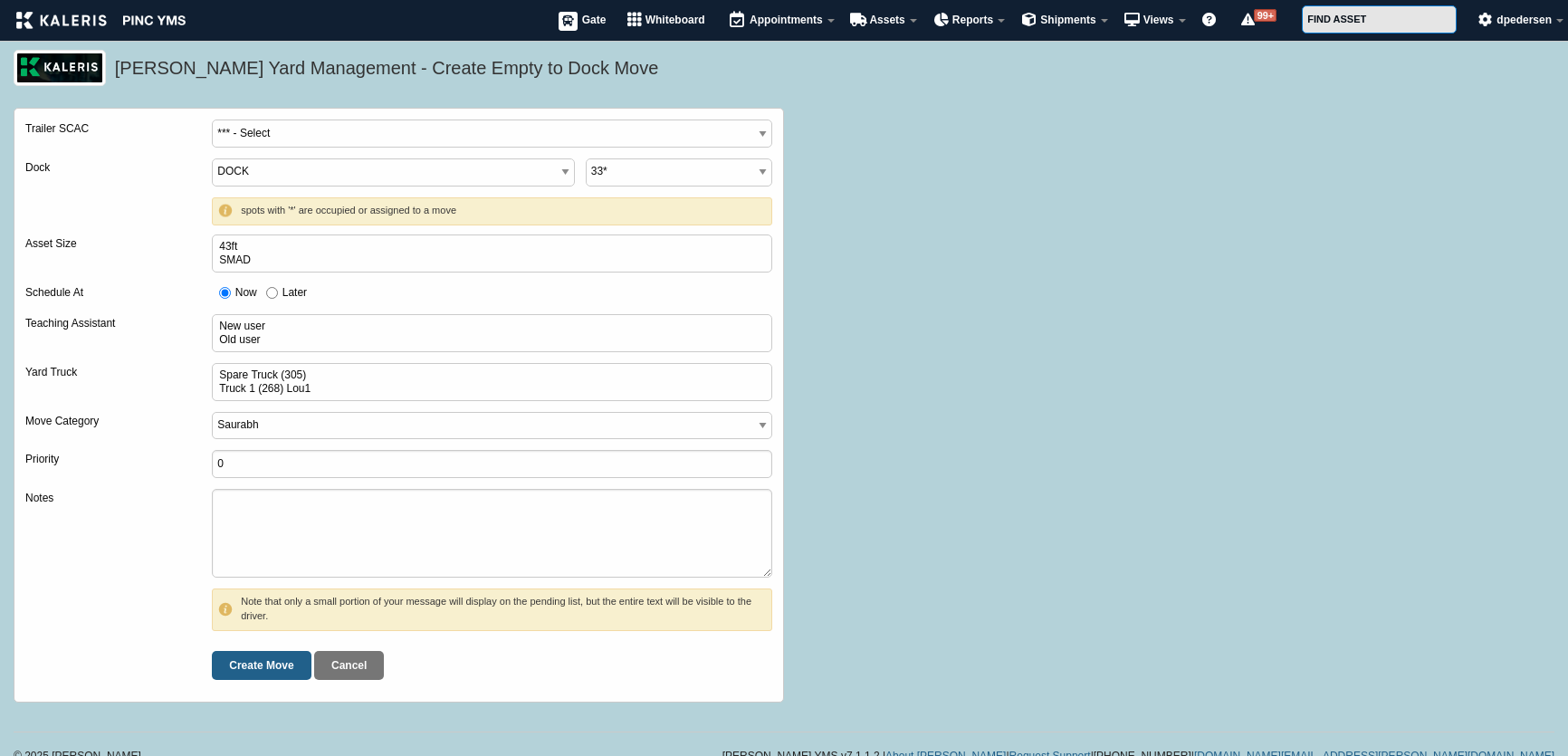
select select
select Assistant
select select
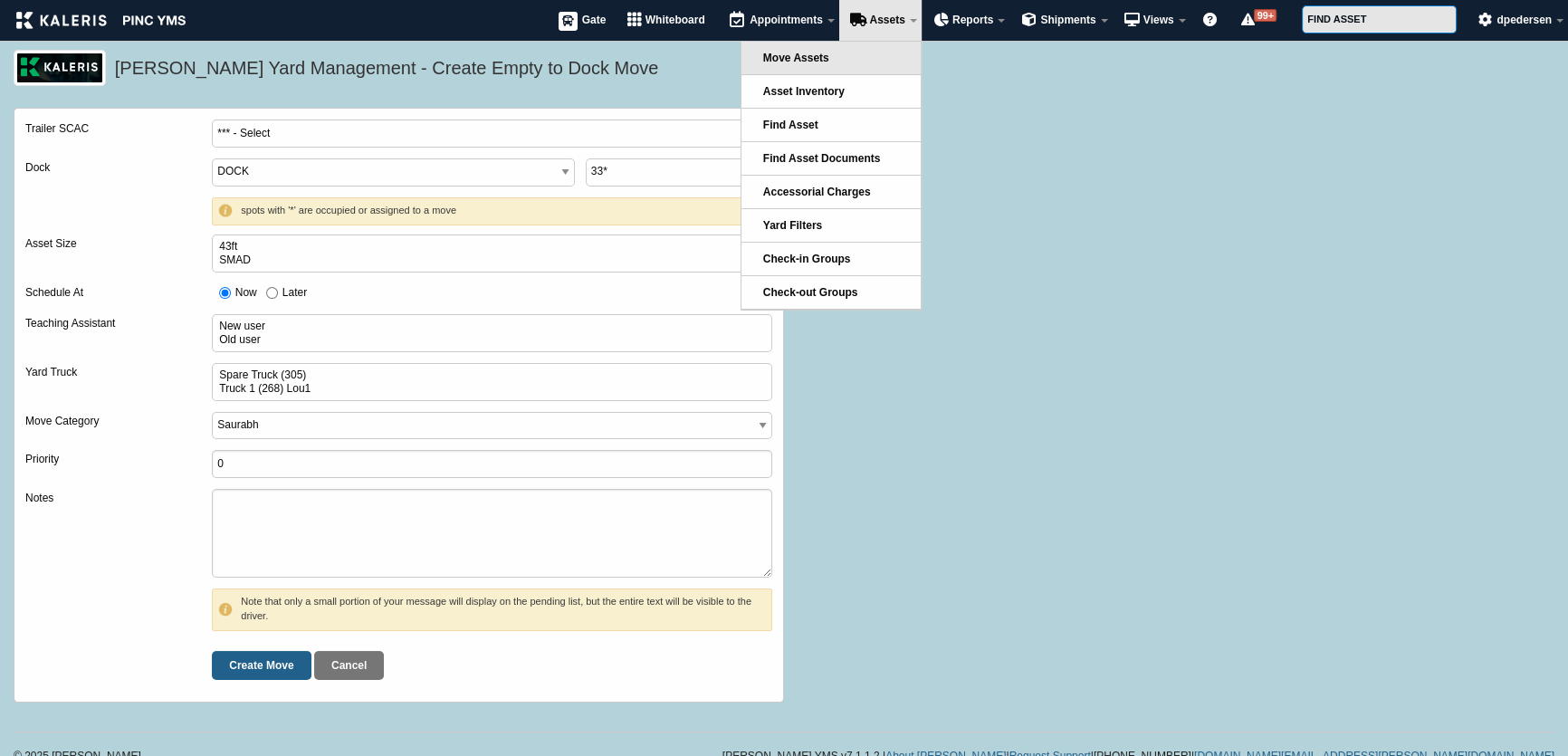
click at [842, 54] on link "Move Assets" at bounding box center [831, 57] width 179 height 32
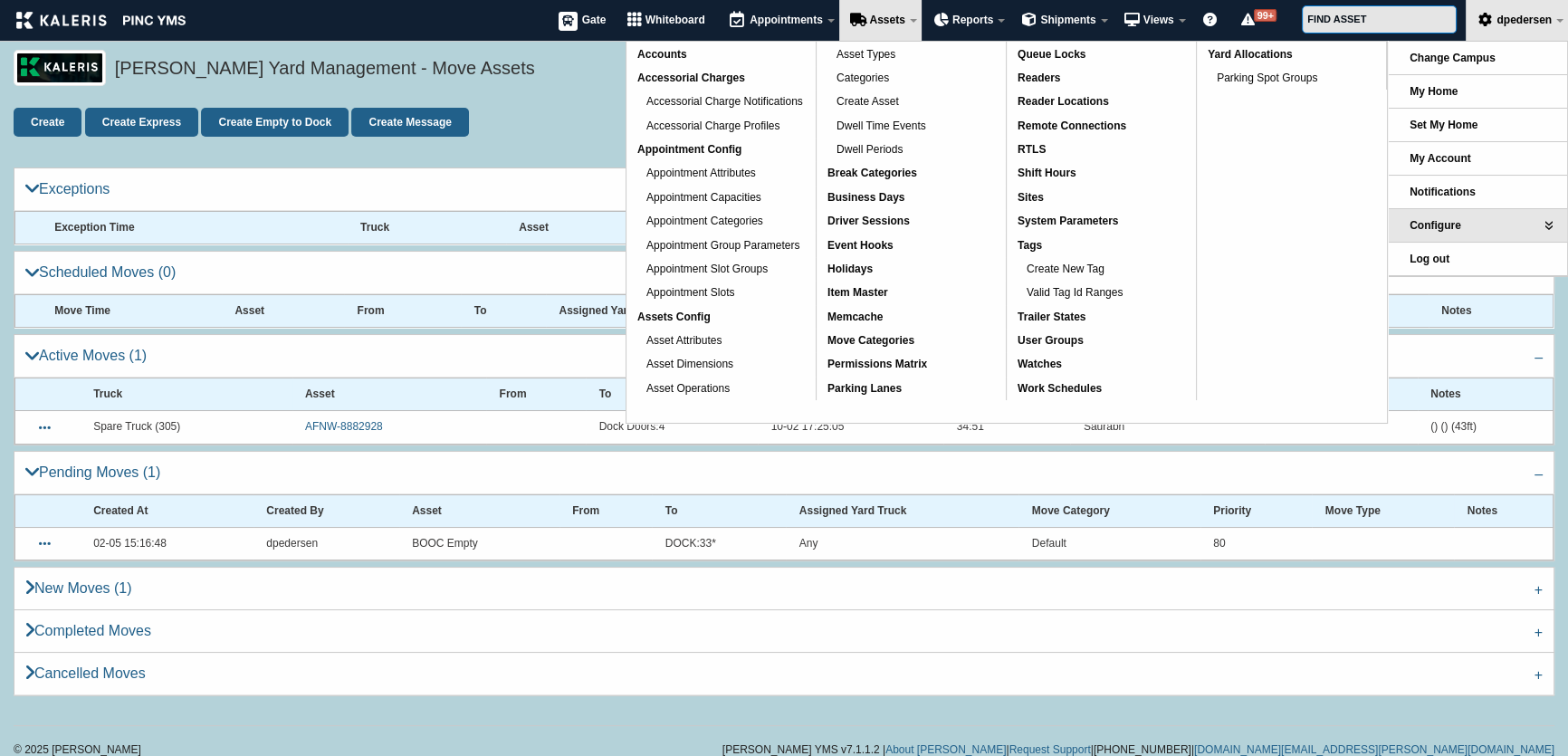
click at [540, 98] on div "Kaleris Yard Management - Move Assets" at bounding box center [784, 79] width 1568 height 58
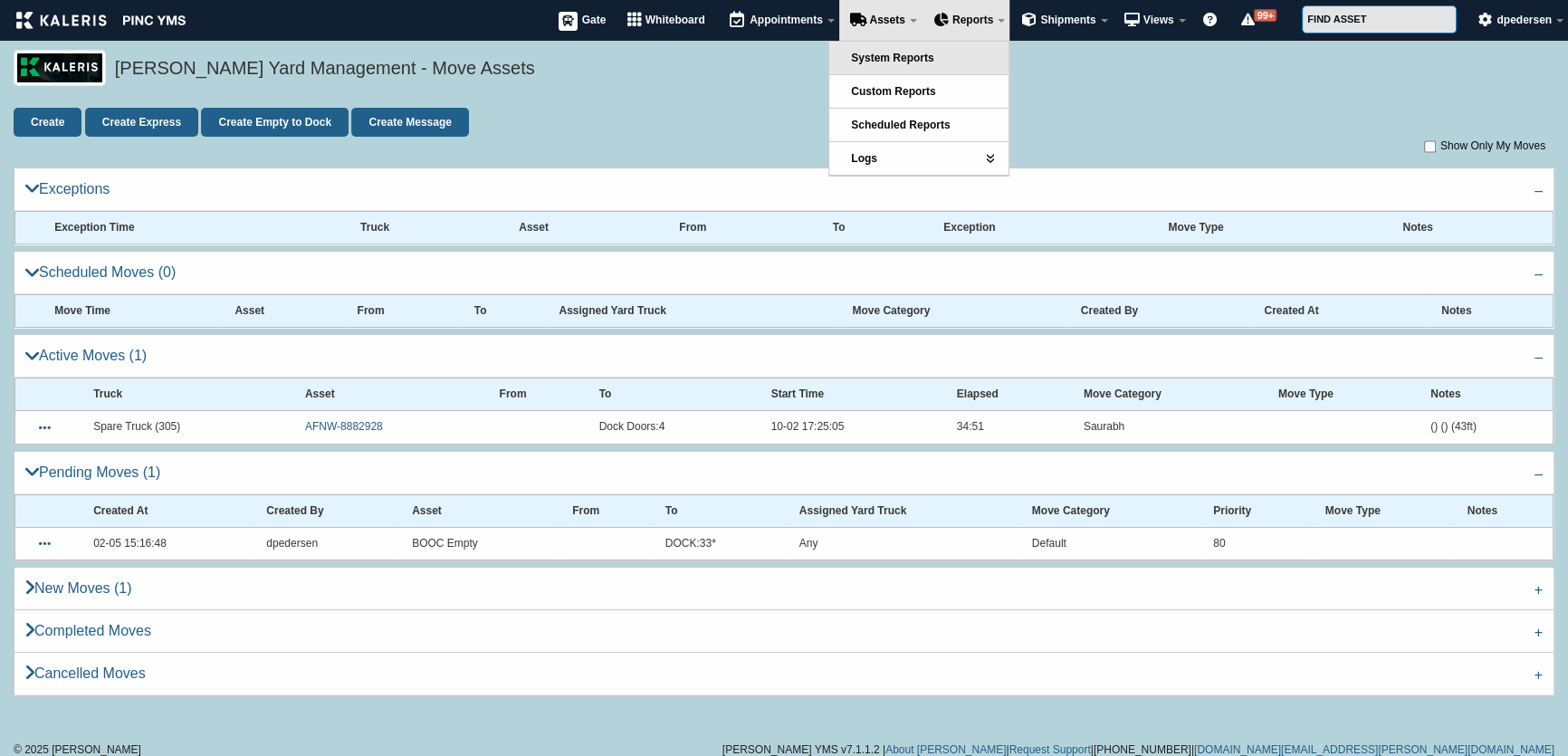
click at [931, 67] on link "System Reports" at bounding box center [919, 57] width 179 height 32
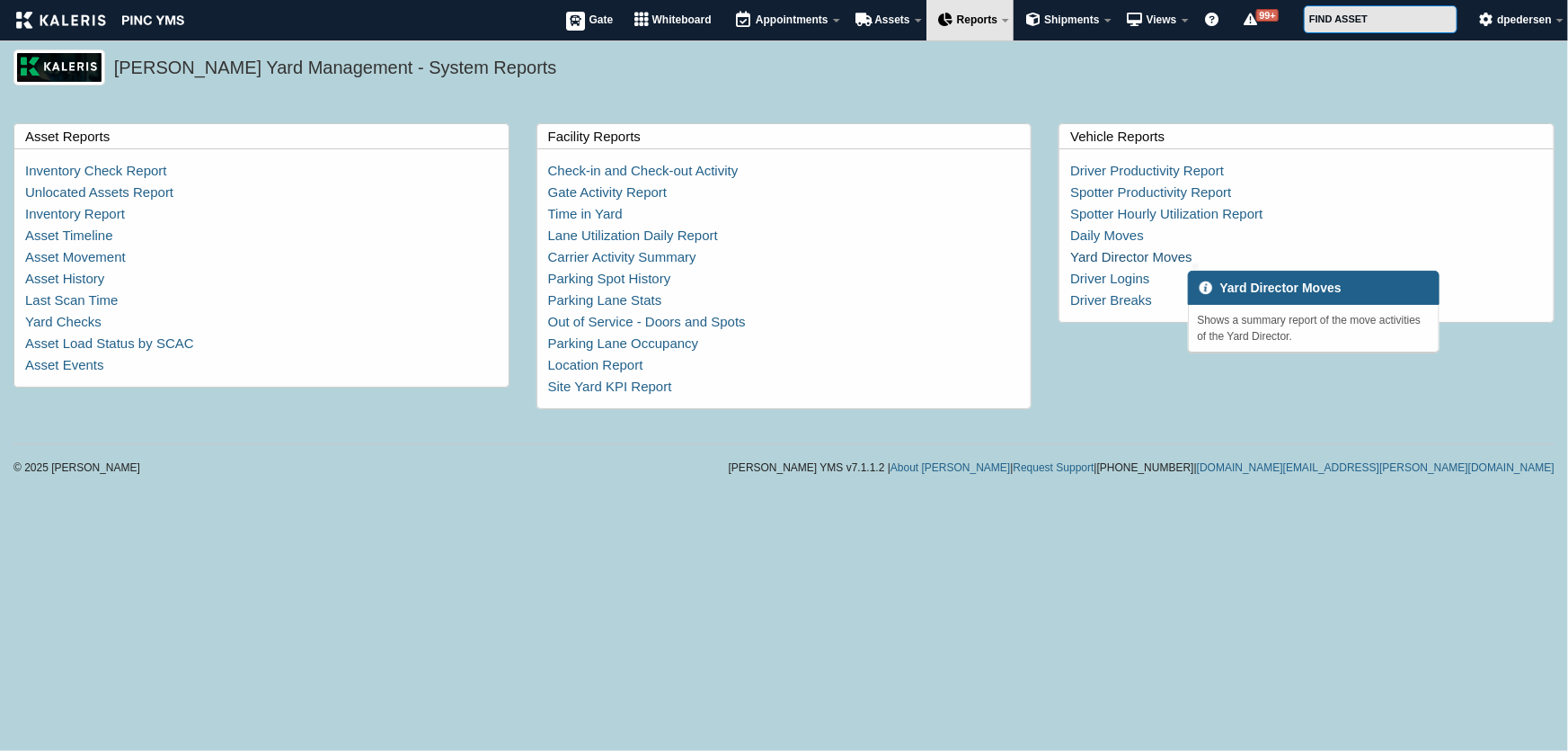
click at [1155, 261] on link "Yard Director Moves" at bounding box center [1131, 257] width 123 height 15
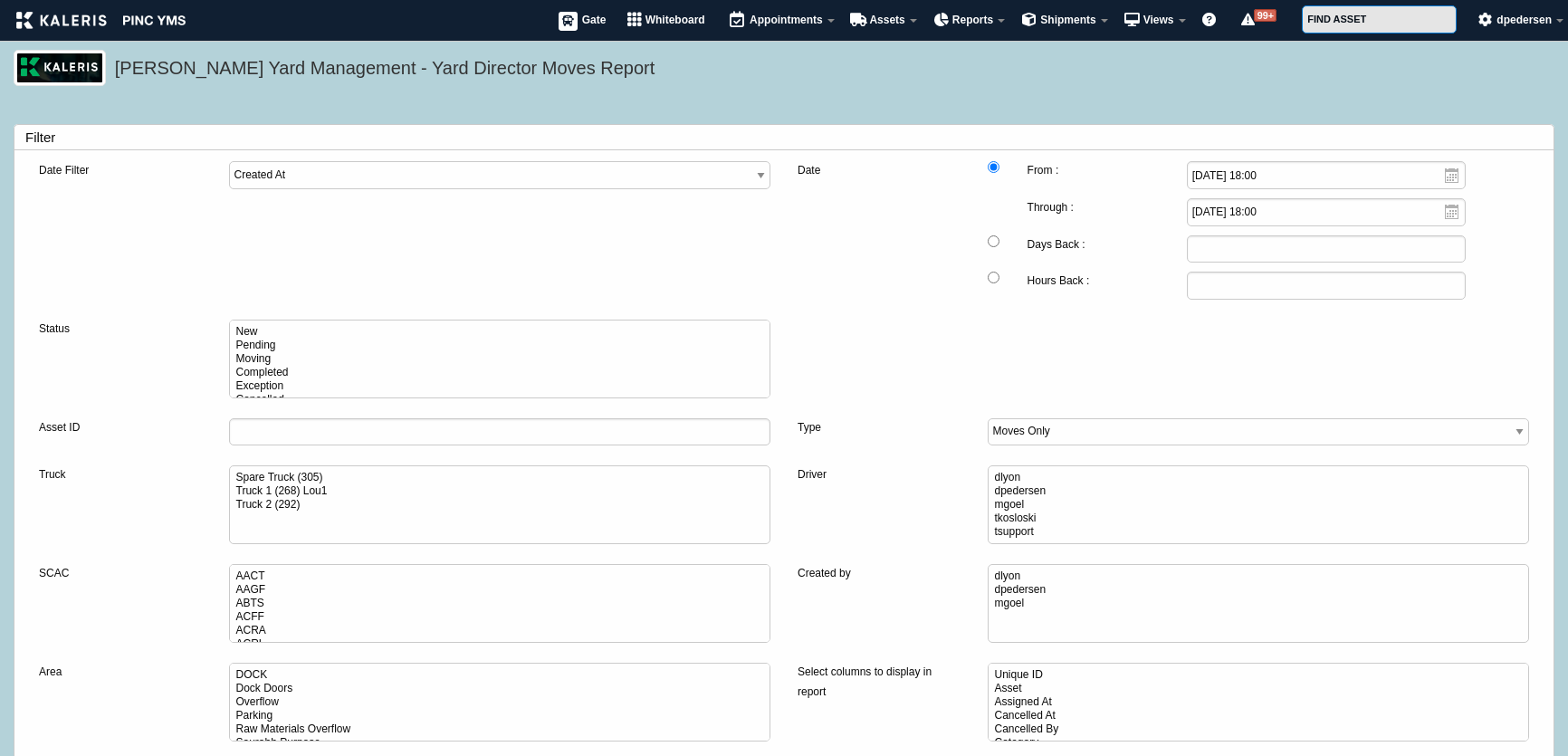
select select
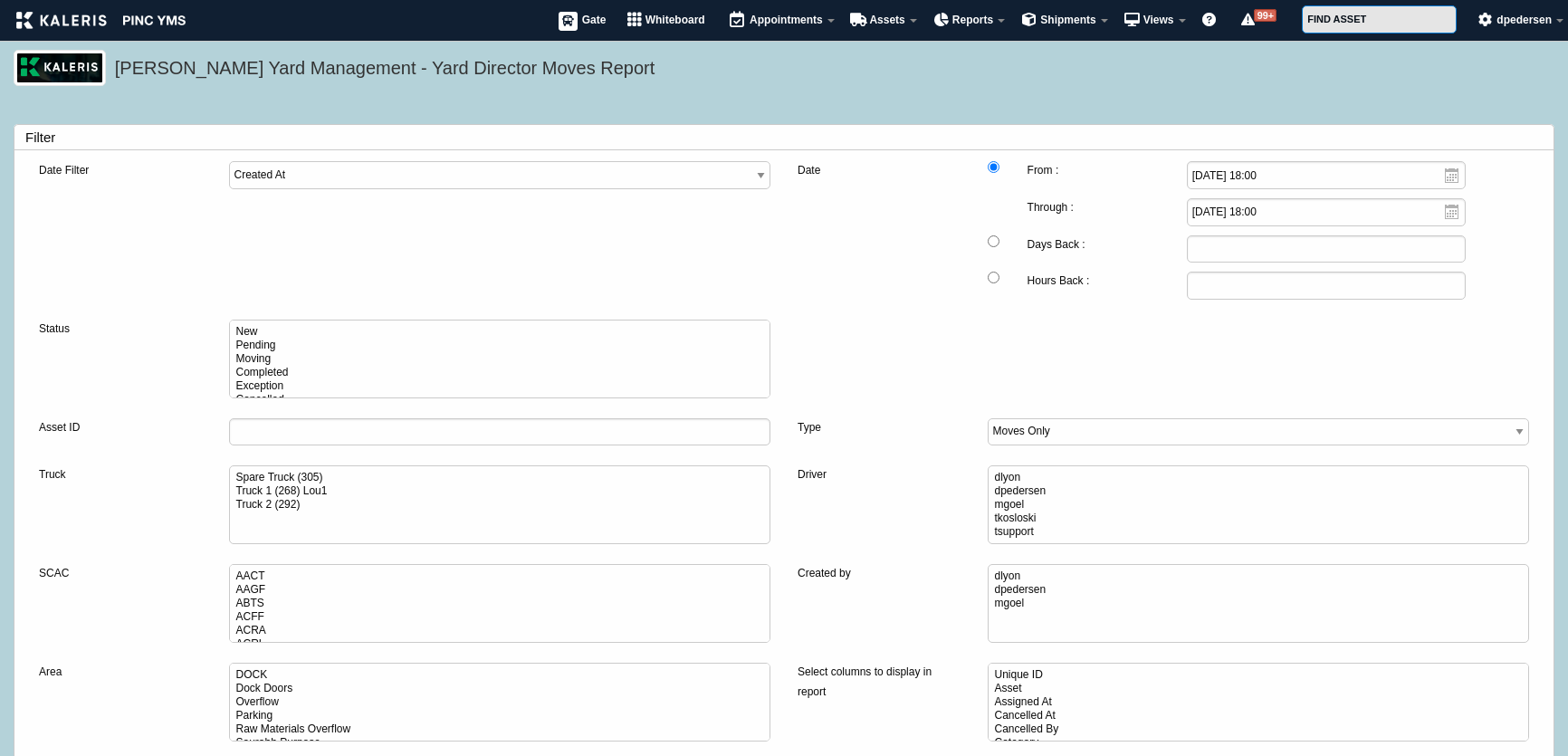
select select
click at [1204, 174] on input "2025-09-25 18:00" at bounding box center [1327, 175] width 279 height 28
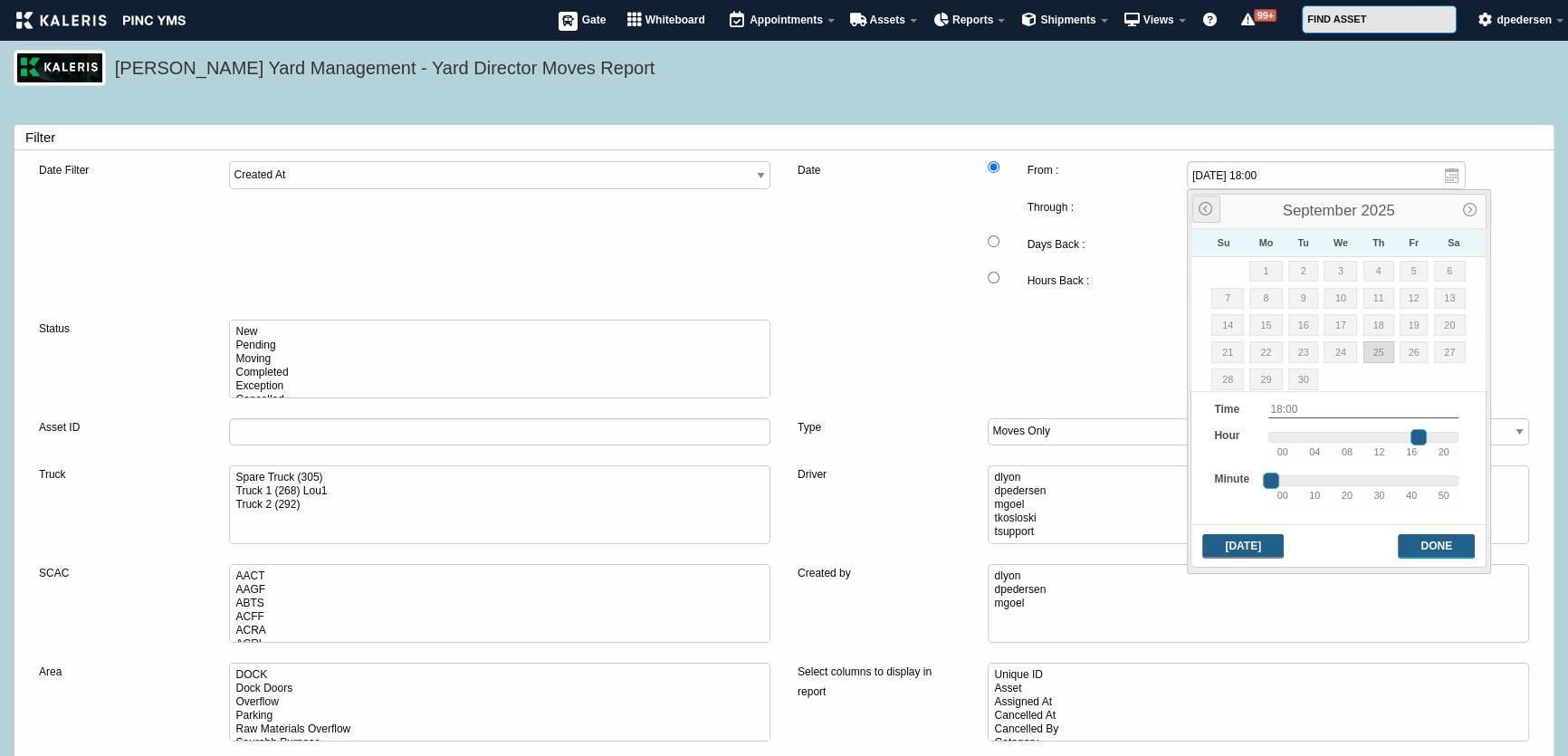
click at [1202, 206] on span "Prev" at bounding box center [1207, 209] width 17 height 17
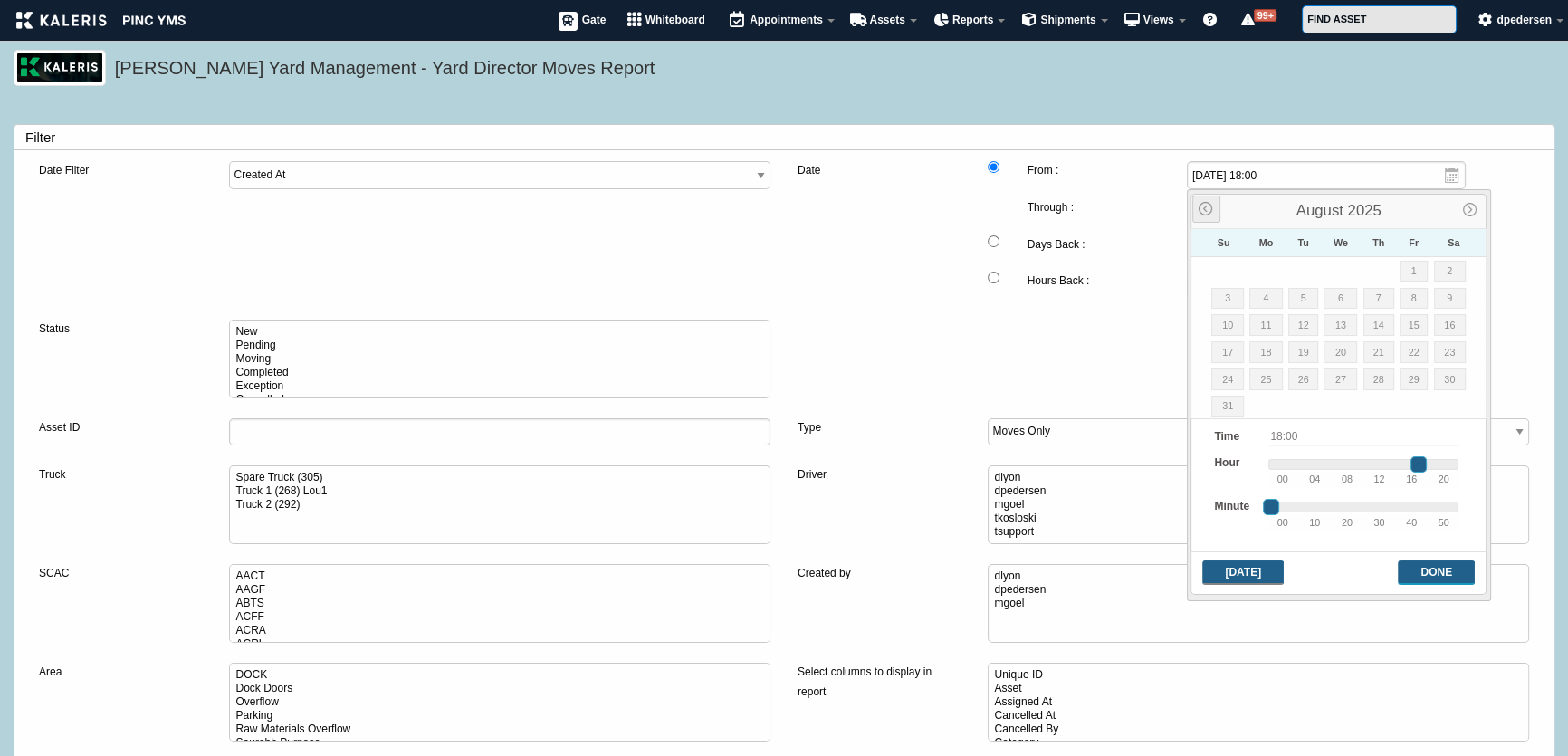
click at [1202, 206] on span "Prev" at bounding box center [1207, 209] width 17 height 17
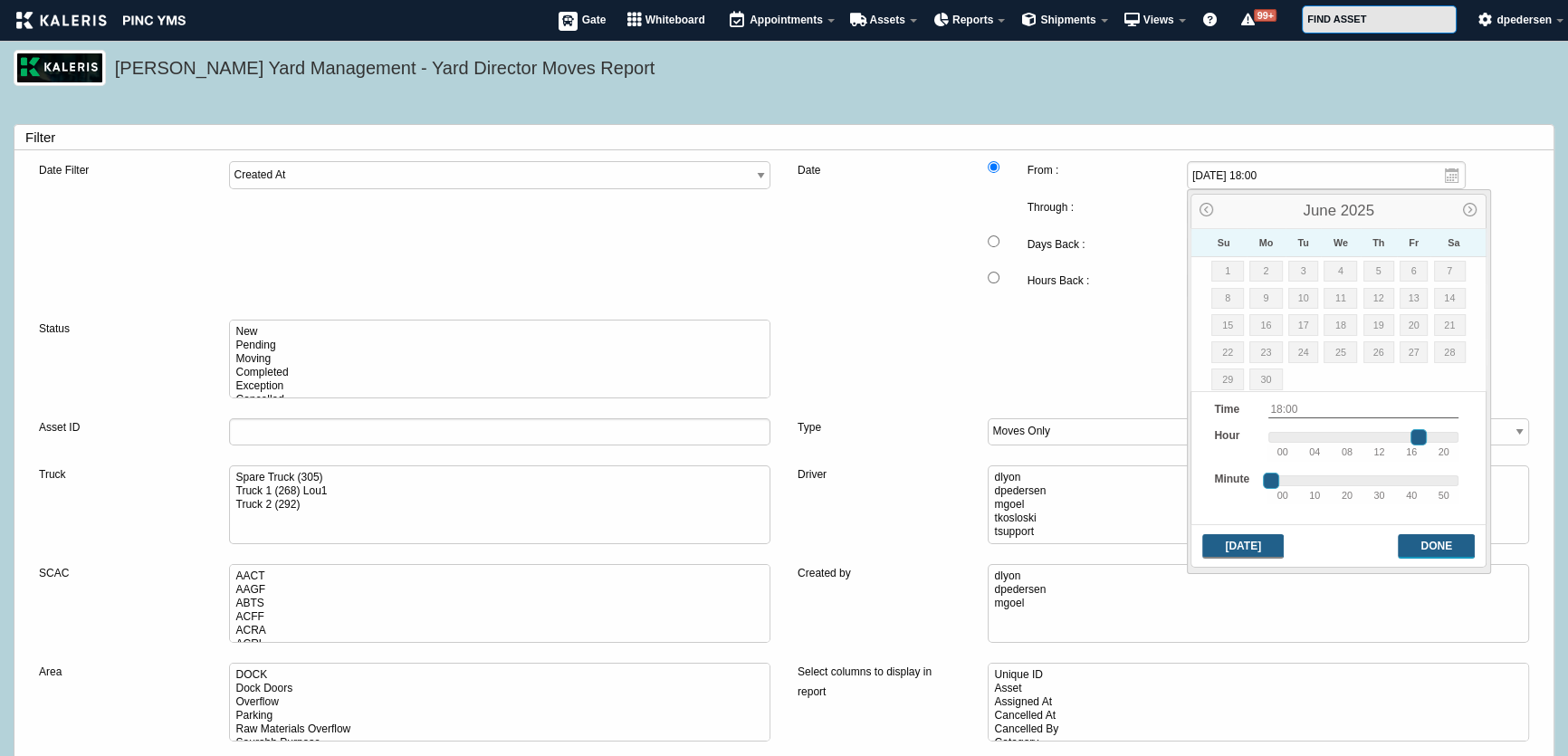
click at [1226, 269] on link "1" at bounding box center [1227, 271] width 32 height 21
type input "2025-06-01 18:00"
click at [1437, 539] on button "Done" at bounding box center [1436, 546] width 77 height 24
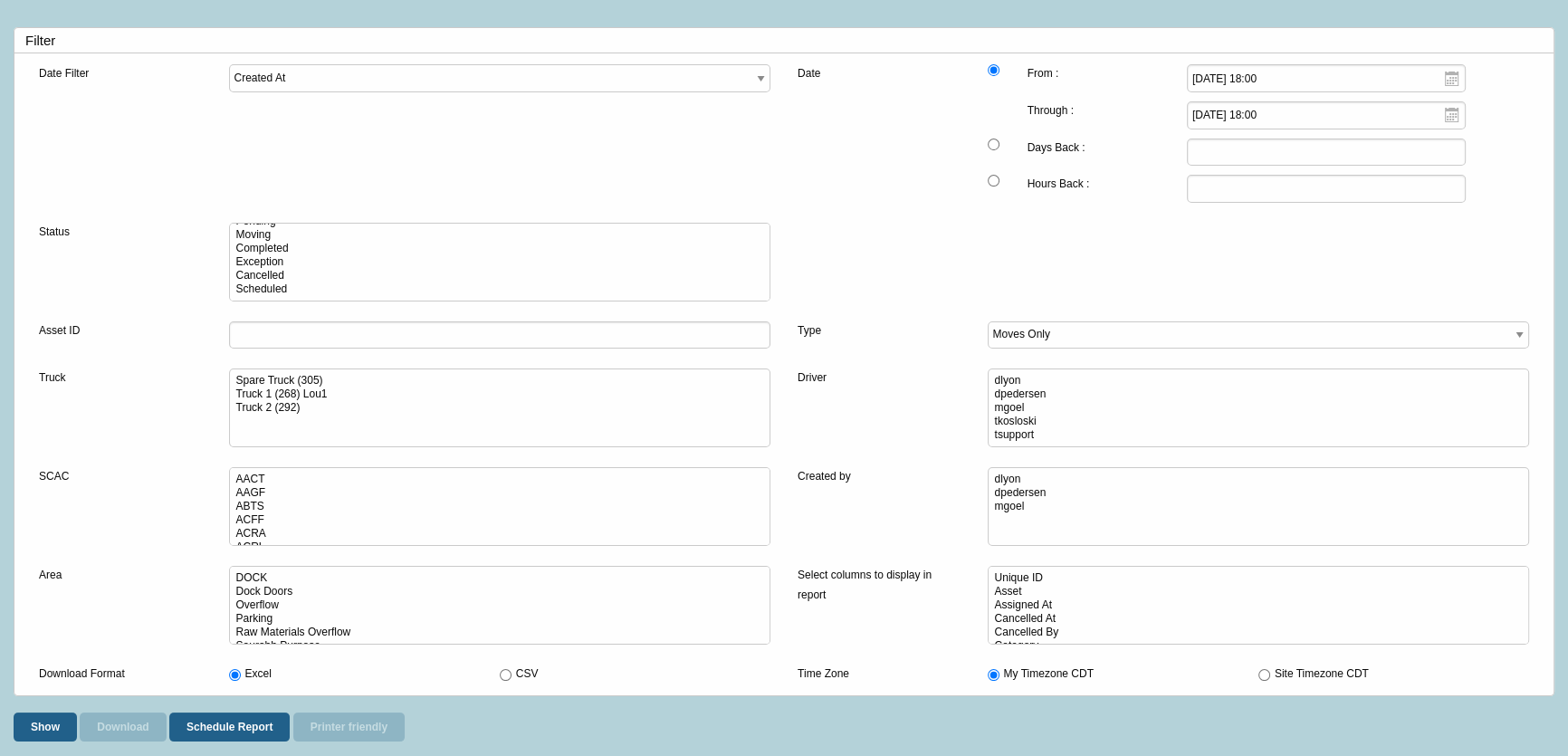
scroll to position [157, 0]
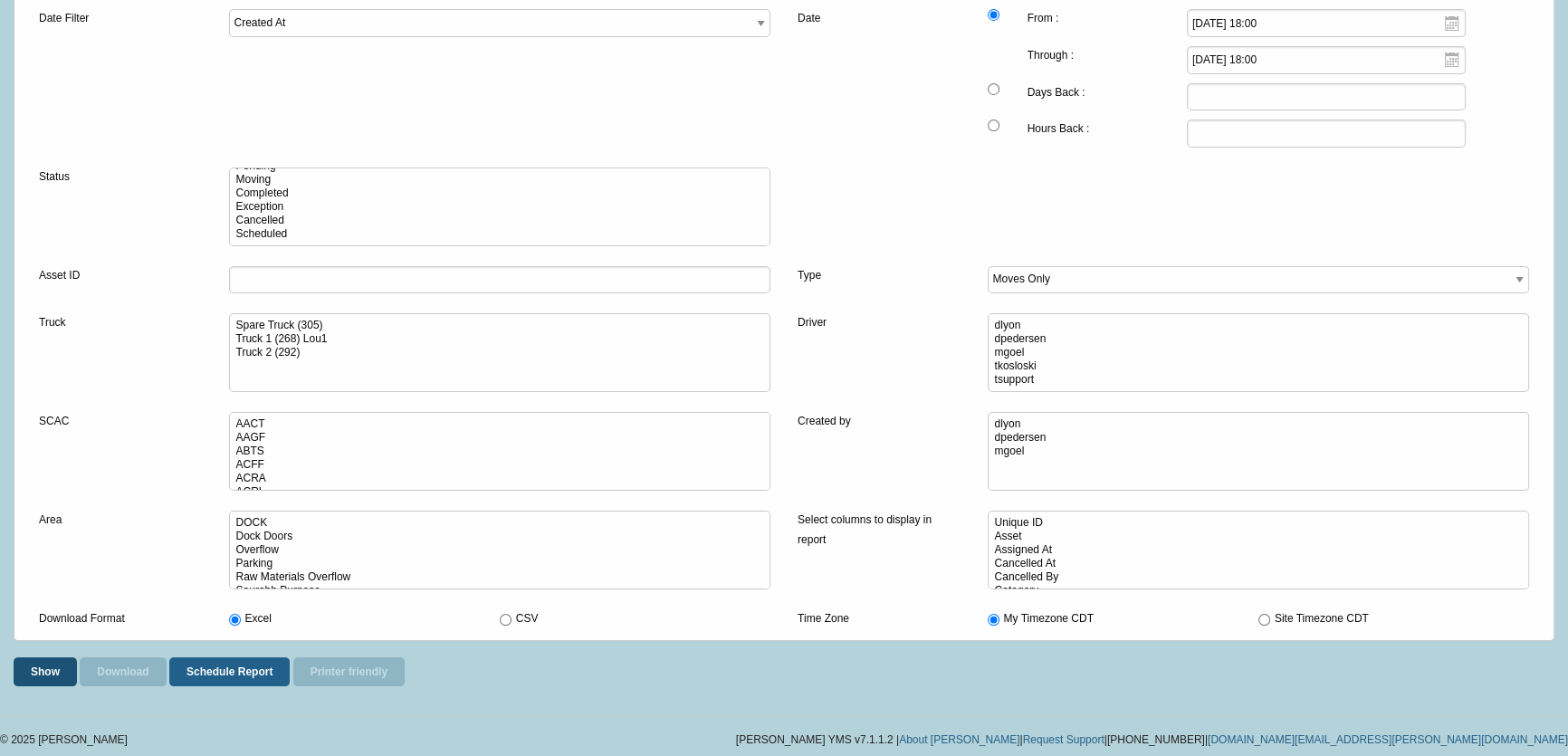
click at [32, 671] on button "Show" at bounding box center [45, 671] width 63 height 29
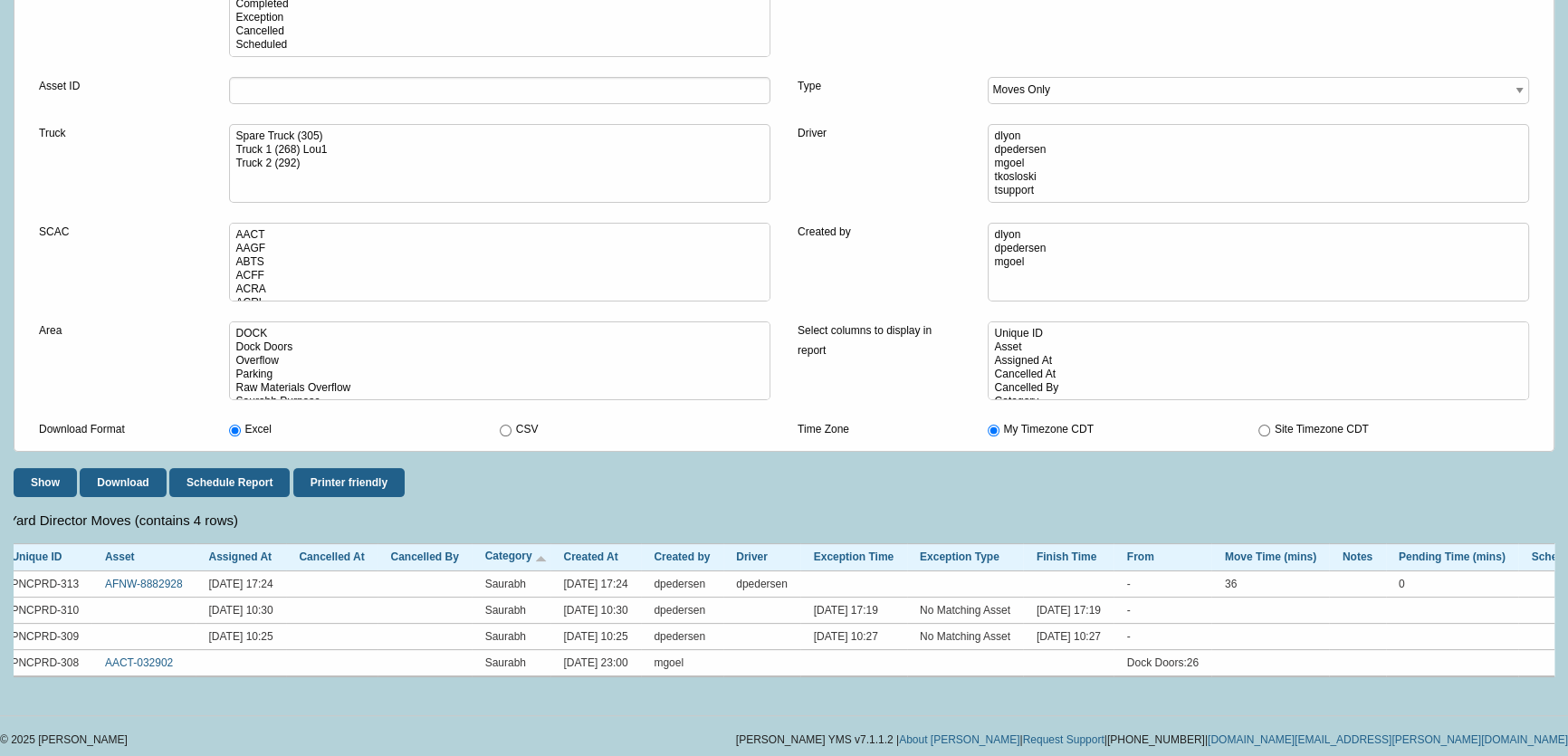
scroll to position [0, 0]
